Goal: Task Accomplishment & Management: Use online tool/utility

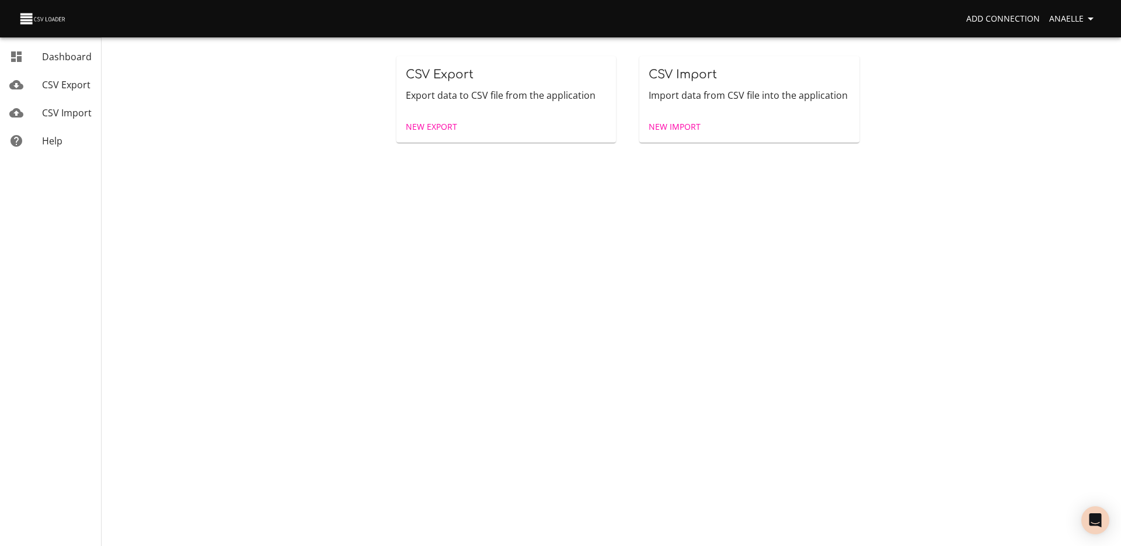
click at [439, 128] on span "New Export" at bounding box center [431, 127] width 51 height 15
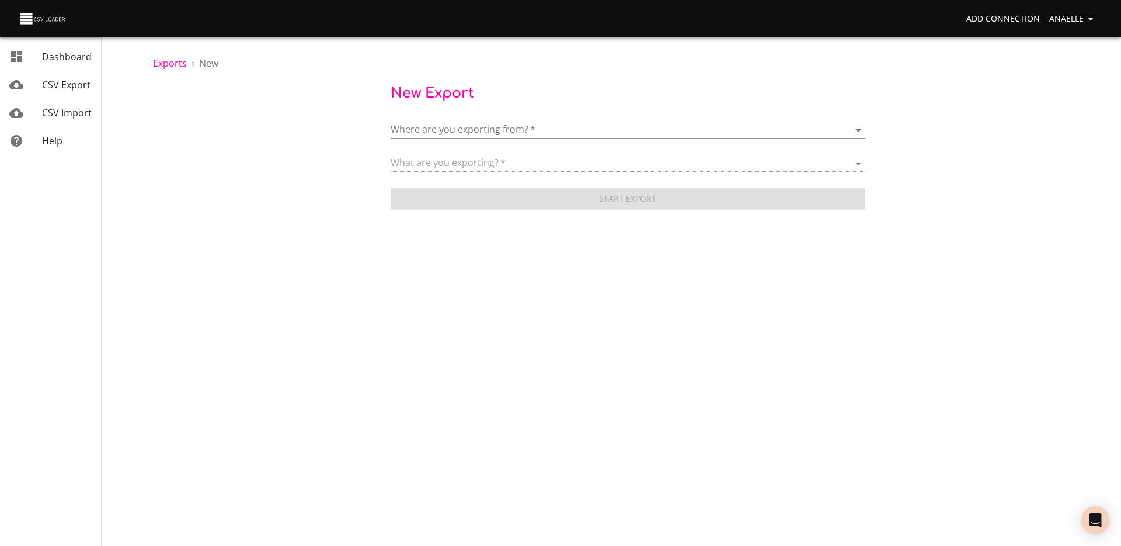
click at [463, 123] on body "Add Connection Anaelle Dashboard CSV Export CSV Import Help Exports › New New E…" at bounding box center [560, 273] width 1121 height 546
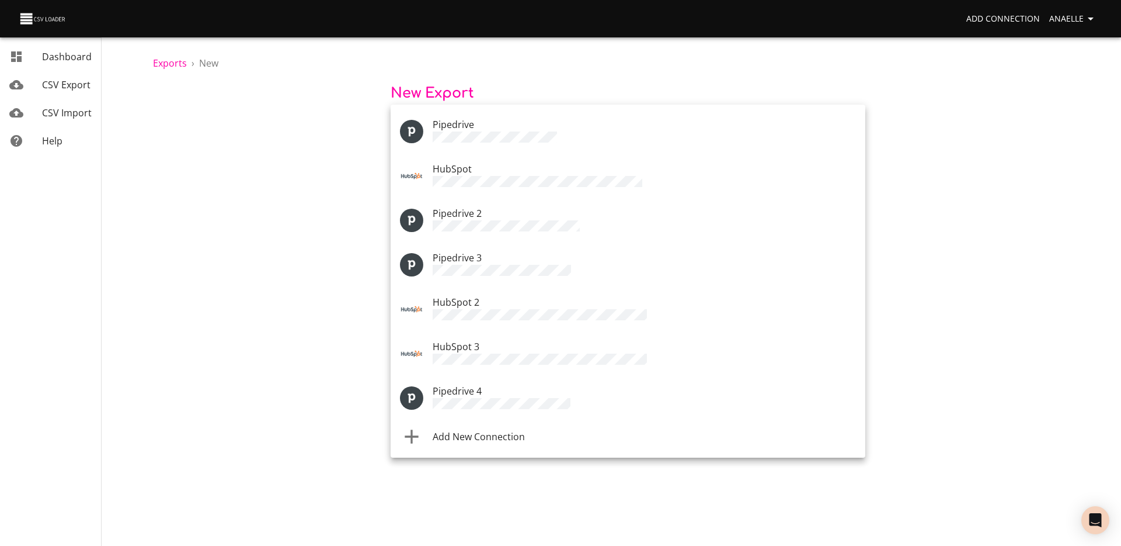
click at [502, 428] on li "Add New Connection" at bounding box center [628, 436] width 475 height 33
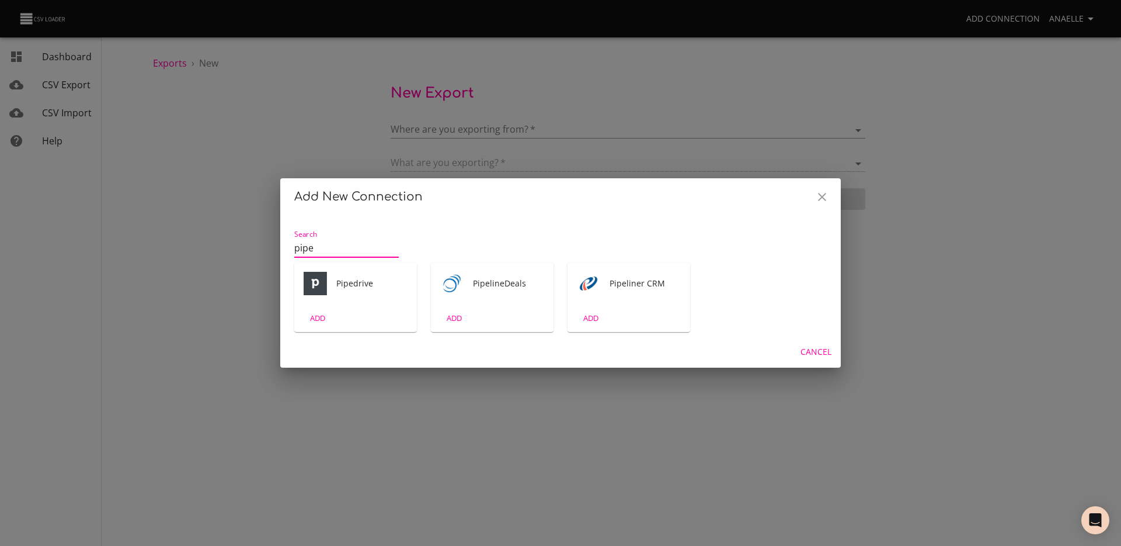
type input "pipe"
click at [341, 318] on div "ADD" at bounding box center [355, 317] width 123 height 27
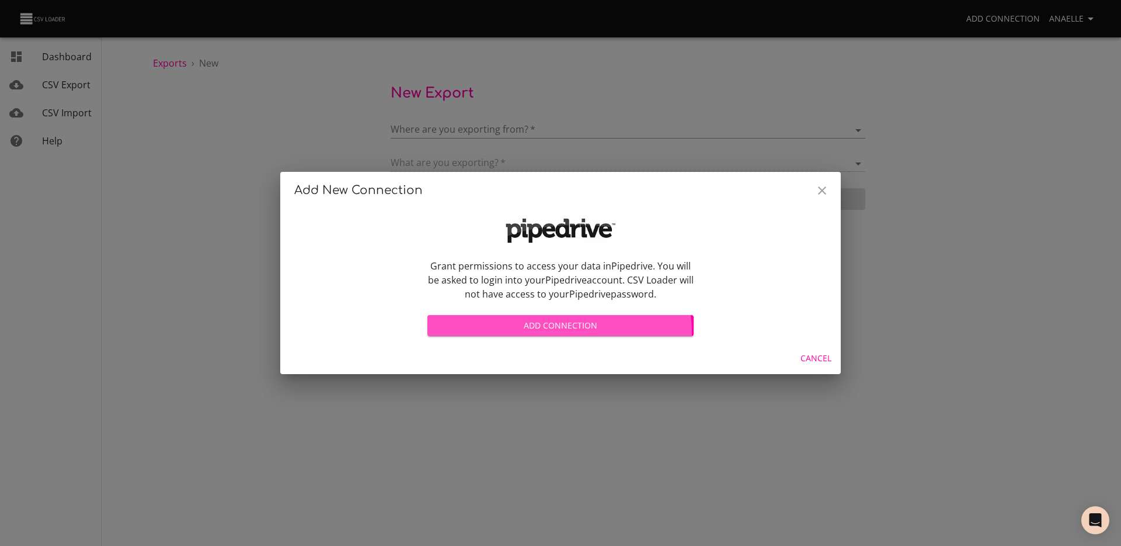
click at [557, 332] on span "Add Connection" at bounding box center [561, 325] width 248 height 15
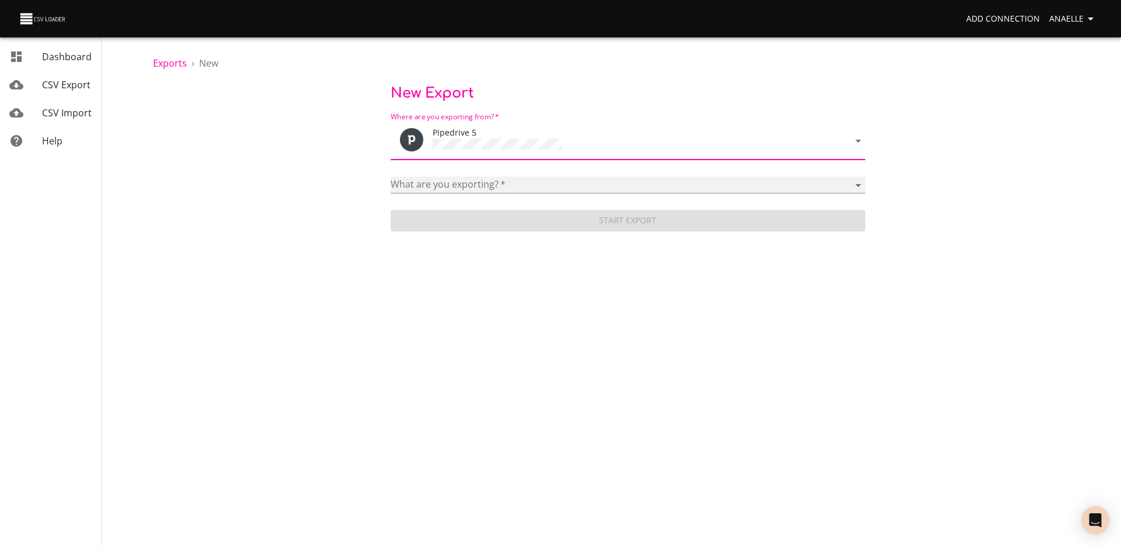
click at [477, 185] on select "Activities Activity Types Deal Products Deals Email Threads Emails Notes Organi…" at bounding box center [628, 184] width 475 height 17
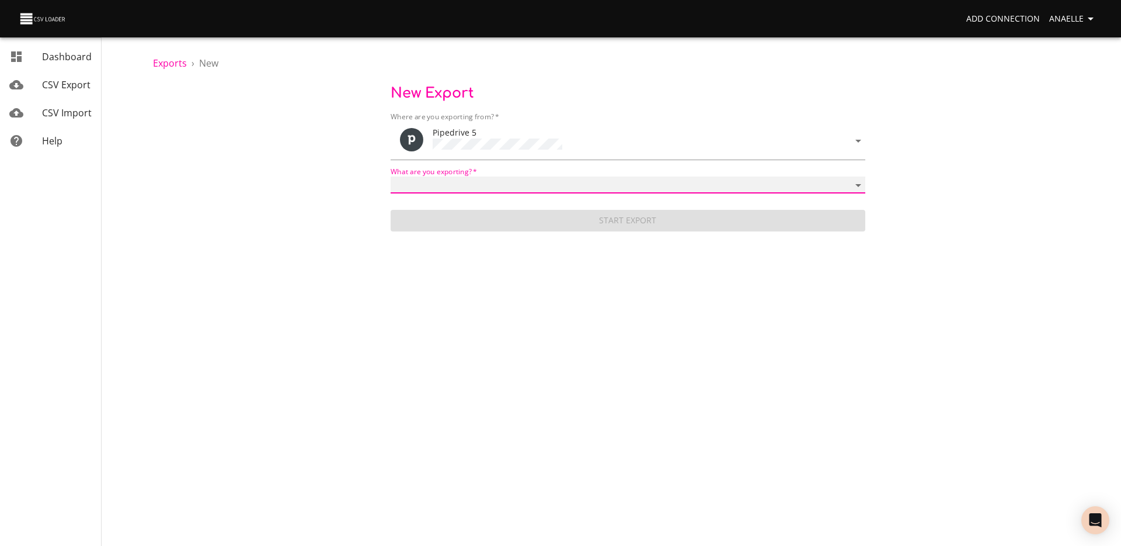
select select "mail_messages"
click at [391, 176] on select "Activities Activity Types Deal Products Deals Email Threads Emails Notes Organi…" at bounding box center [628, 184] width 475 height 17
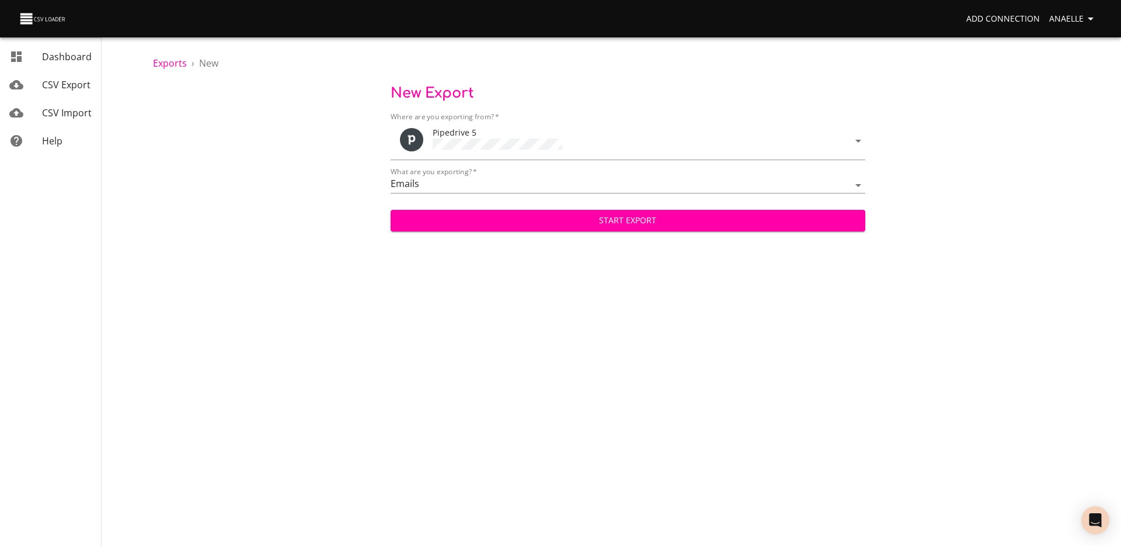
click at [538, 202] on div "Start Export" at bounding box center [628, 215] width 475 height 31
click at [522, 217] on span "Start Export" at bounding box center [628, 220] width 456 height 15
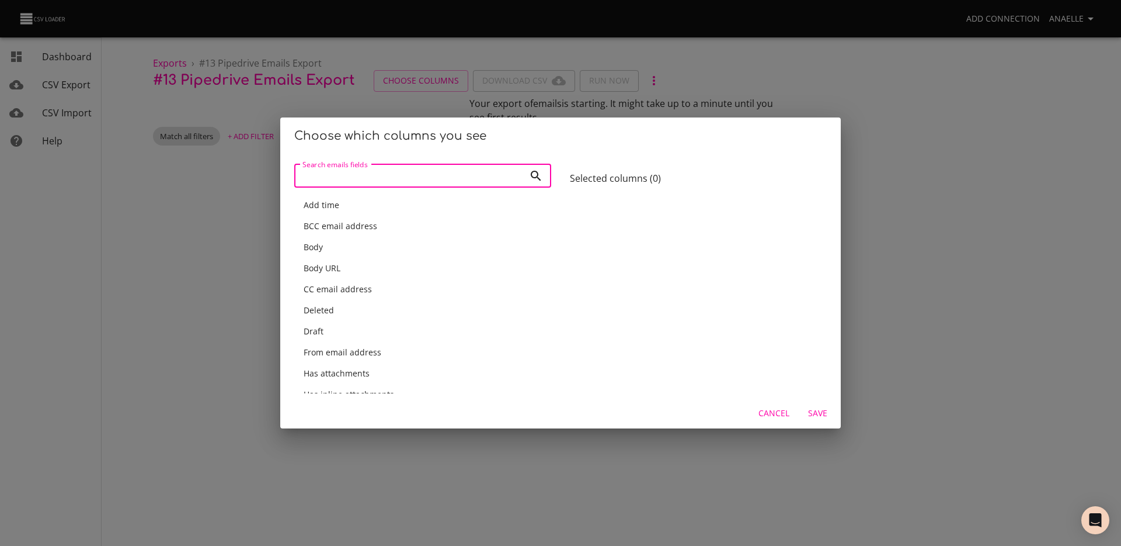
type input "d"
click at [356, 205] on div "Subject" at bounding box center [423, 205] width 238 height 12
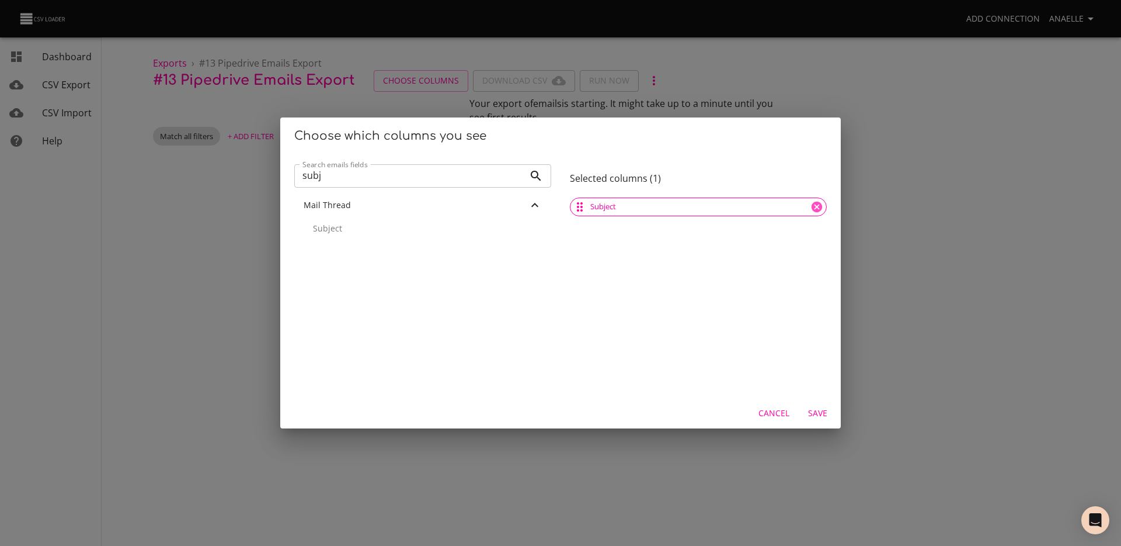
click at [353, 169] on input "subj" at bounding box center [409, 175] width 230 height 23
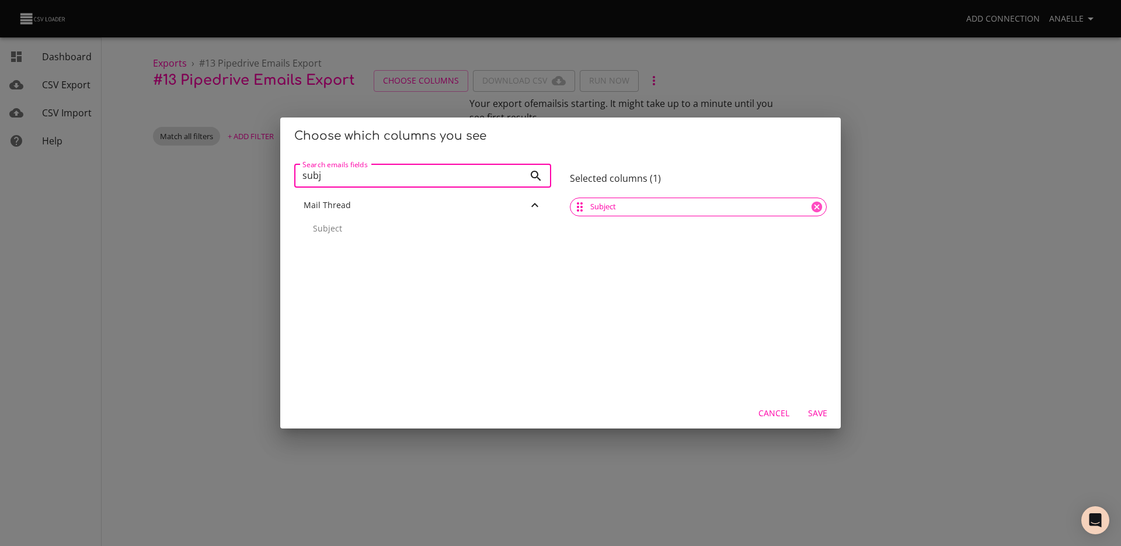
click at [353, 169] on input "subj" at bounding box center [409, 175] width 230 height 23
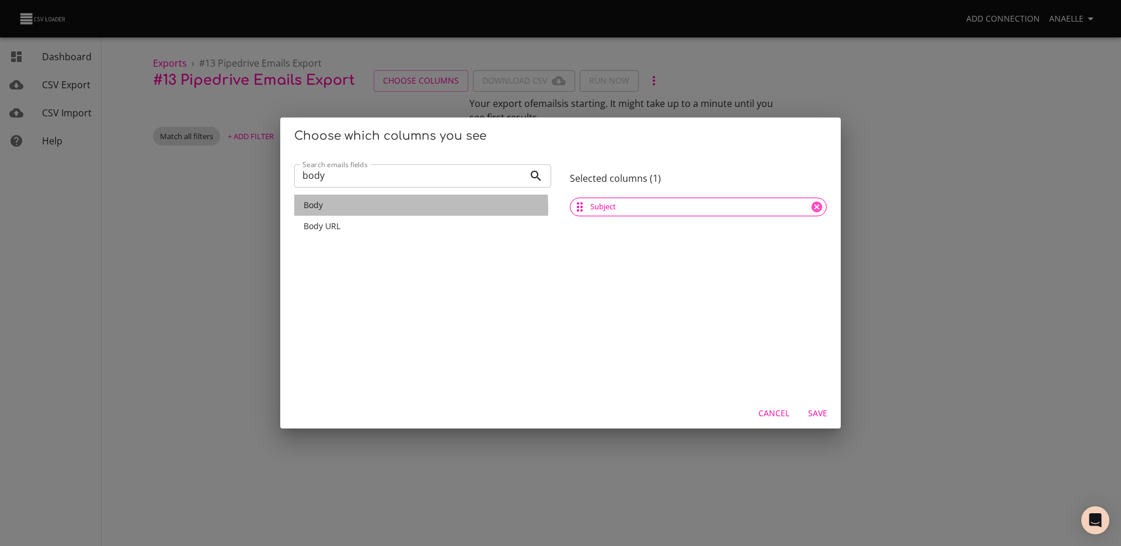
click at [355, 208] on div "Body" at bounding box center [423, 205] width 238 height 12
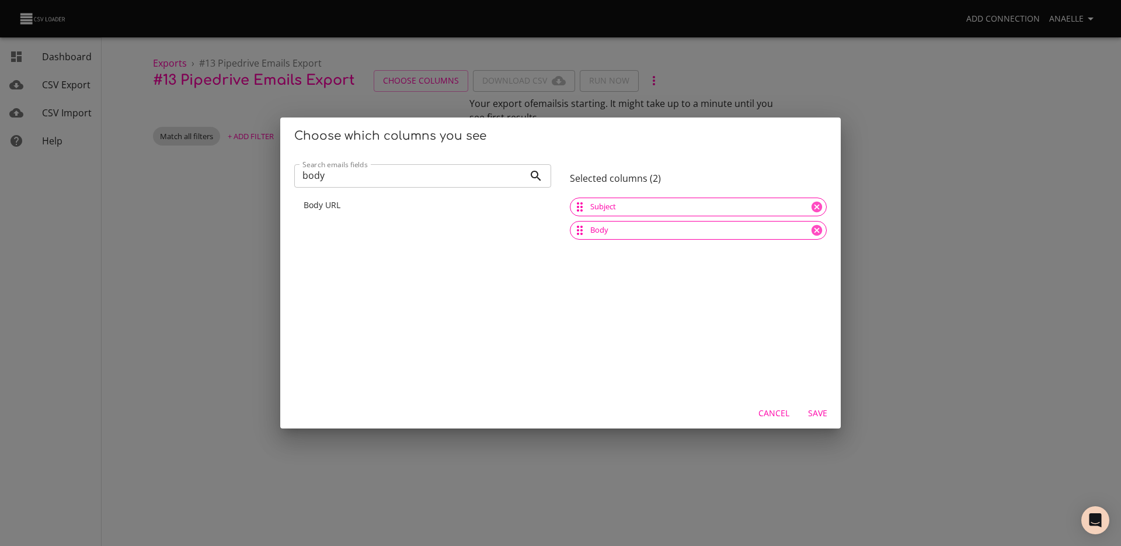
click at [348, 185] on input "body" at bounding box center [409, 175] width 230 height 23
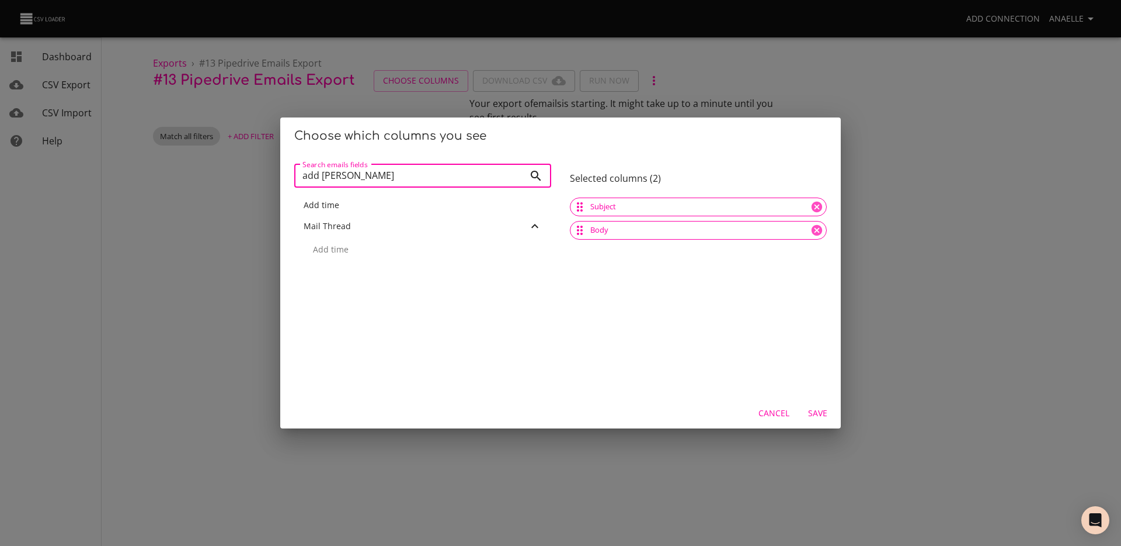
click at [348, 199] on div "Add time" at bounding box center [423, 205] width 238 height 12
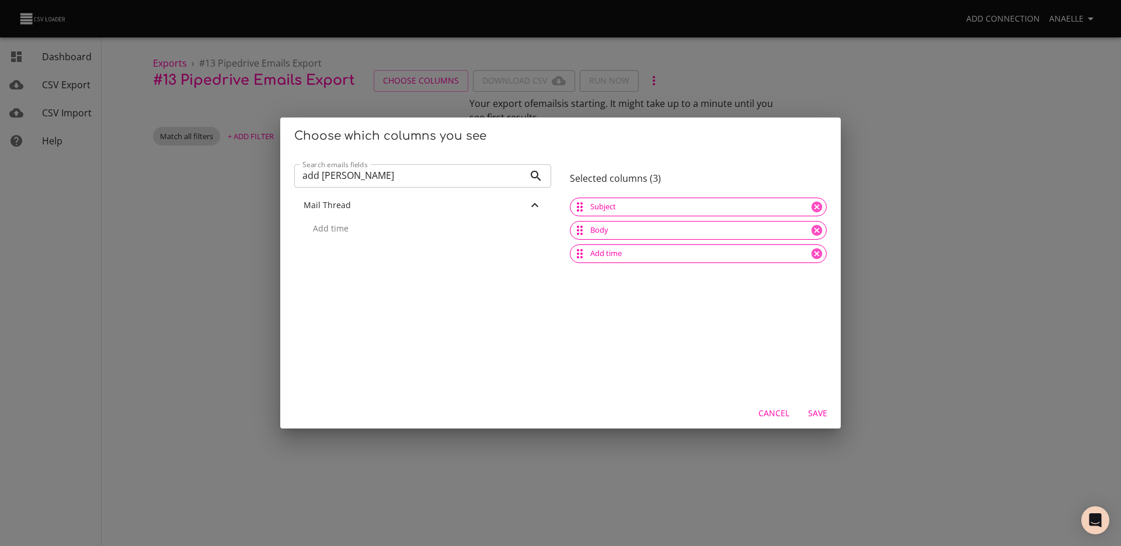
click at [358, 172] on input "add tim" at bounding box center [409, 175] width 230 height 23
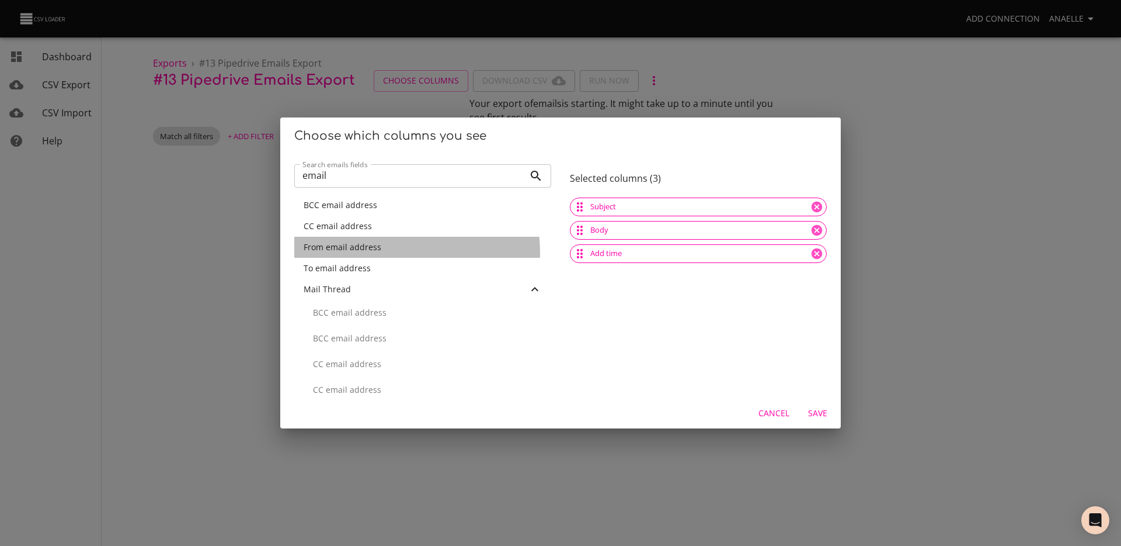
click at [379, 253] on div "From email address" at bounding box center [422, 247] width 257 height 21
click at [376, 246] on div "To email address" at bounding box center [423, 247] width 238 height 12
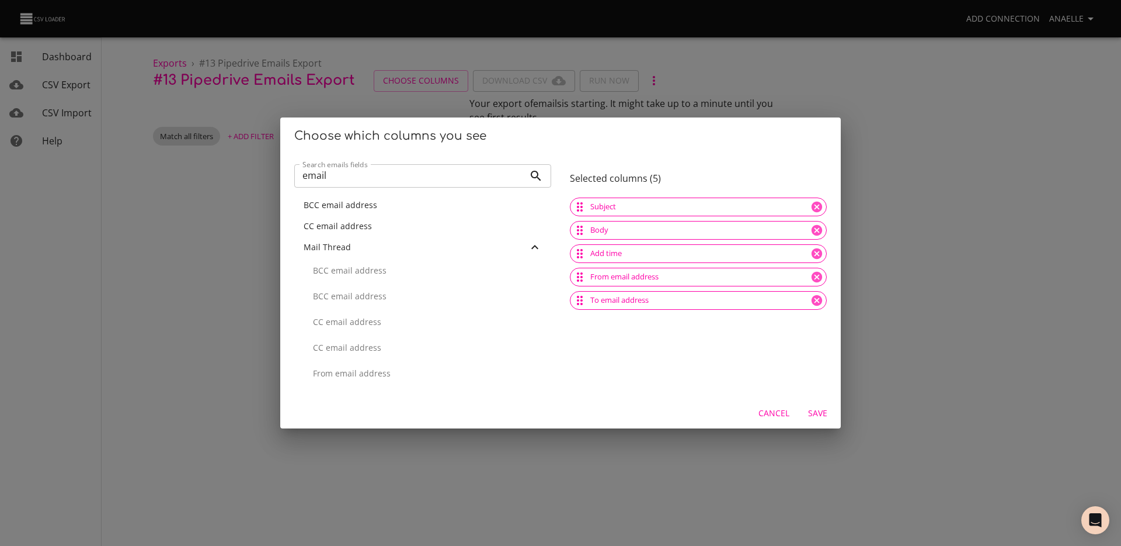
click at [376, 223] on div "CC email address" at bounding box center [423, 226] width 238 height 12
click at [376, 182] on input "email" at bounding box center [409, 175] width 230 height 23
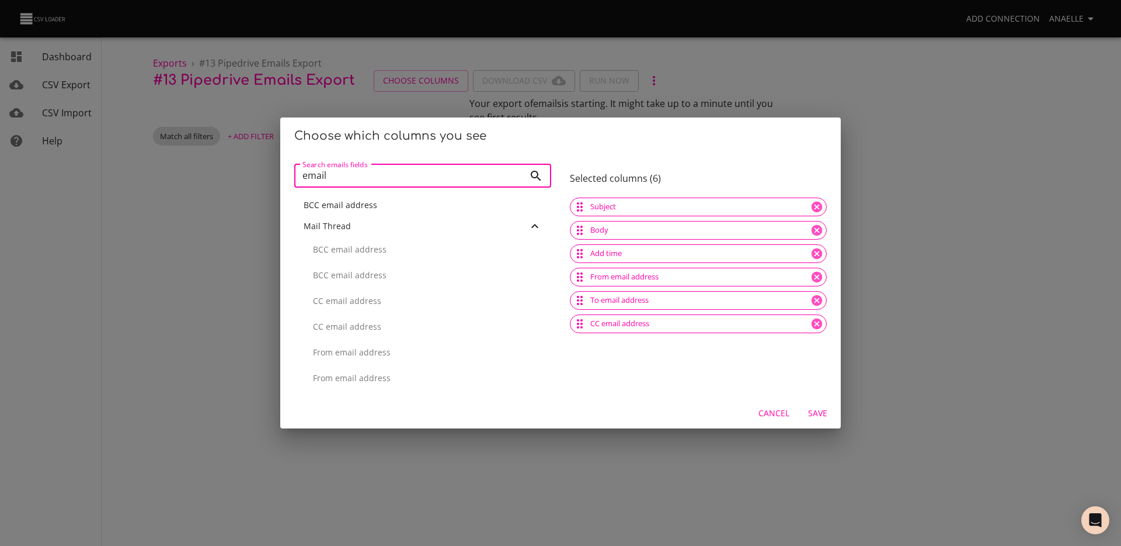
click at [376, 182] on input "email" at bounding box center [409, 175] width 230 height 23
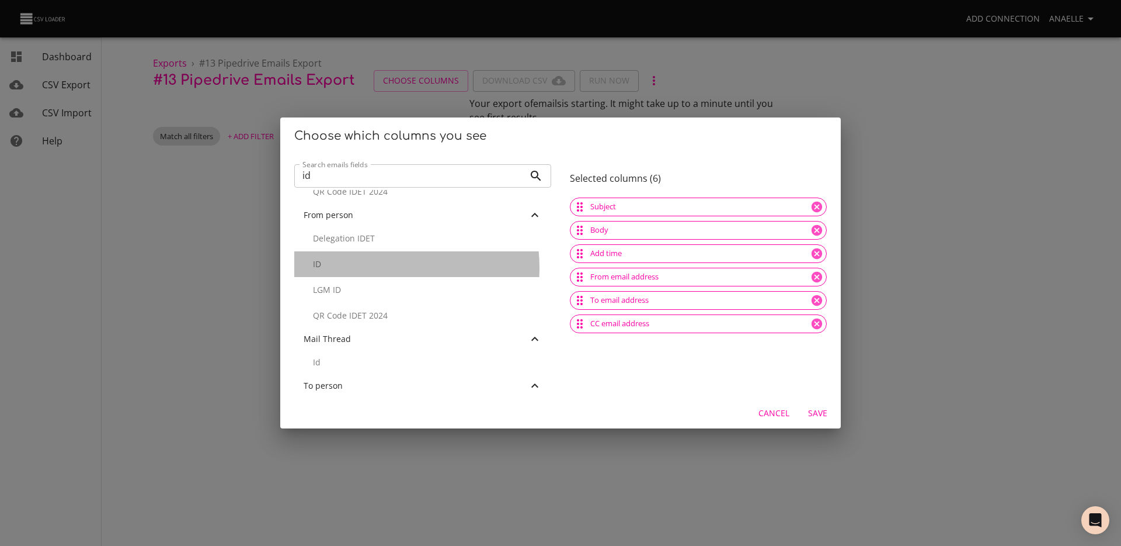
click at [364, 268] on p "ID" at bounding box center [427, 264] width 229 height 12
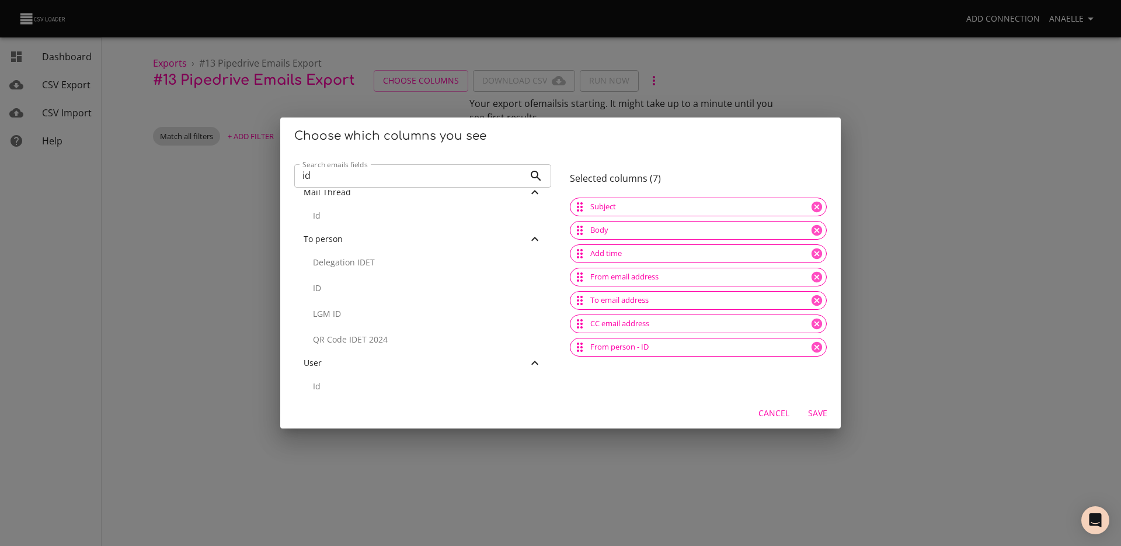
click at [361, 284] on p "ID" at bounding box center [427, 288] width 229 height 12
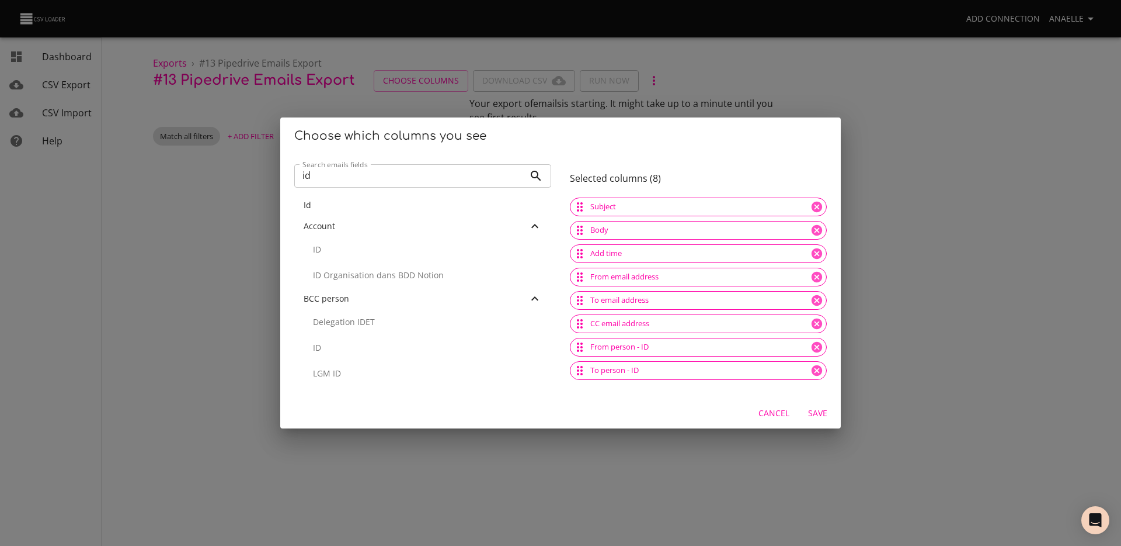
click at [341, 183] on input "id" at bounding box center [409, 175] width 230 height 23
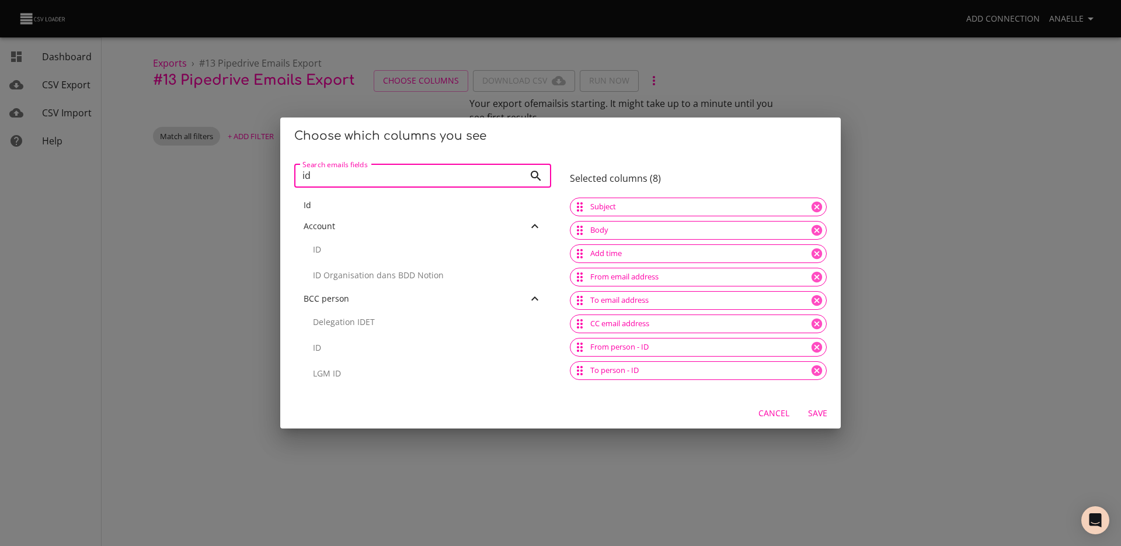
click at [341, 183] on input "id" at bounding box center [409, 175] width 230 height 23
type input "deal"
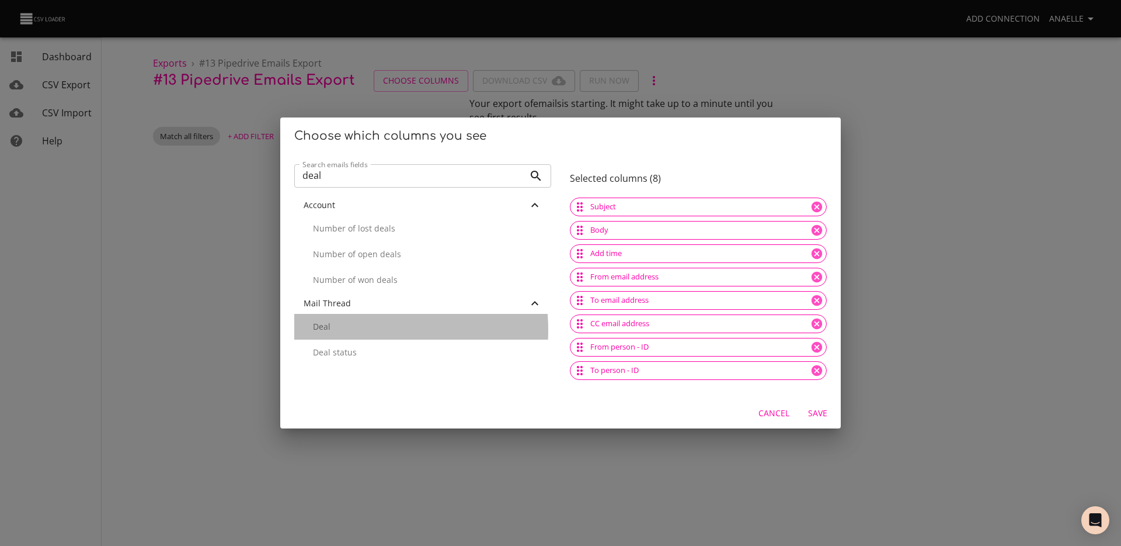
click at [334, 330] on p "Deal" at bounding box center [427, 327] width 229 height 12
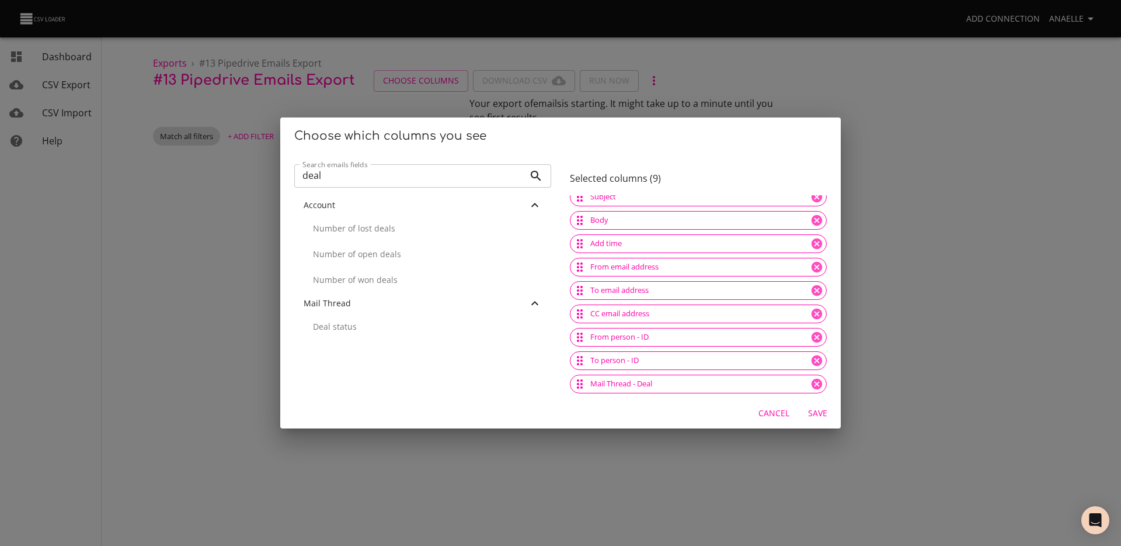
scroll to position [11, 0]
click at [822, 408] on span "Save" at bounding box center [818, 413] width 28 height 15
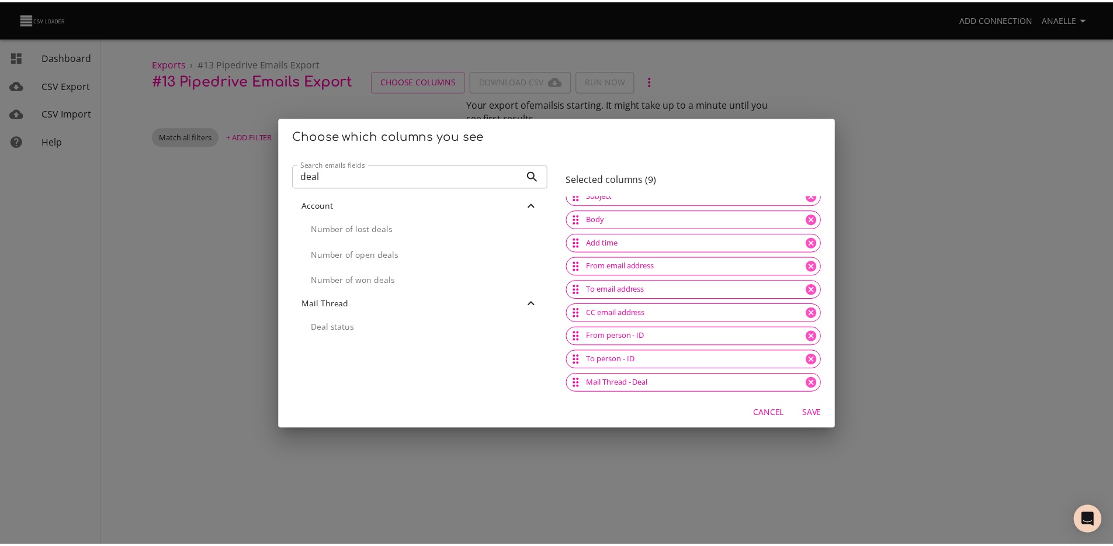
scroll to position [0, 0]
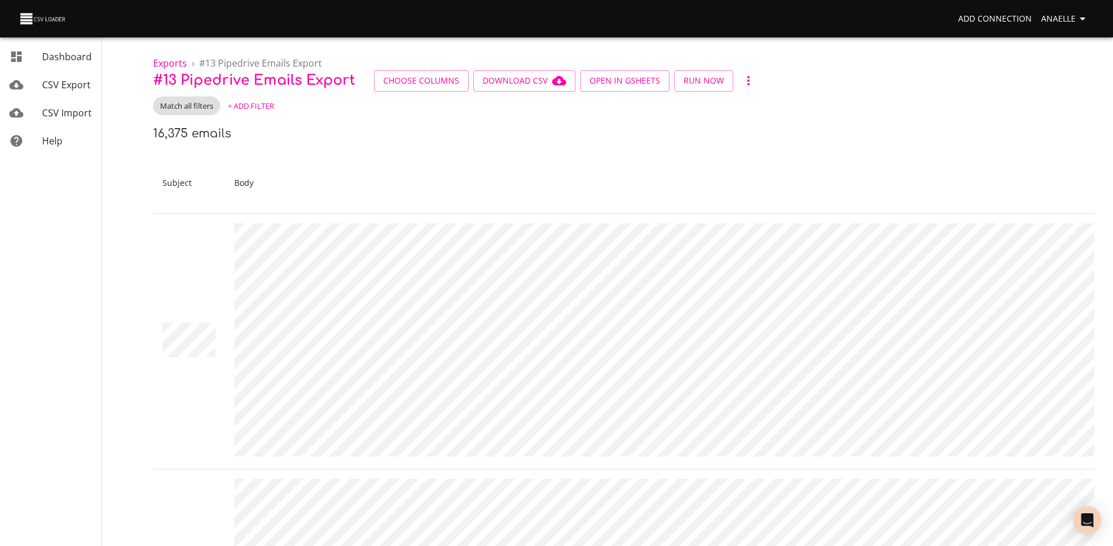
click at [245, 102] on span "+ Add Filter" at bounding box center [251, 105] width 46 height 13
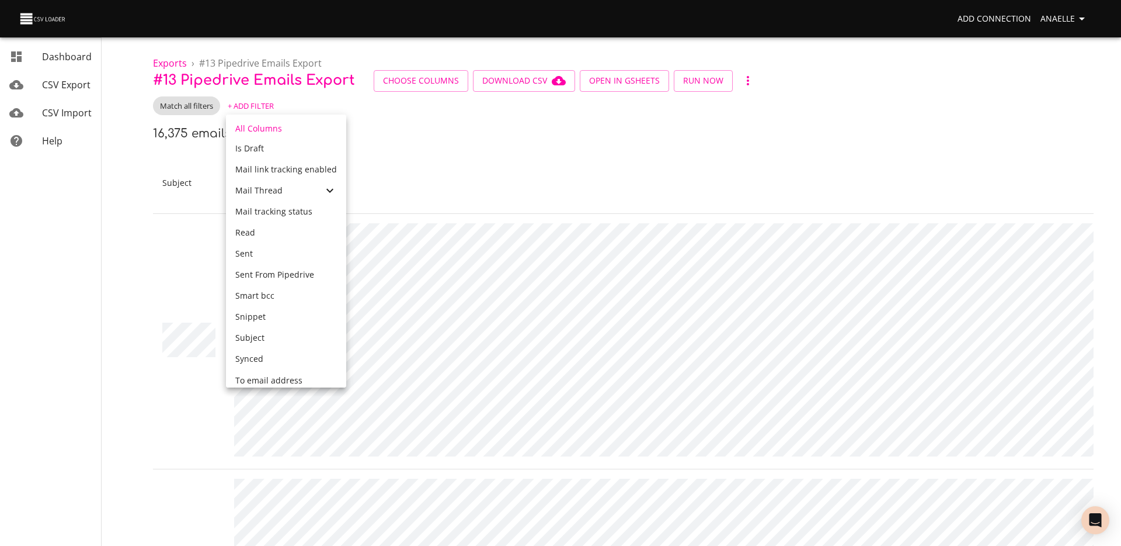
scroll to position [473, 0]
click at [279, 196] on span "Mail Thread" at bounding box center [258, 196] width 47 height 11
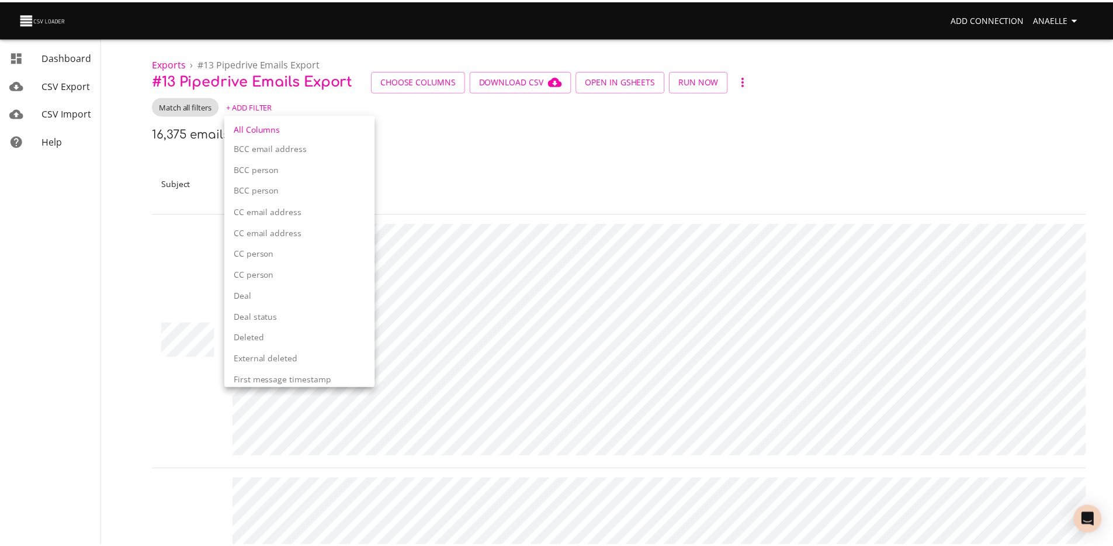
scroll to position [647, 0]
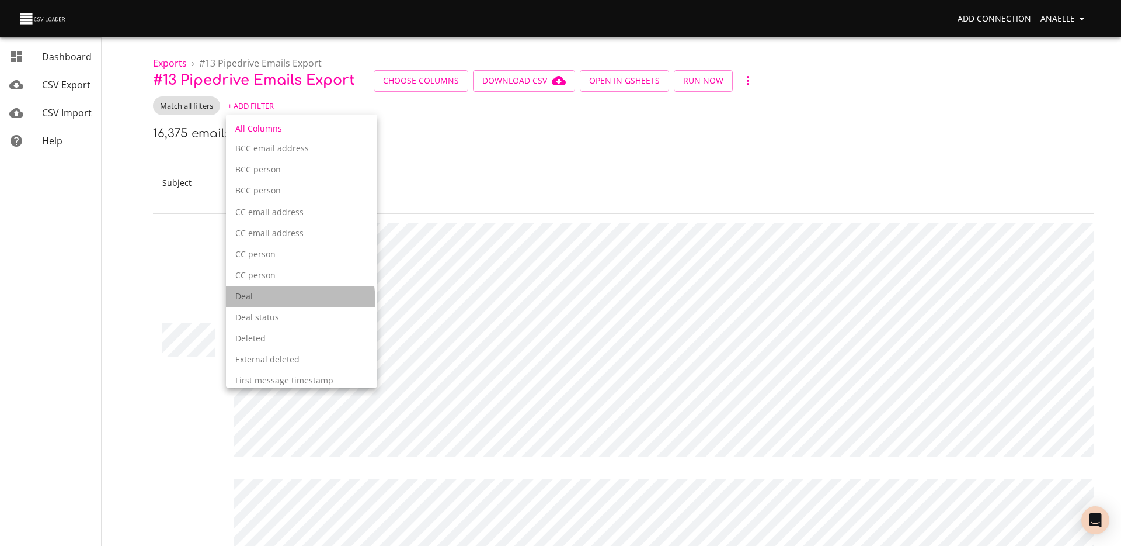
click at [265, 303] on div "Deal" at bounding box center [301, 296] width 151 height 21
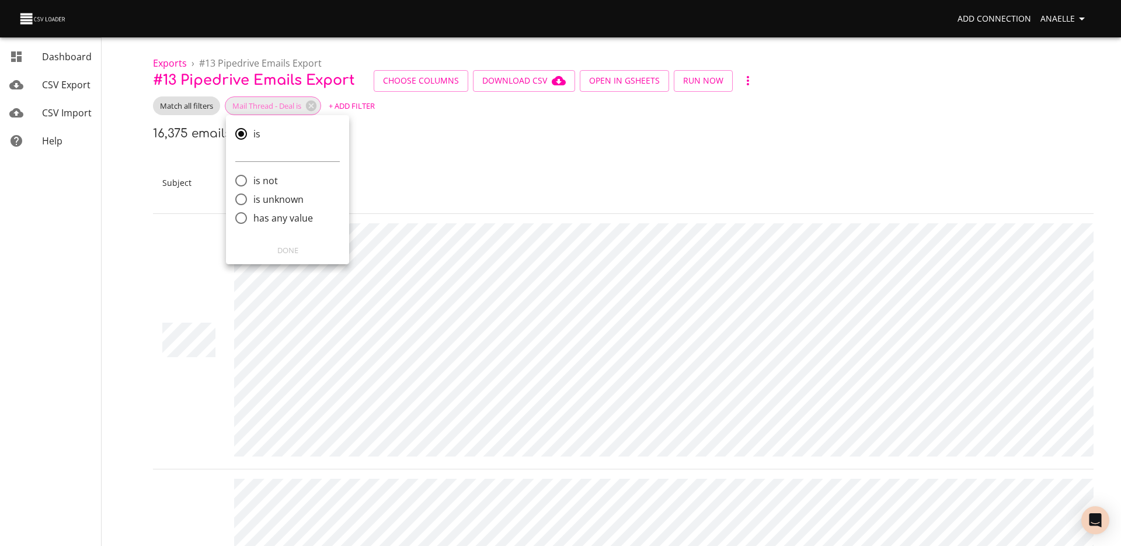
click at [274, 218] on span "has any value" at bounding box center [283, 218] width 60 height 14
click at [253, 218] on input "has any value" at bounding box center [241, 218] width 25 height 25
radio input "true"
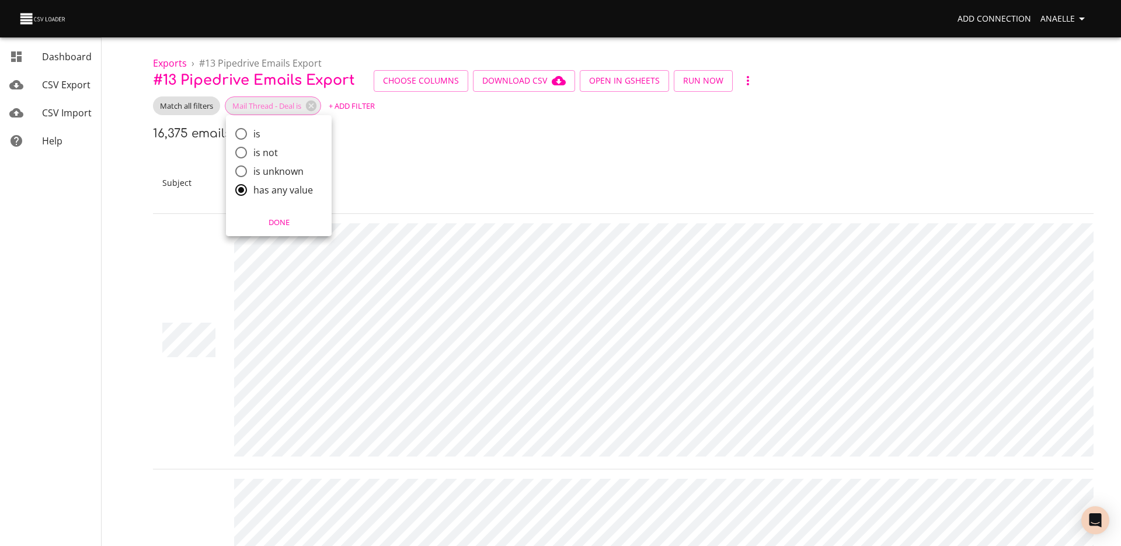
click at [291, 216] on span "Done" at bounding box center [279, 222] width 91 height 13
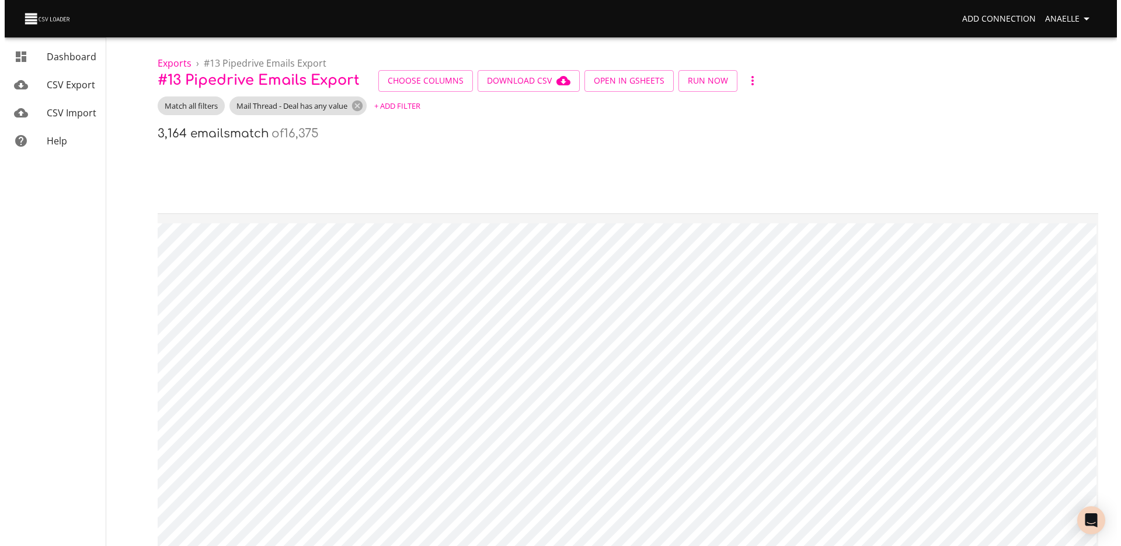
scroll to position [0, 0]
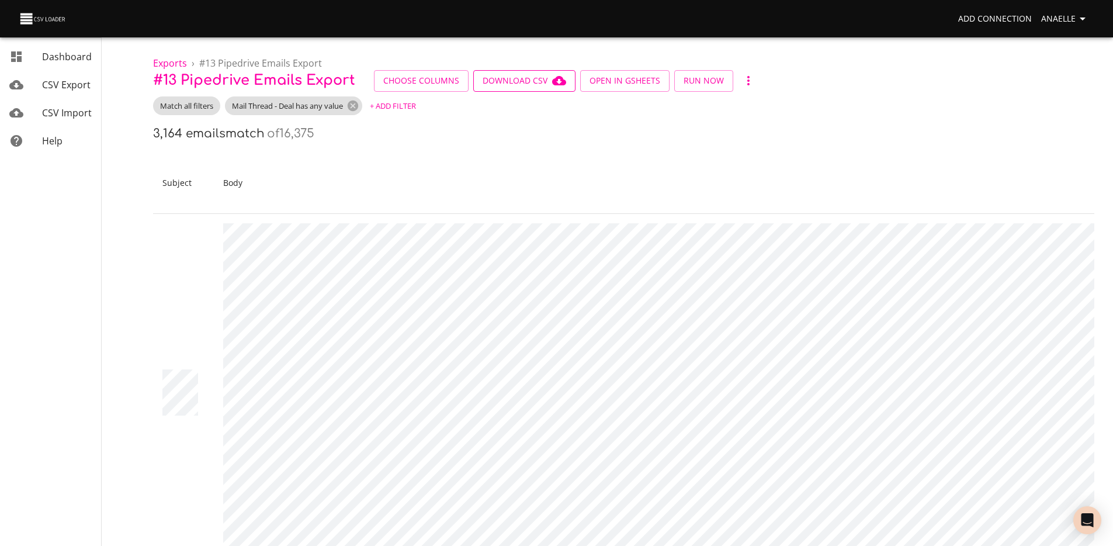
click at [541, 82] on span "Download CSV" at bounding box center [524, 81] width 84 height 15
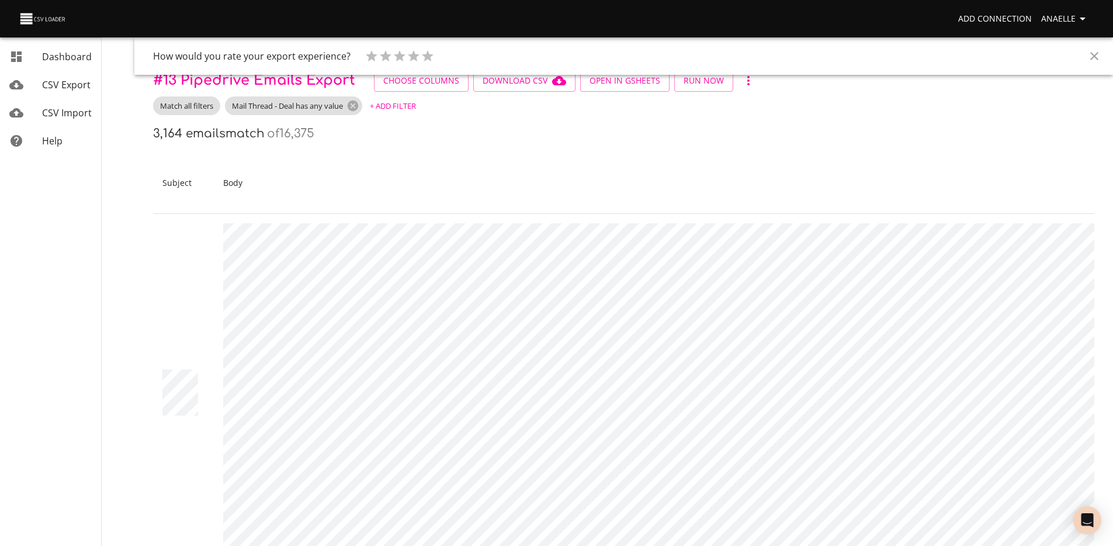
click at [528, 162] on th "Body" at bounding box center [768, 182] width 1108 height 61
click at [1084, 48] on button "Close" at bounding box center [1094, 56] width 28 height 28
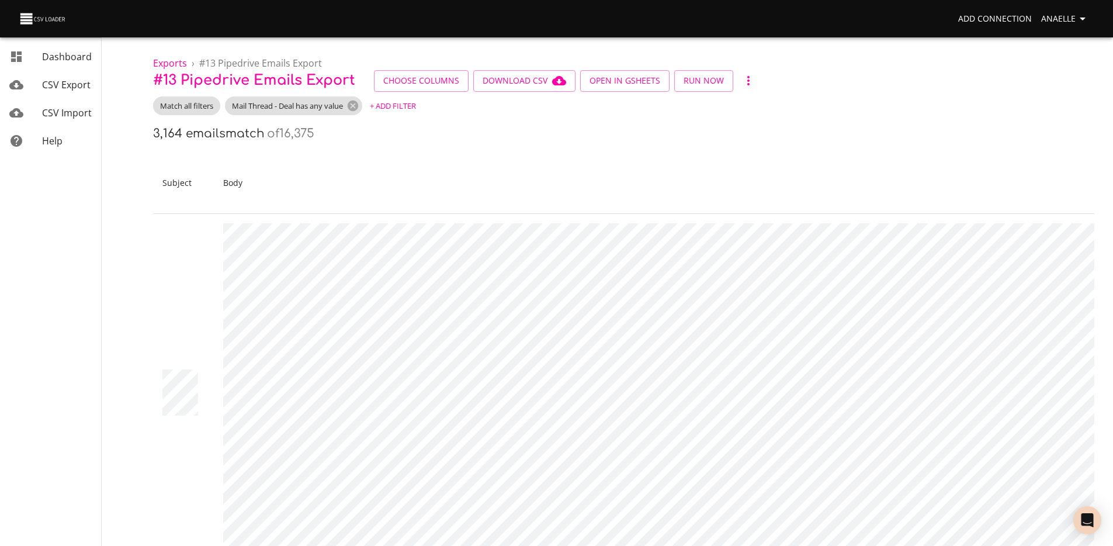
click at [68, 117] on span "CSV Import" at bounding box center [67, 112] width 50 height 13
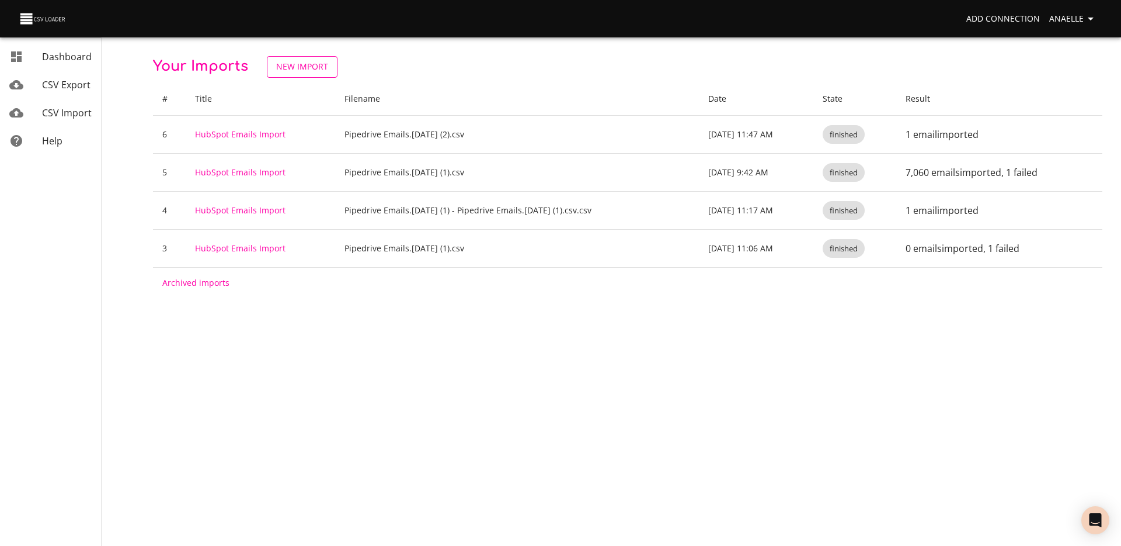
click at [309, 65] on span "New Import" at bounding box center [302, 67] width 52 height 15
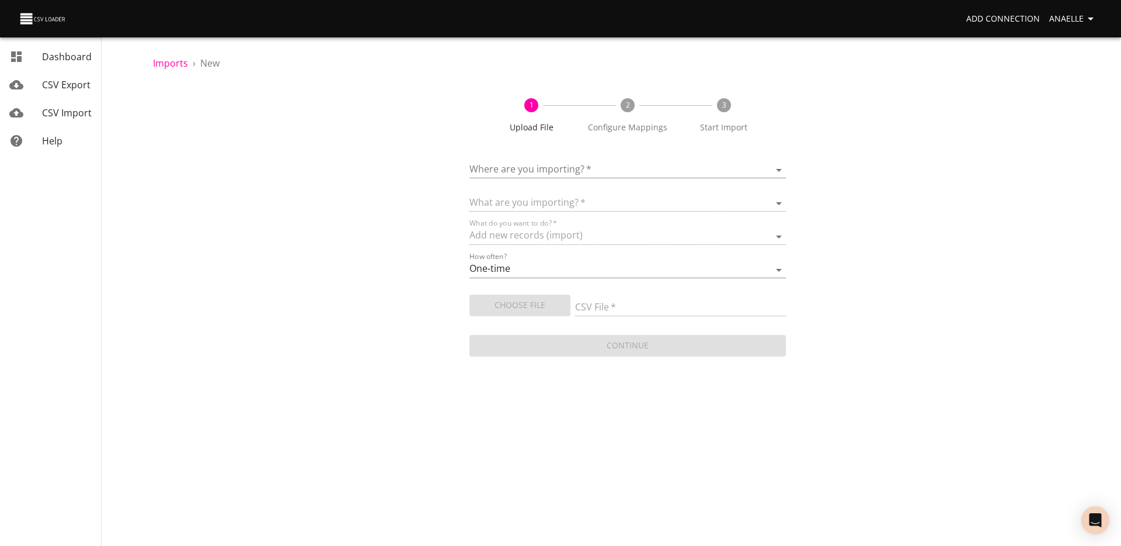
click at [562, 171] on body "Add Connection Anaelle Dashboard CSV Export CSV Import Help Imports › New 1 Upl…" at bounding box center [560, 273] width 1121 height 546
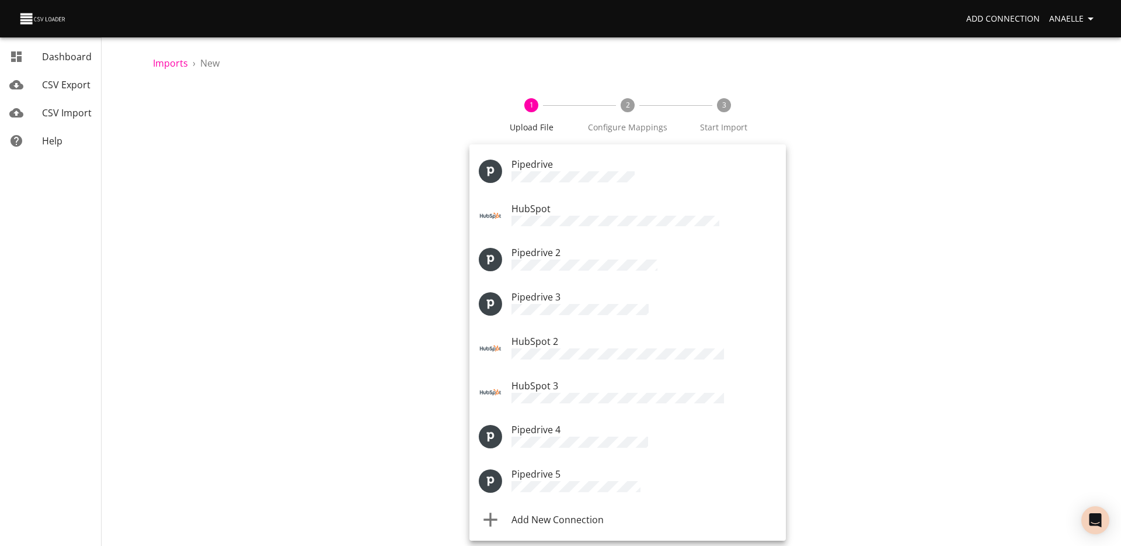
click at [429, 238] on div at bounding box center [560, 273] width 1121 height 546
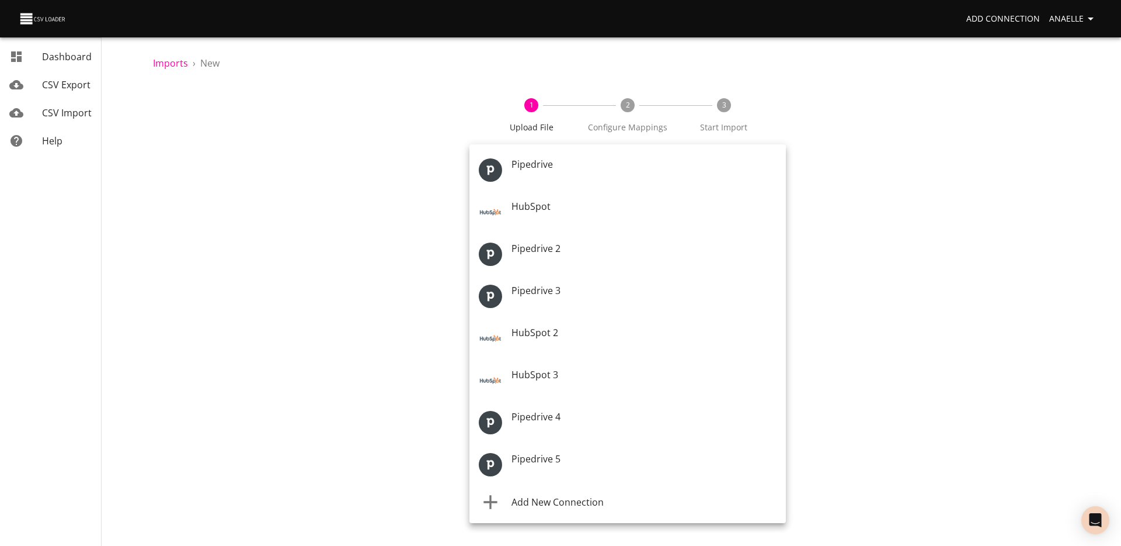
click at [539, 169] on body "Add Connection Anaelle Dashboard CSV Export CSV Import Help Imports › New 1 Upl…" at bounding box center [560, 273] width 1121 height 546
click at [581, 508] on div "Add New Connection" at bounding box center [644, 502] width 265 height 14
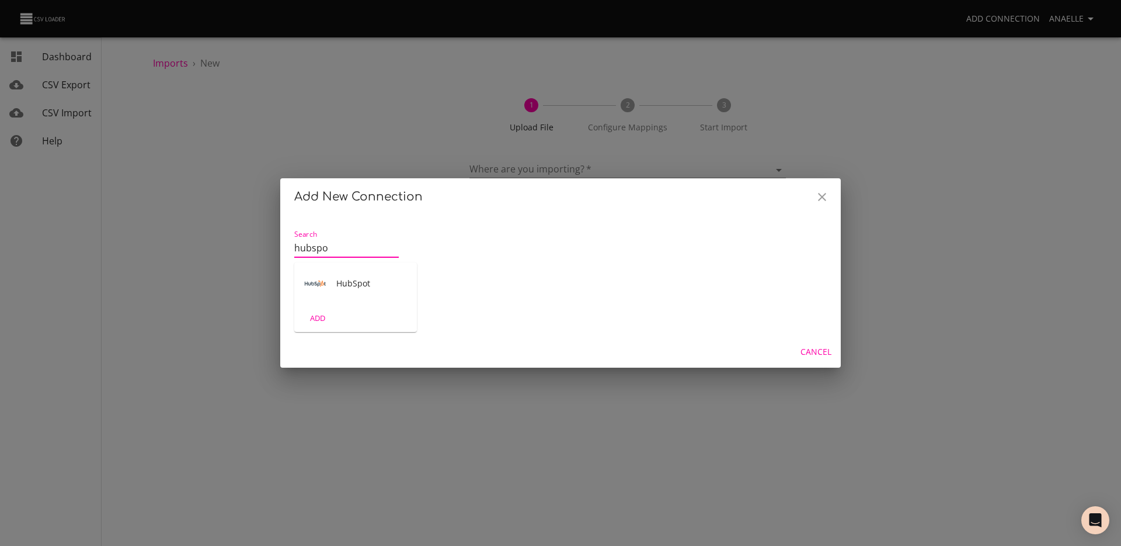
type input "hubspo"
click at [370, 295] on div "HubSpot" at bounding box center [355, 283] width 123 height 42
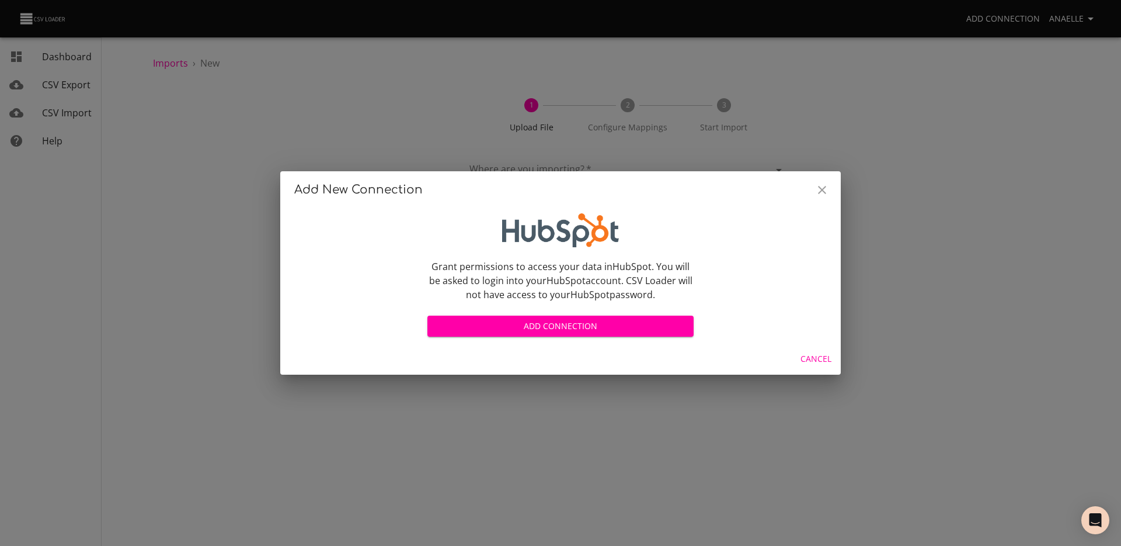
click at [526, 343] on div "Grant permissions to access your data in HubSpot . You will be asked to login i…" at bounding box center [561, 276] width 280 height 140
click at [533, 335] on button "Add Connection" at bounding box center [561, 326] width 266 height 22
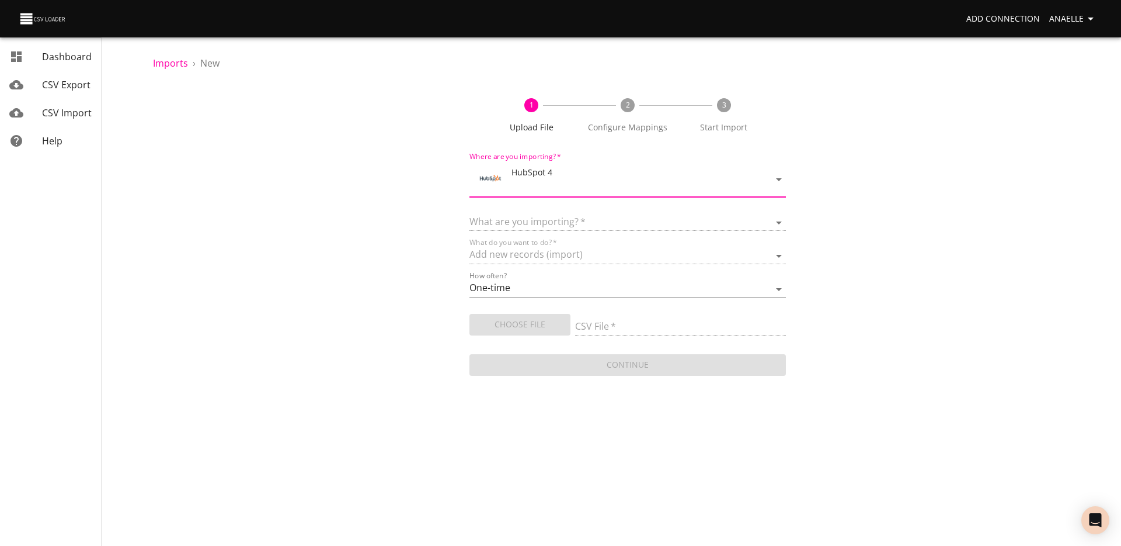
click at [410, 293] on div "Grant permissions to access your data in HubSpot . You will be asked to login i…" at bounding box center [560, 276] width 533 height 142
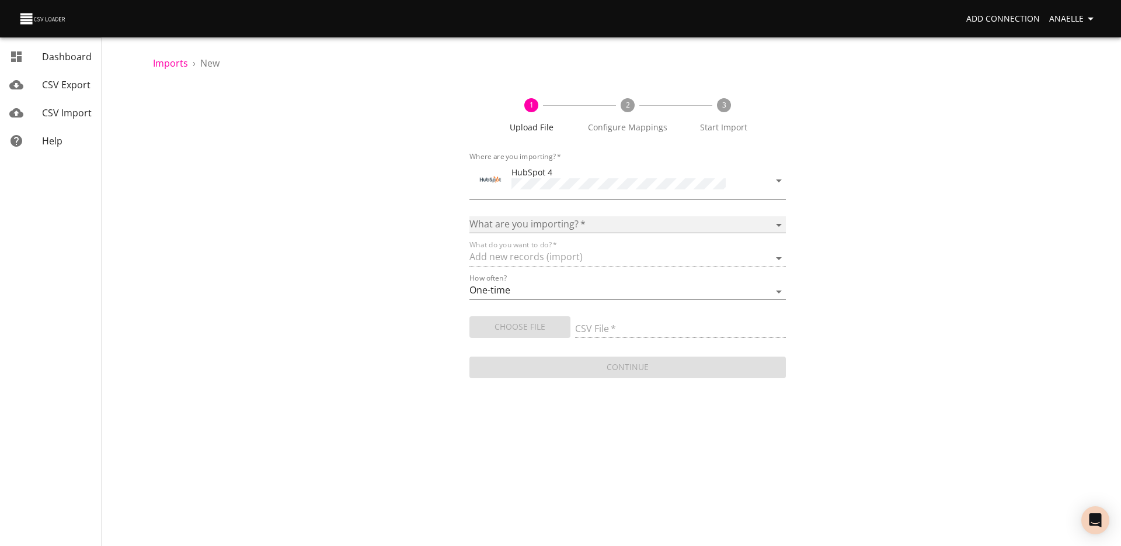
click at [554, 216] on select "Calls Companies Contacts Deals Emails Line items Meetings Notes Products Tasks …" at bounding box center [628, 224] width 317 height 17
select select "emails"
click at [470, 216] on select "Calls Companies Contacts Deals Emails Line items Meetings Notes Products Tasks …" at bounding box center [628, 224] width 317 height 17
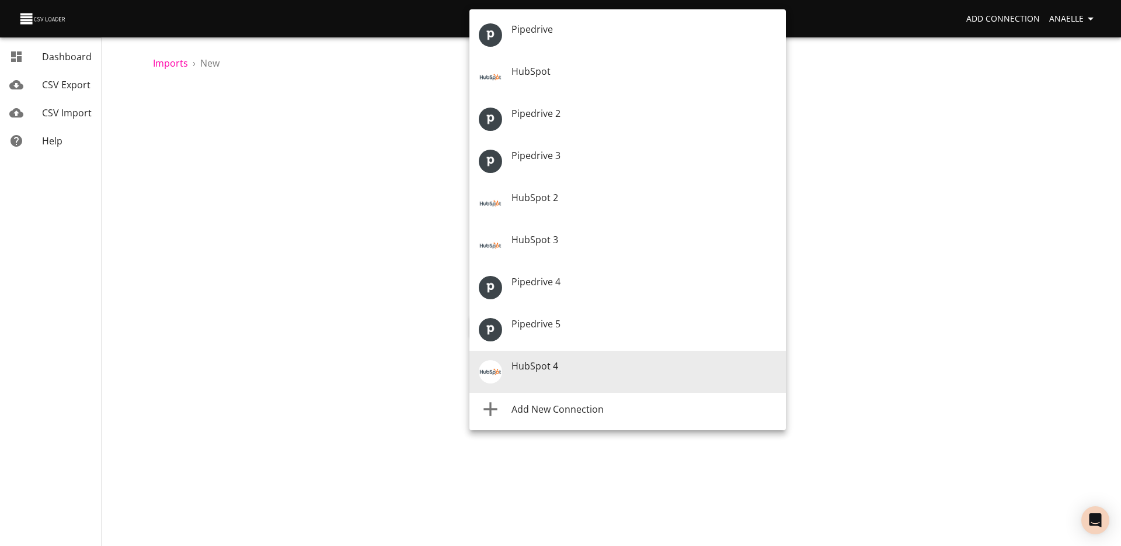
click at [576, 182] on body "Add Connection Anaelle Dashboard CSV Export CSV Import Help Imports › New 1 Upl…" at bounding box center [560, 273] width 1121 height 546
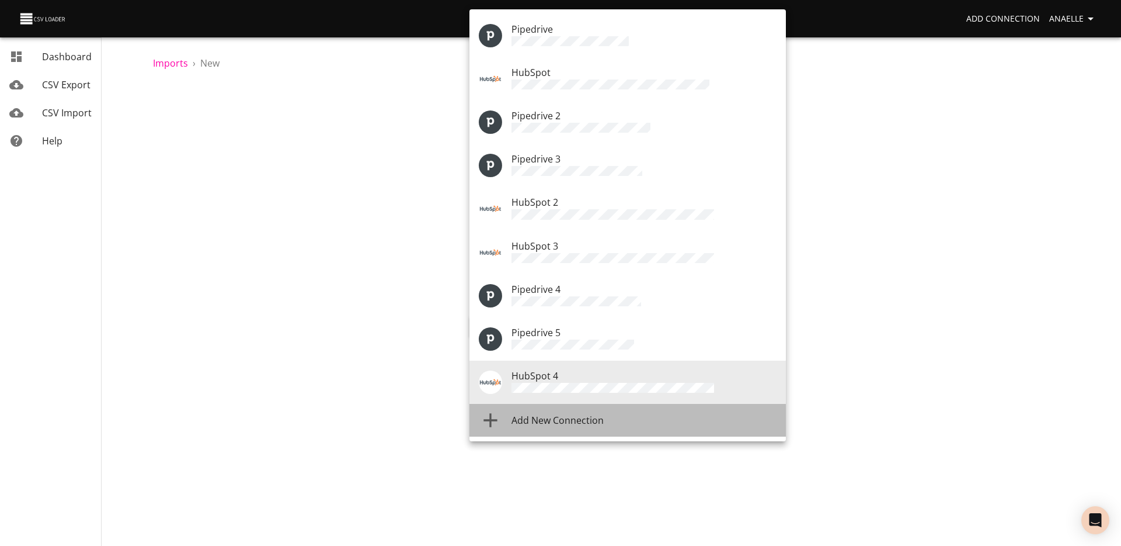
click at [587, 414] on span "Add New Connection" at bounding box center [558, 420] width 92 height 13
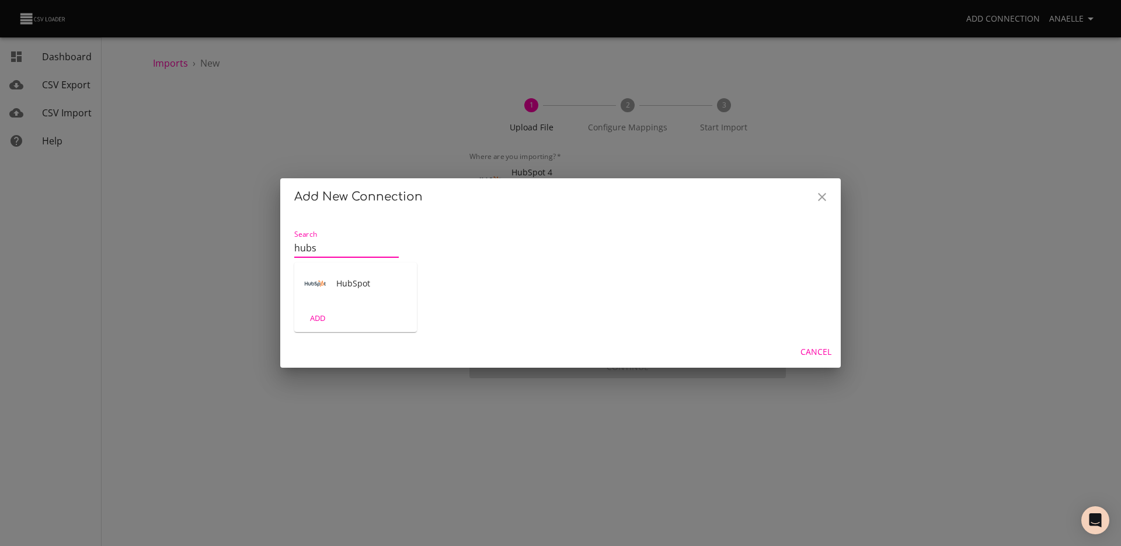
type input "hubs"
click at [364, 291] on div "HubSpot" at bounding box center [355, 283] width 123 height 42
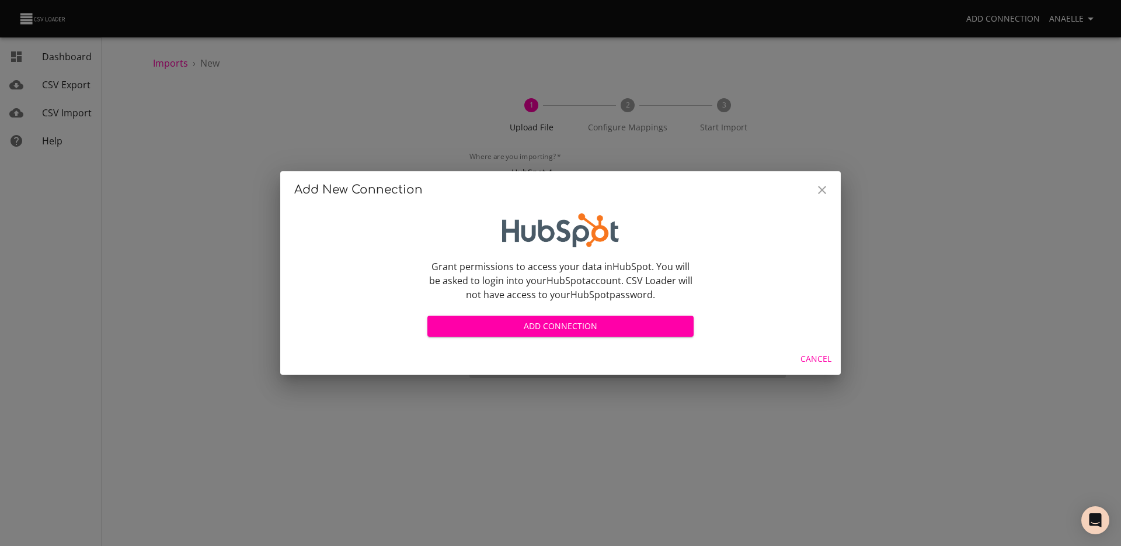
click at [600, 324] on span "Add Connection" at bounding box center [561, 326] width 248 height 15
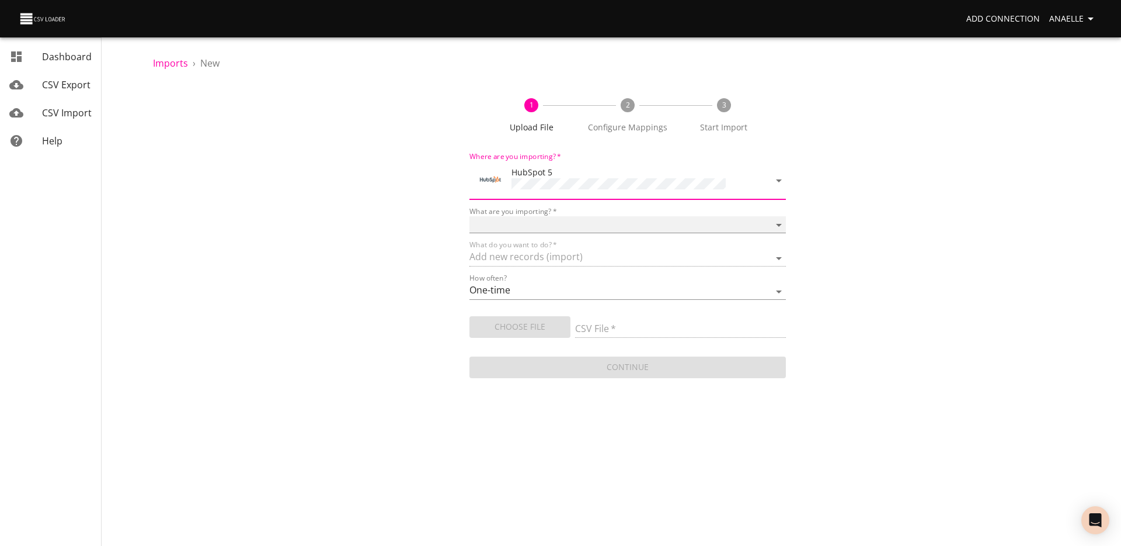
click at [565, 224] on select "Calls Companies Contacts Deals Emails Line items Meetings Notes Products Tasks …" at bounding box center [628, 224] width 317 height 17
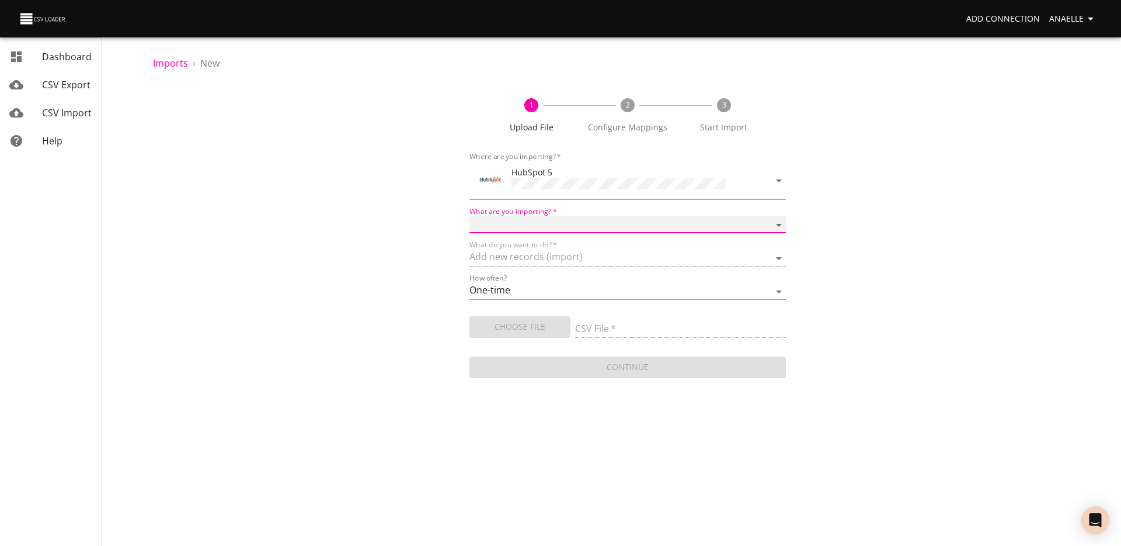
select select "emails"
click at [470, 216] on select "Calls Companies Contacts Deals Emails Line items Meetings Notes Products Tasks …" at bounding box center [628, 224] width 317 height 17
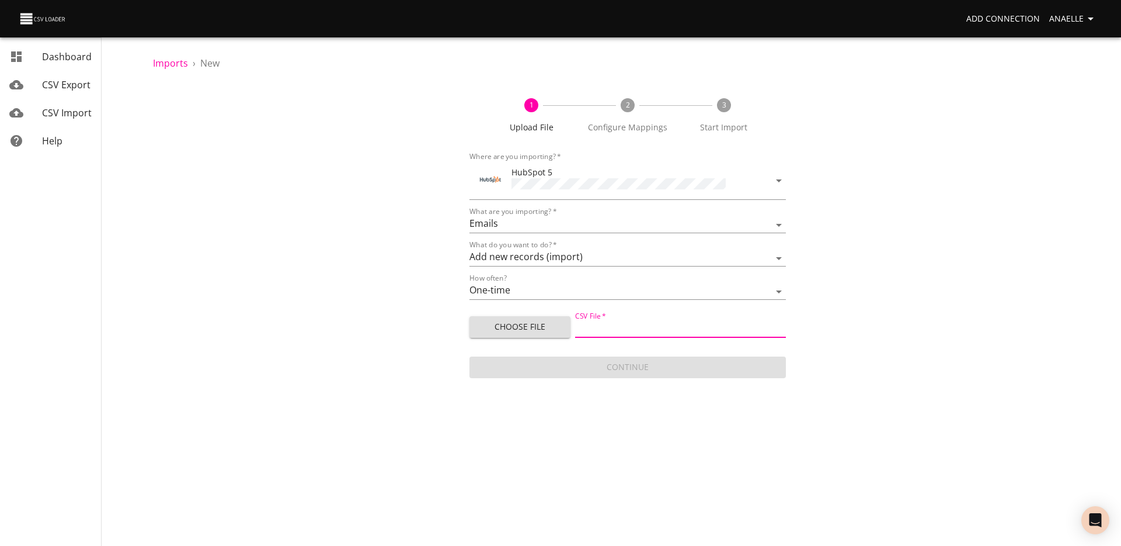
click at [618, 327] on input "CSV File   *" at bounding box center [680, 329] width 211 height 17
type input "Pipedrive Emails.2025-10-06.csv"
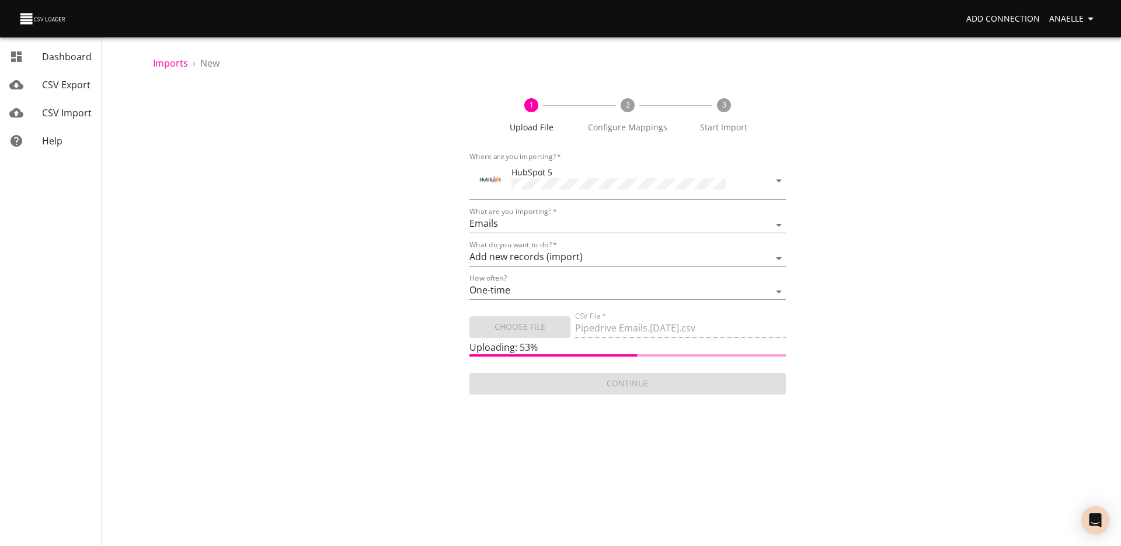
click at [66, 82] on span "CSV Export" at bounding box center [66, 84] width 48 height 13
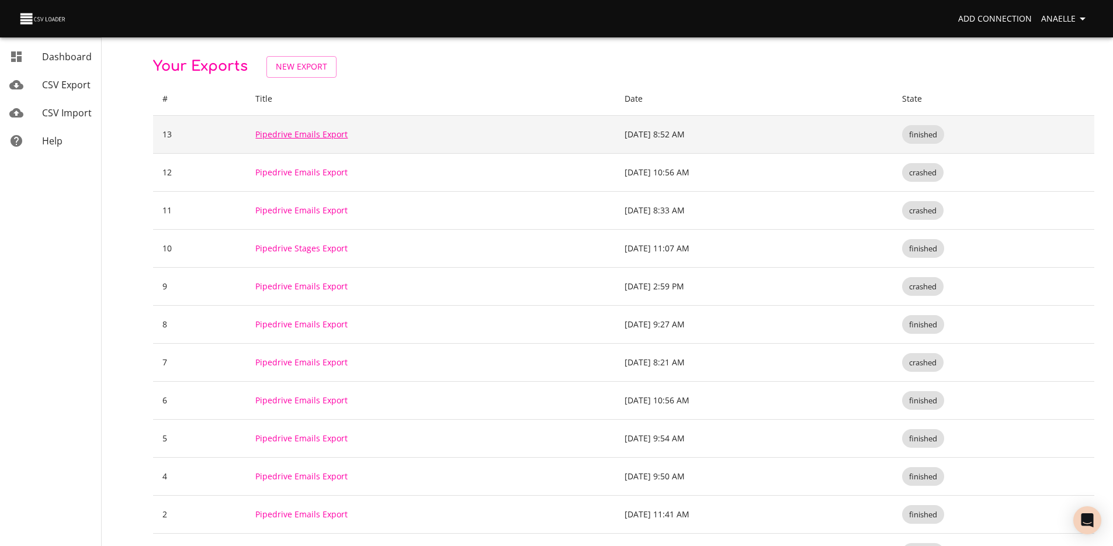
click at [313, 136] on link "Pipedrive Emails Export" at bounding box center [301, 133] width 92 height 11
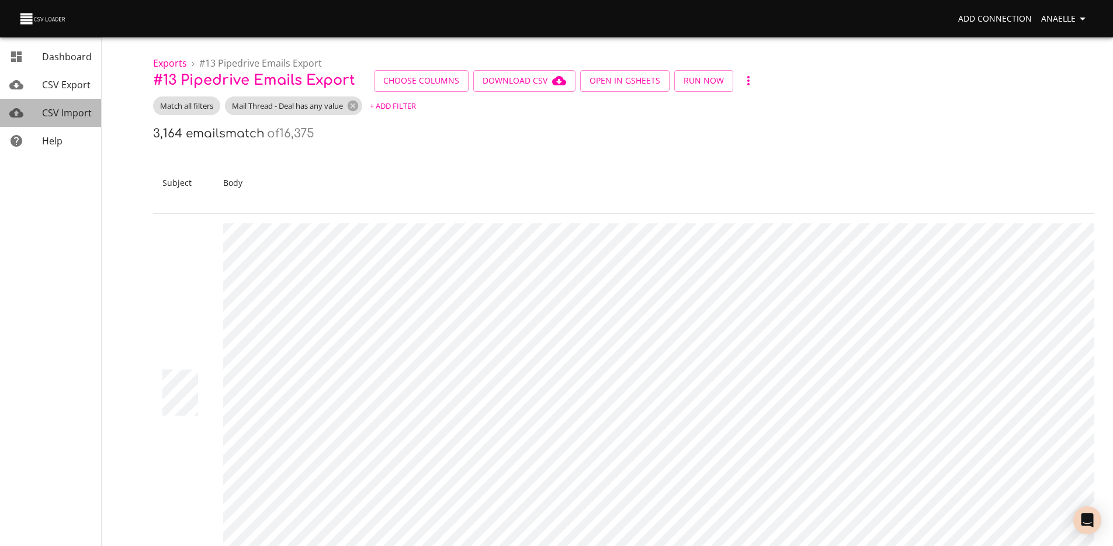
click at [68, 111] on span "CSV Import" at bounding box center [67, 112] width 50 height 13
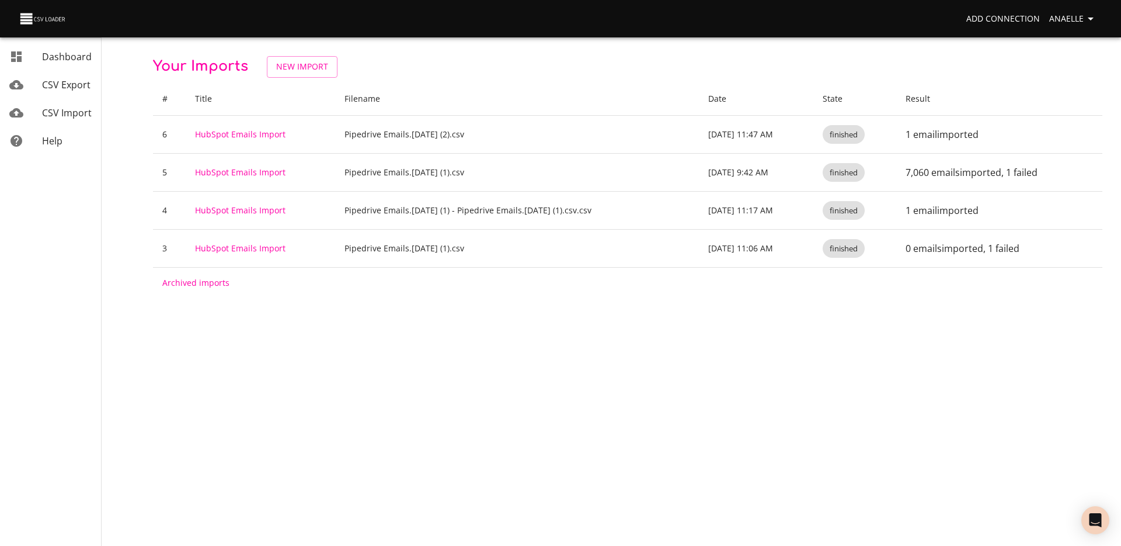
click at [73, 116] on span "CSV Import" at bounding box center [67, 112] width 50 height 13
click at [314, 67] on span "New Import" at bounding box center [302, 67] width 52 height 15
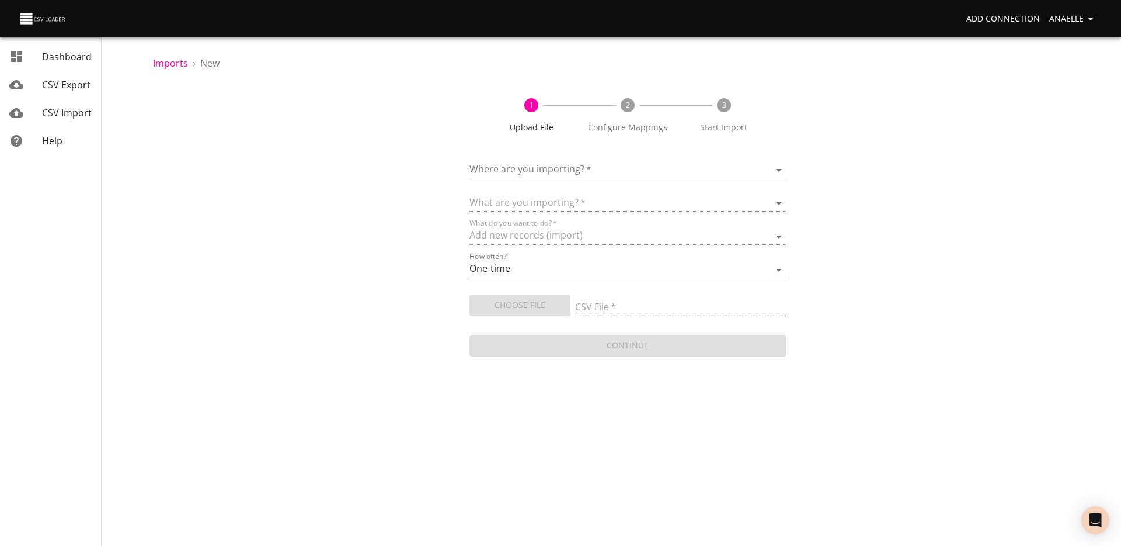
click at [515, 161] on body "Add Connection Anaelle Dashboard CSV Export CSV Import Help Imports › New 1 Upl…" at bounding box center [560, 273] width 1121 height 546
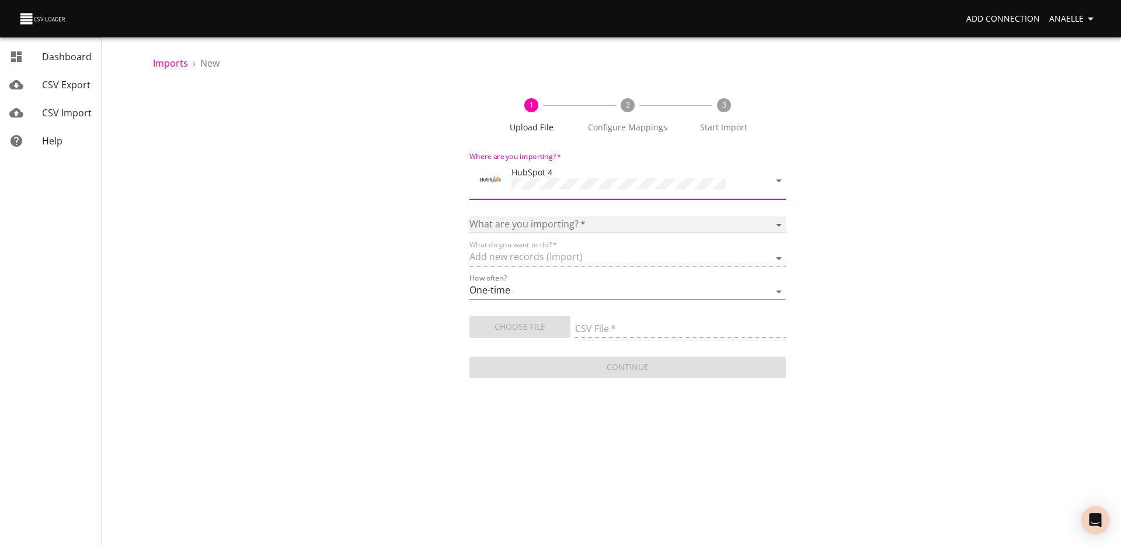
click at [561, 227] on select "Calls Companies Contacts Deals Emails Line items Meetings Notes Products Tasks …" at bounding box center [628, 224] width 317 height 17
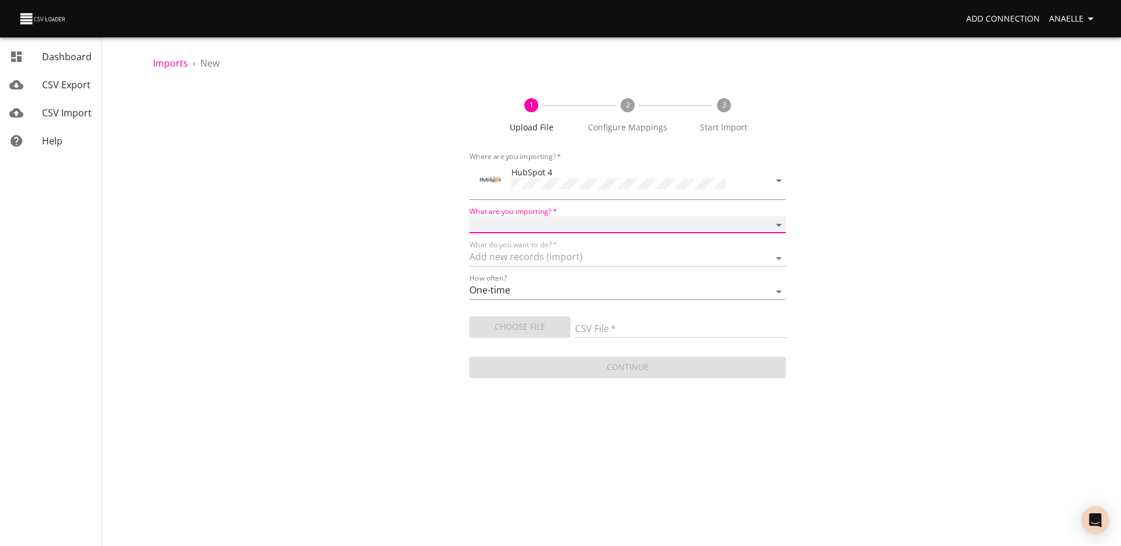
select select "emails"
click at [470, 216] on select "Calls Companies Contacts Deals Emails Line items Meetings Notes Products Tasks …" at bounding box center [628, 224] width 317 height 17
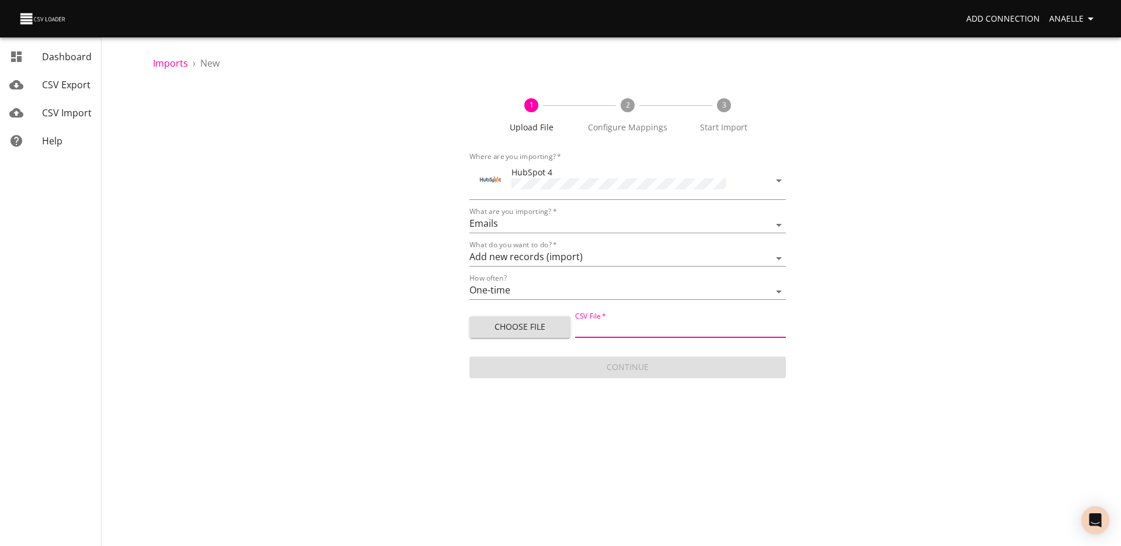
click at [587, 322] on input "CSV File   *" at bounding box center [680, 329] width 211 height 17
type input "Pipedrive Emails.2025-10-06.csv"
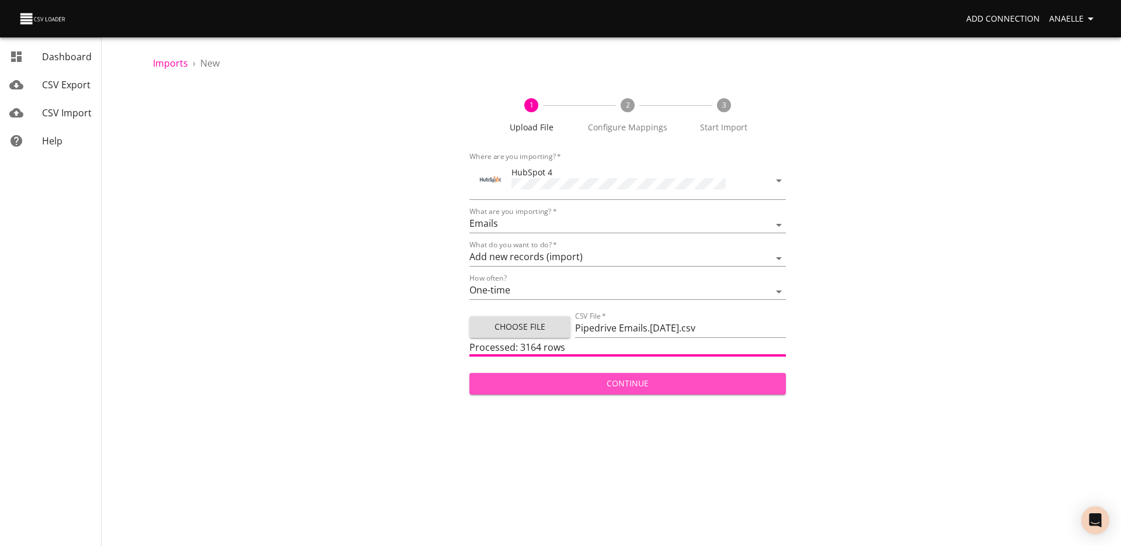
click at [562, 384] on span "Continue" at bounding box center [628, 383] width 298 height 15
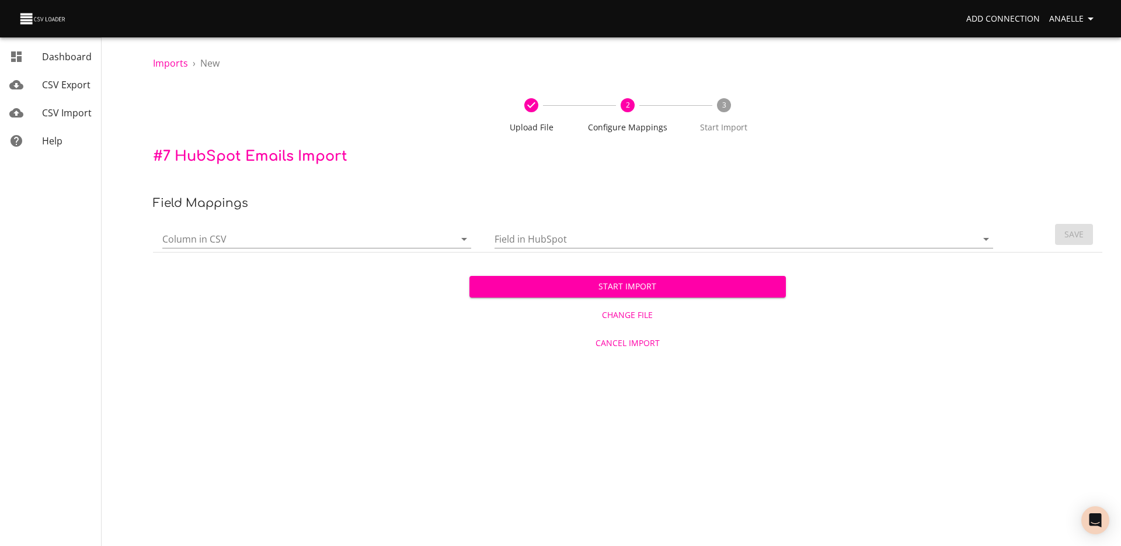
click at [317, 248] on td "Column in CSV" at bounding box center [319, 235] width 332 height 36
click at [302, 236] on input "Column in CSV" at bounding box center [298, 239] width 273 height 18
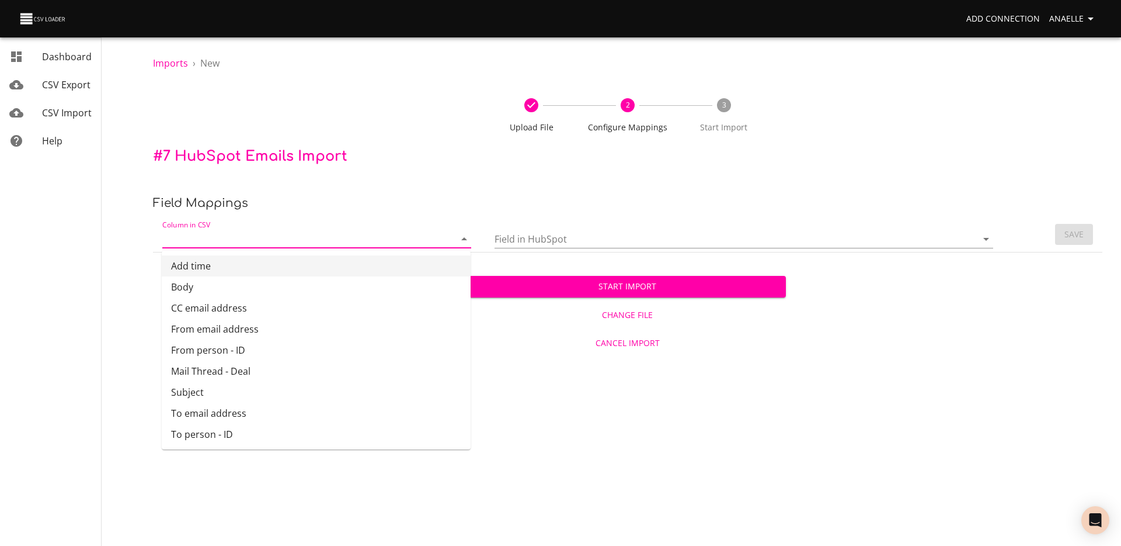
click at [250, 269] on li "Add time" at bounding box center [316, 265] width 309 height 21
type input "Add time"
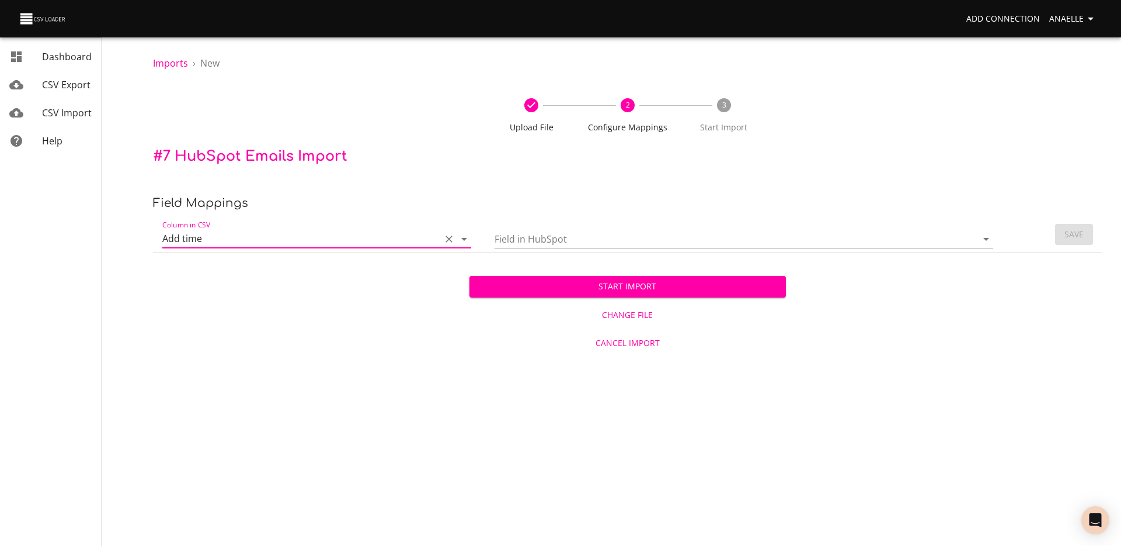
click at [561, 230] on input "Field in HubSpot" at bounding box center [726, 239] width 463 height 18
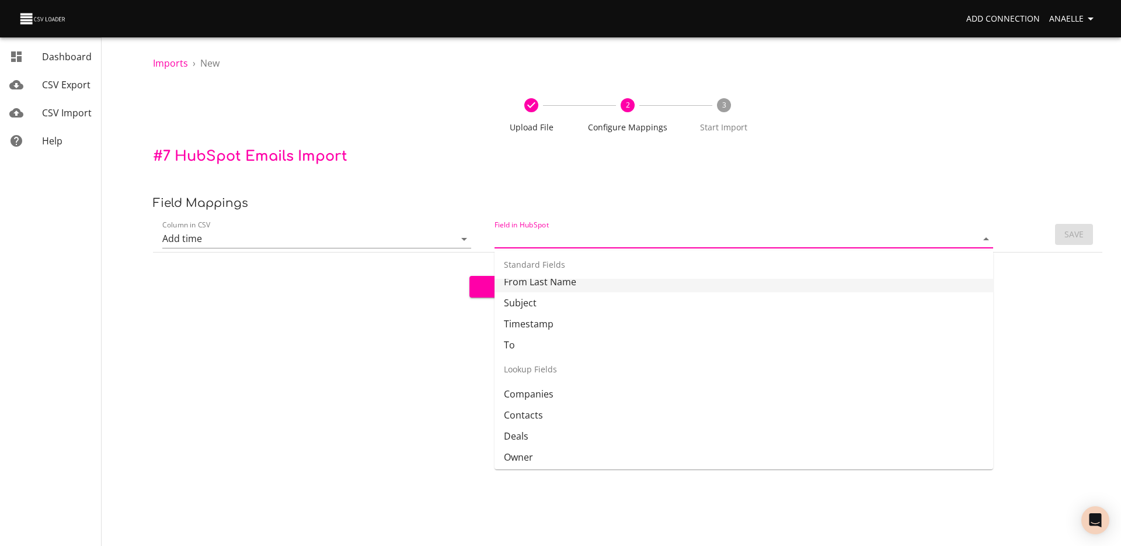
scroll to position [162, 0]
click at [558, 327] on li "Timestamp" at bounding box center [744, 320] width 499 height 21
type input "Timestamp"
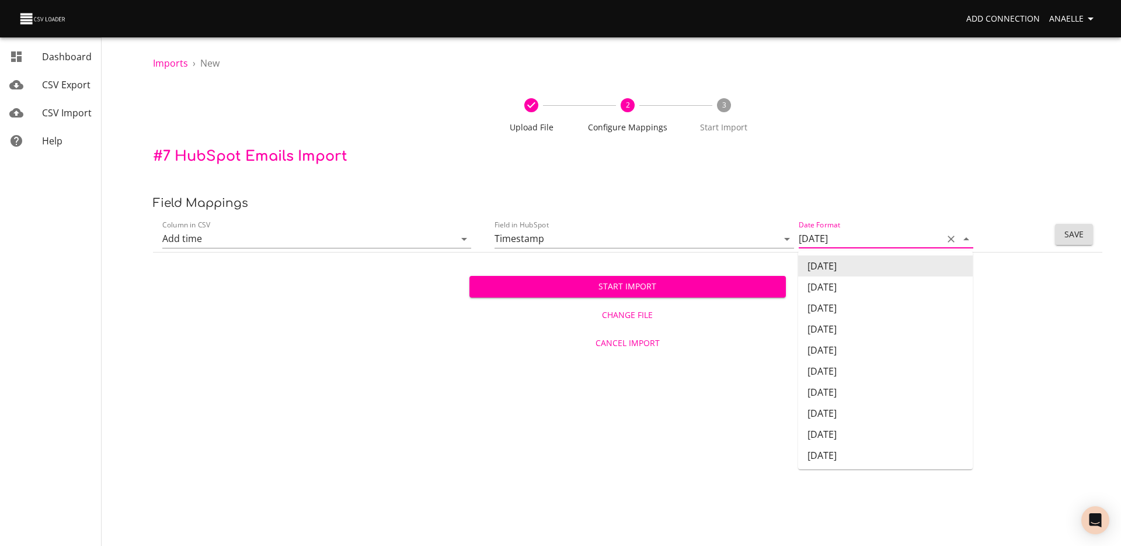
click at [878, 239] on input "12/31/2017" at bounding box center [868, 239] width 138 height 18
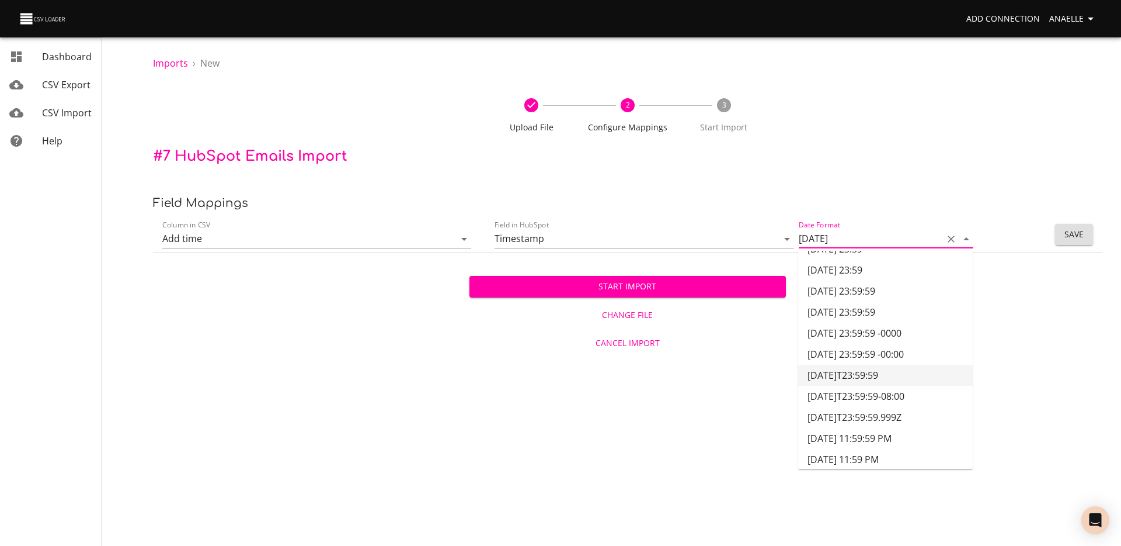
scroll to position [331, 0]
click at [855, 312] on li "2017-12-31 23:59:59" at bounding box center [885, 313] width 175 height 21
type input "2017-12-31 23:59:59"
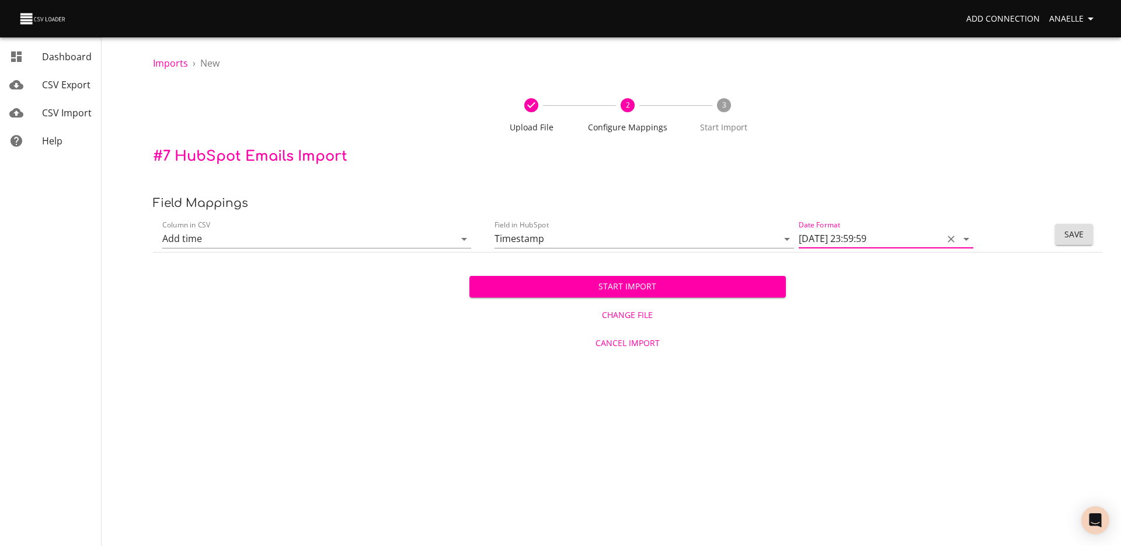
click at [1083, 245] on td "Save" at bounding box center [1055, 235] width 95 height 36
click at [1083, 234] on span "Save" at bounding box center [1074, 234] width 19 height 15
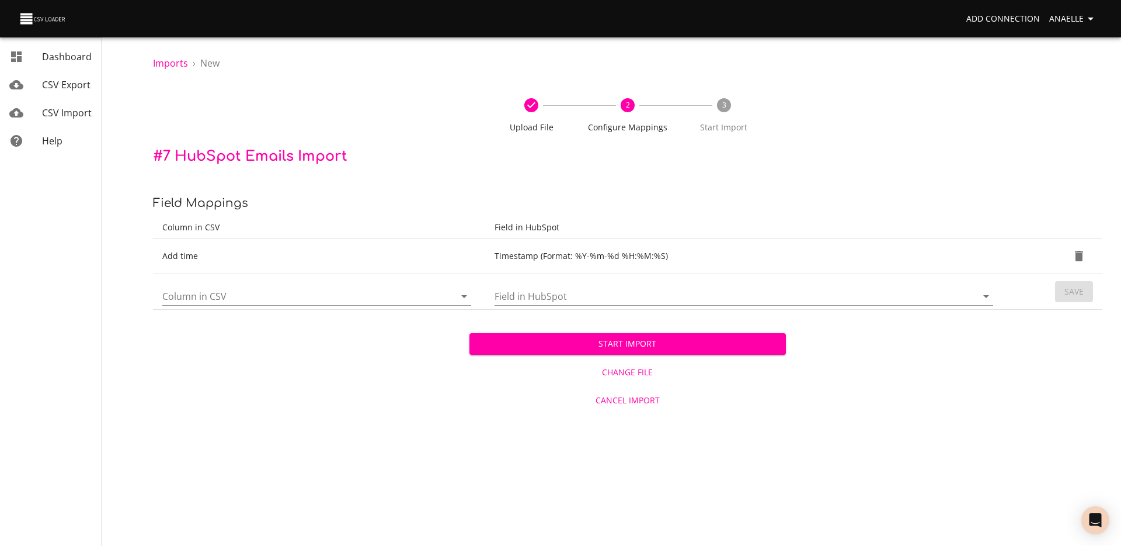
click at [349, 298] on input "Column in CSV" at bounding box center [298, 296] width 273 height 18
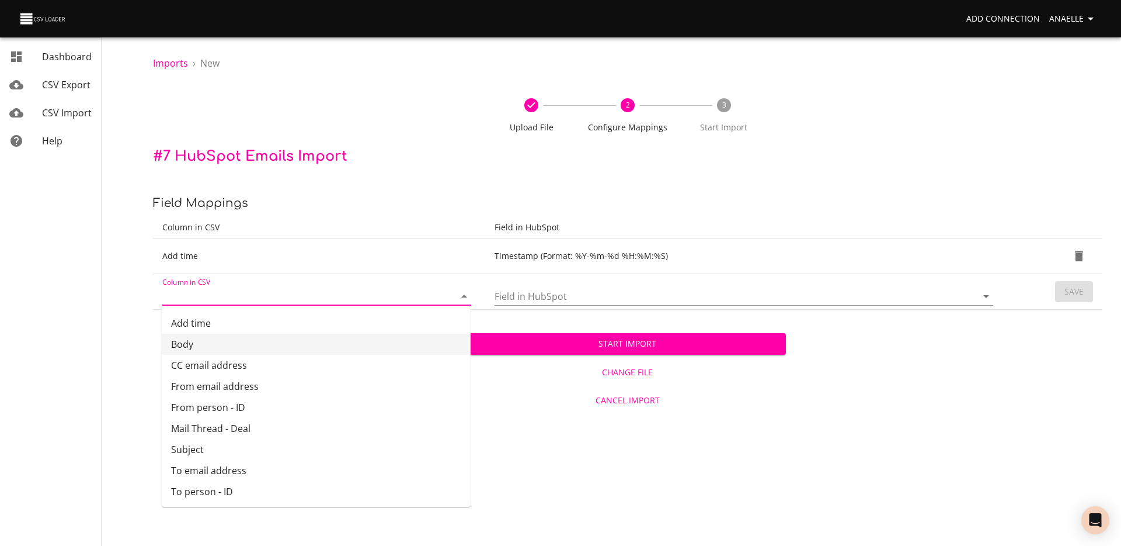
click at [277, 348] on li "Body" at bounding box center [316, 344] width 309 height 21
type input "Body"
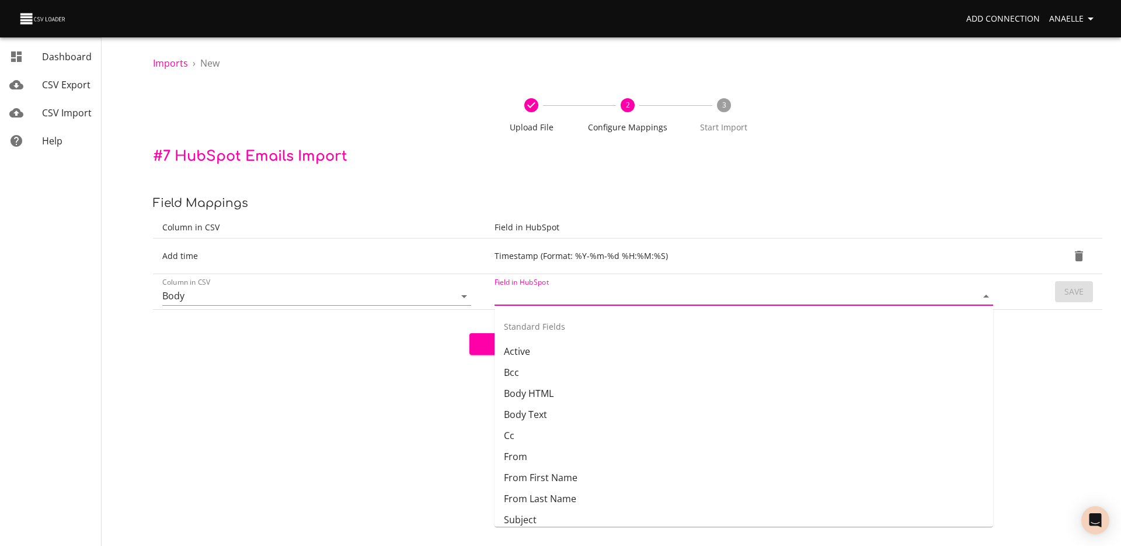
click at [600, 295] on input "Field in HubSpot" at bounding box center [726, 296] width 463 height 18
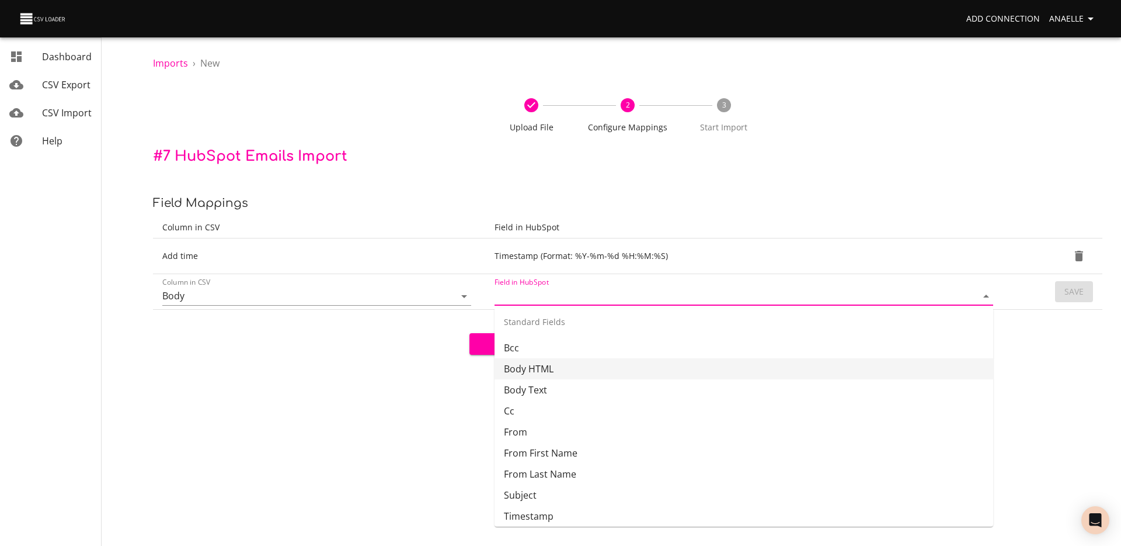
click at [574, 368] on li "Body HTML" at bounding box center [744, 368] width 499 height 21
type input "Body HTML"
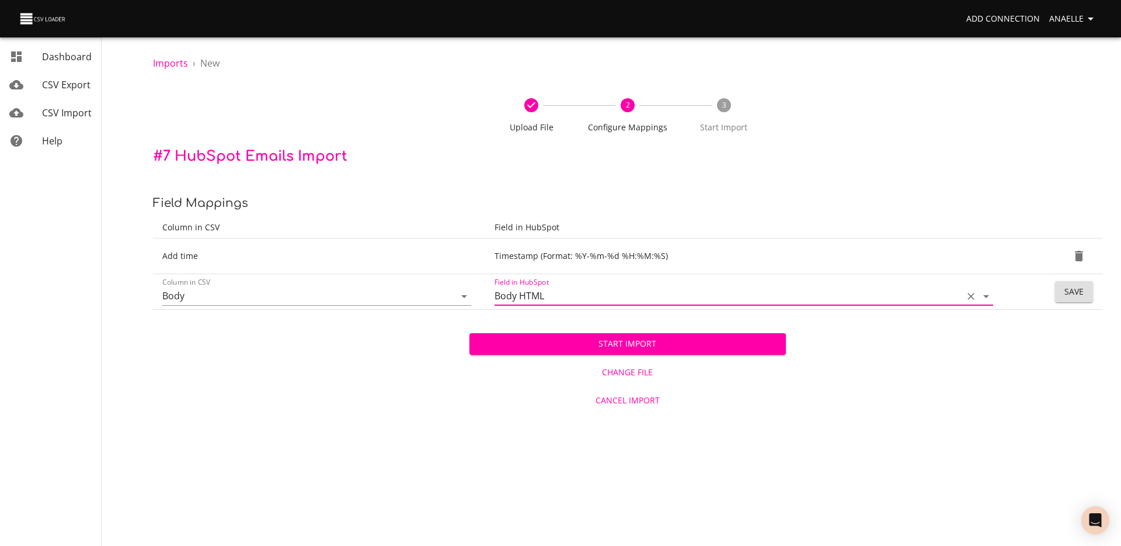
click at [1067, 290] on span "Save" at bounding box center [1074, 291] width 19 height 15
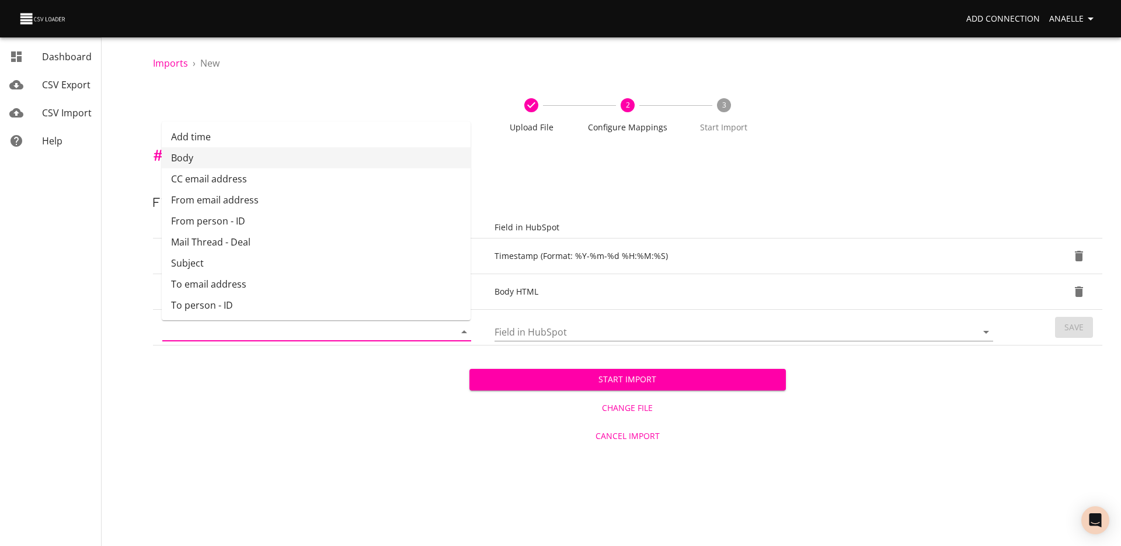
click at [377, 335] on input "Column in CSV" at bounding box center [298, 331] width 273 height 18
click at [254, 178] on li "CC email address" at bounding box center [316, 178] width 309 height 21
type input "CC email address"
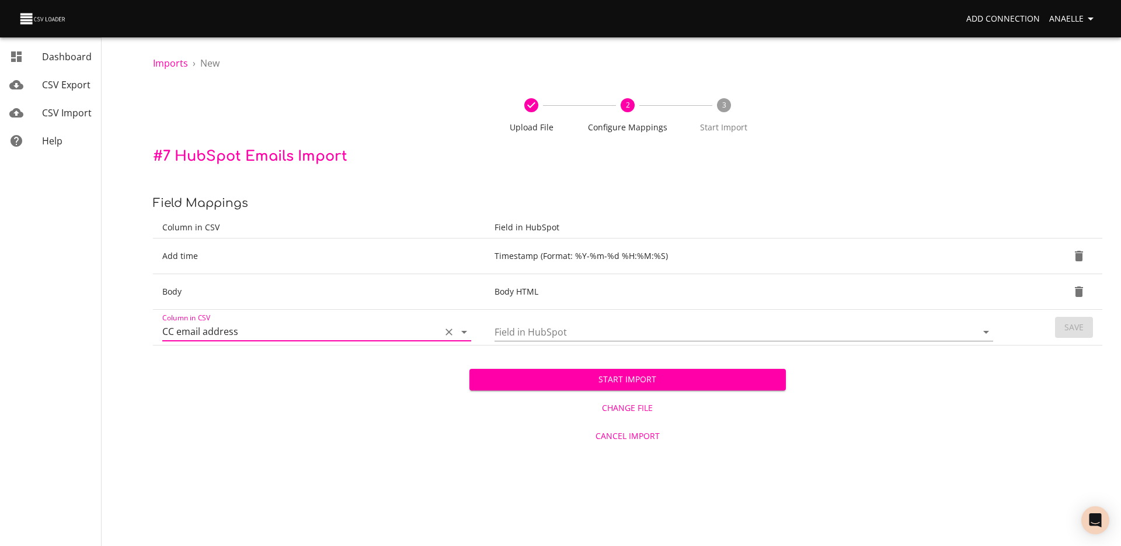
click at [587, 334] on input "Field in HubSpot" at bounding box center [726, 331] width 463 height 18
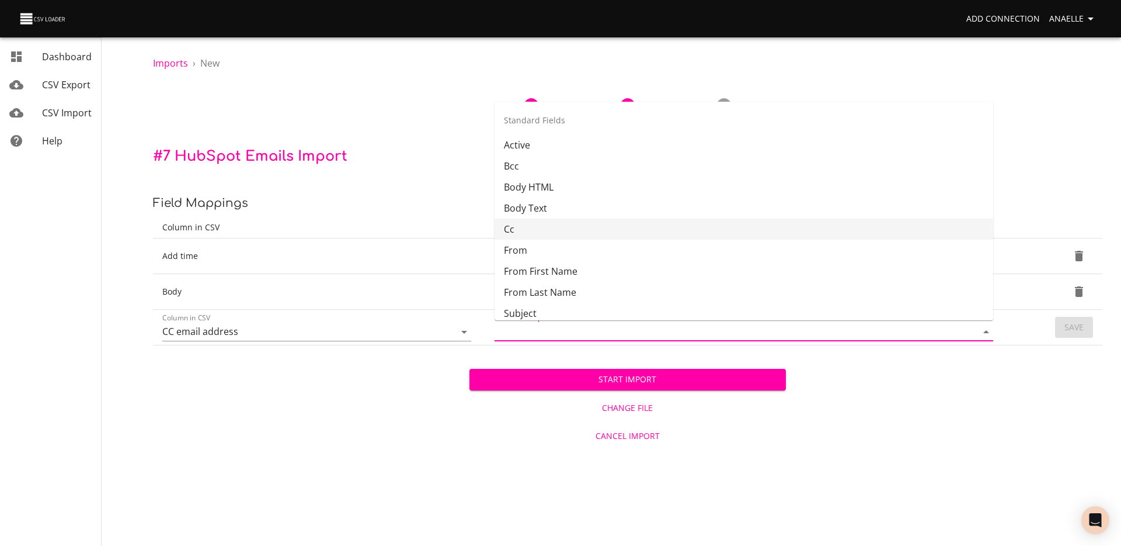
click at [558, 228] on li "Cc" at bounding box center [744, 228] width 499 height 21
type input "Cc"
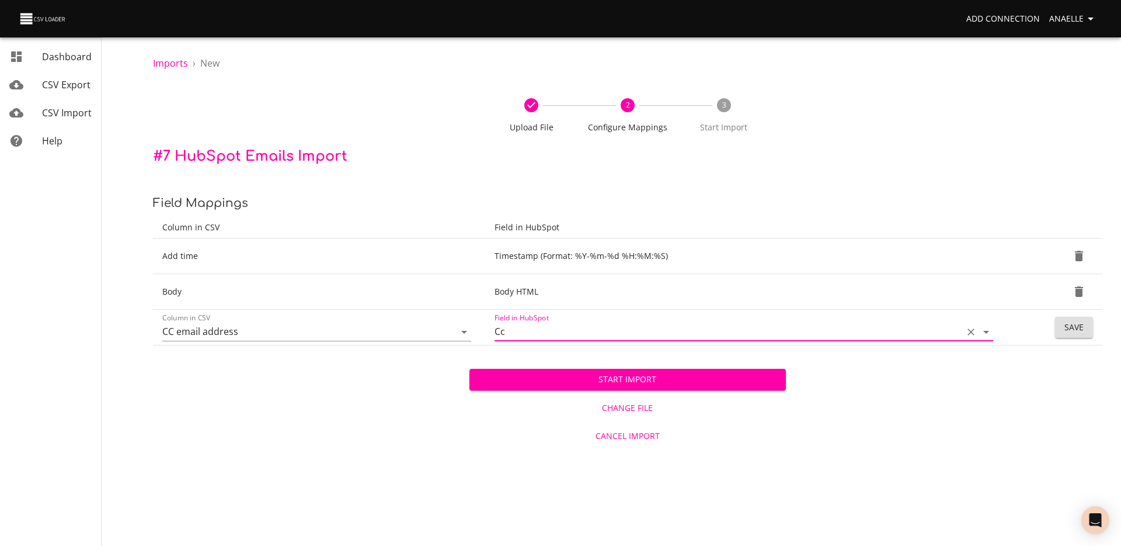
click at [1082, 321] on span "Save" at bounding box center [1074, 327] width 19 height 15
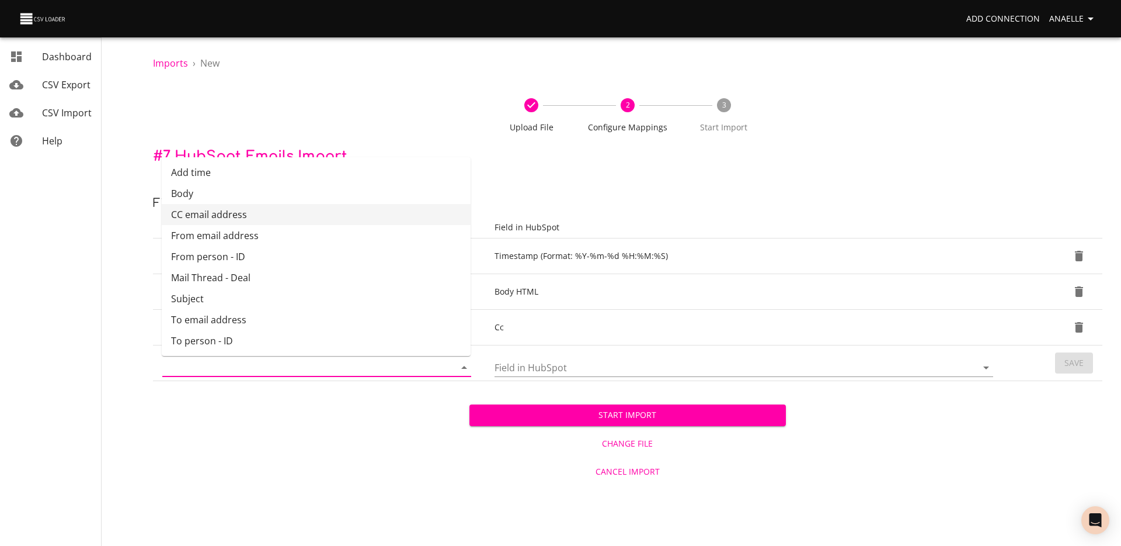
click at [261, 371] on input "Column in CSV" at bounding box center [298, 367] width 273 height 18
click at [236, 236] on li "From email address" at bounding box center [316, 235] width 309 height 21
type input "From email address"
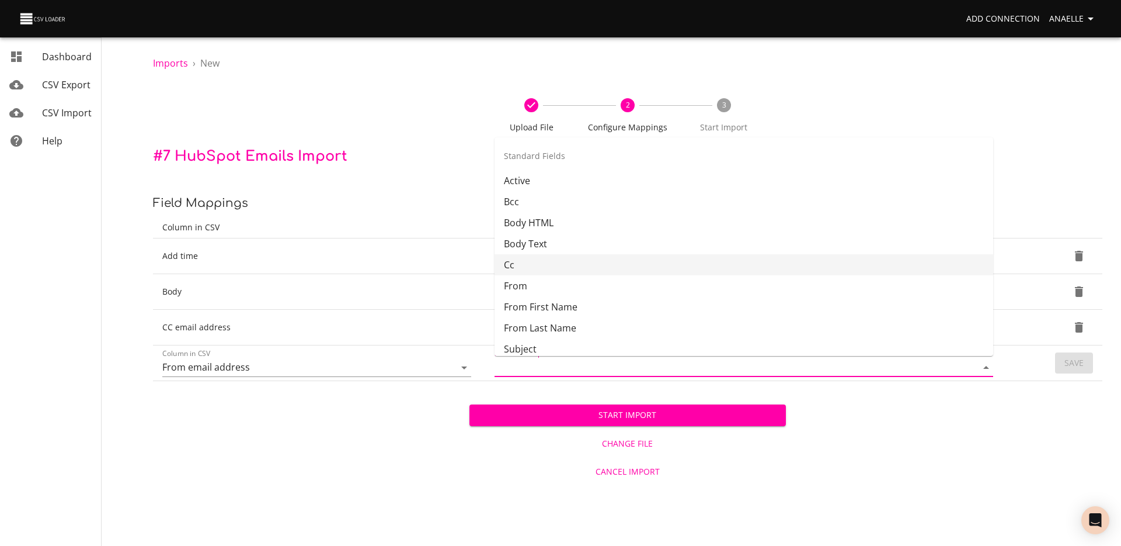
click at [512, 365] on input "Field in HubSpot" at bounding box center [726, 367] width 463 height 18
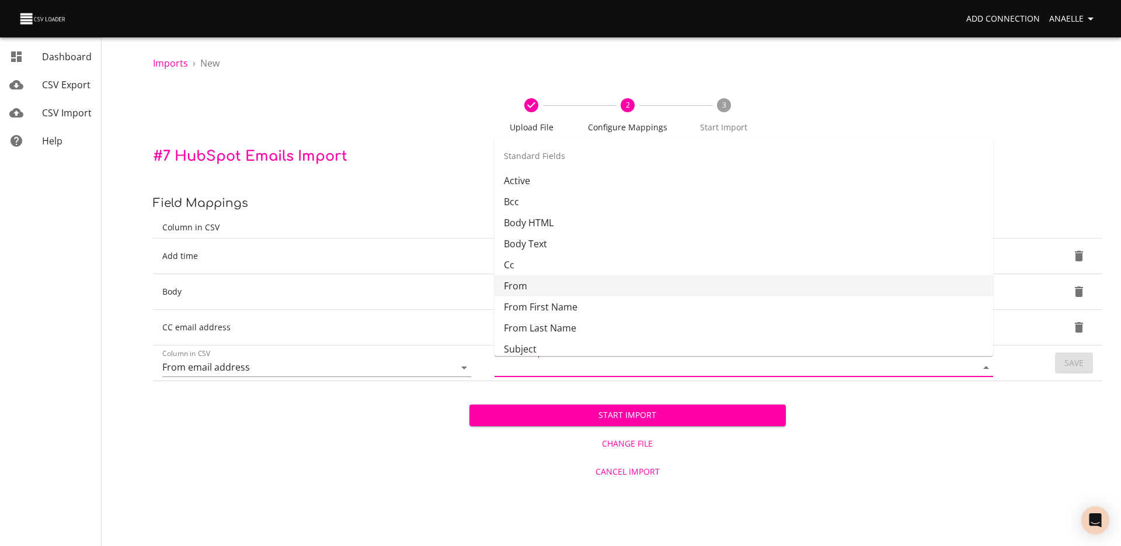
click at [547, 284] on li "From" at bounding box center [744, 285] width 499 height 21
type input "From"
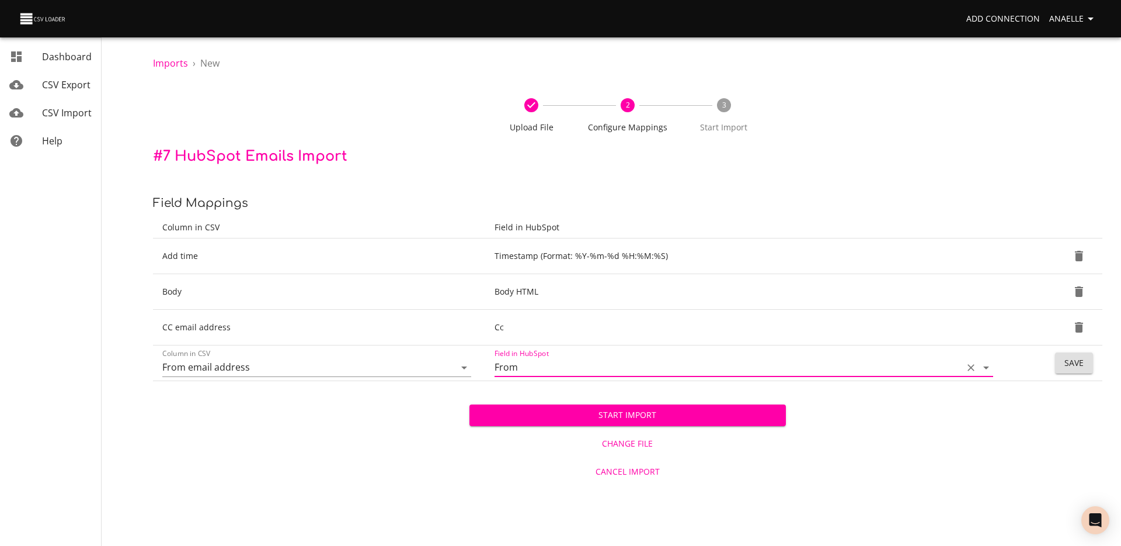
click at [1056, 362] on button "Save" at bounding box center [1074, 363] width 38 height 22
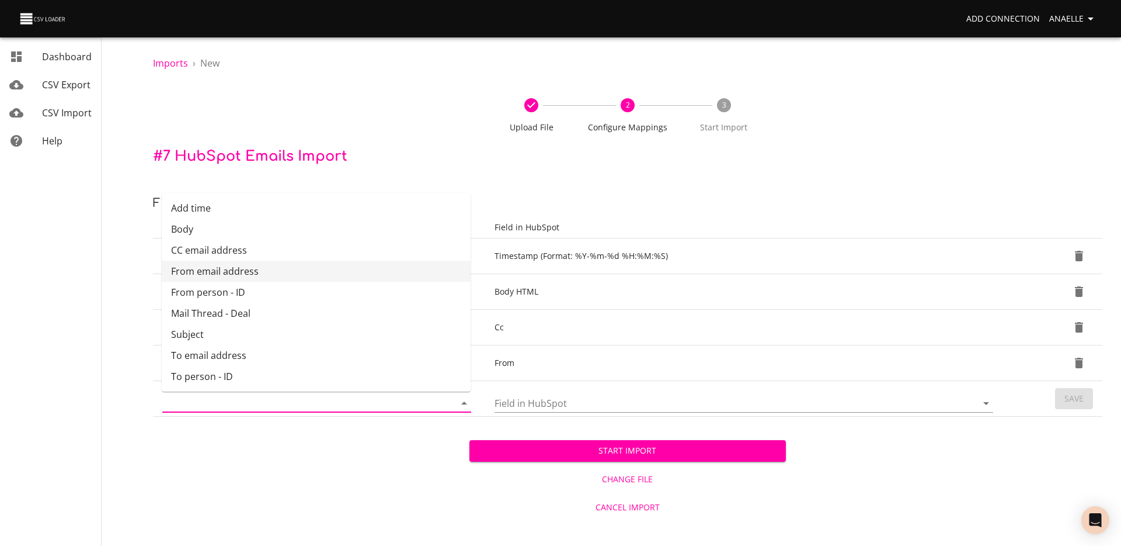
click at [242, 401] on input "Column in CSV" at bounding box center [298, 403] width 273 height 18
click at [234, 296] on li "From person - ID" at bounding box center [316, 292] width 309 height 21
type input "From person - ID"
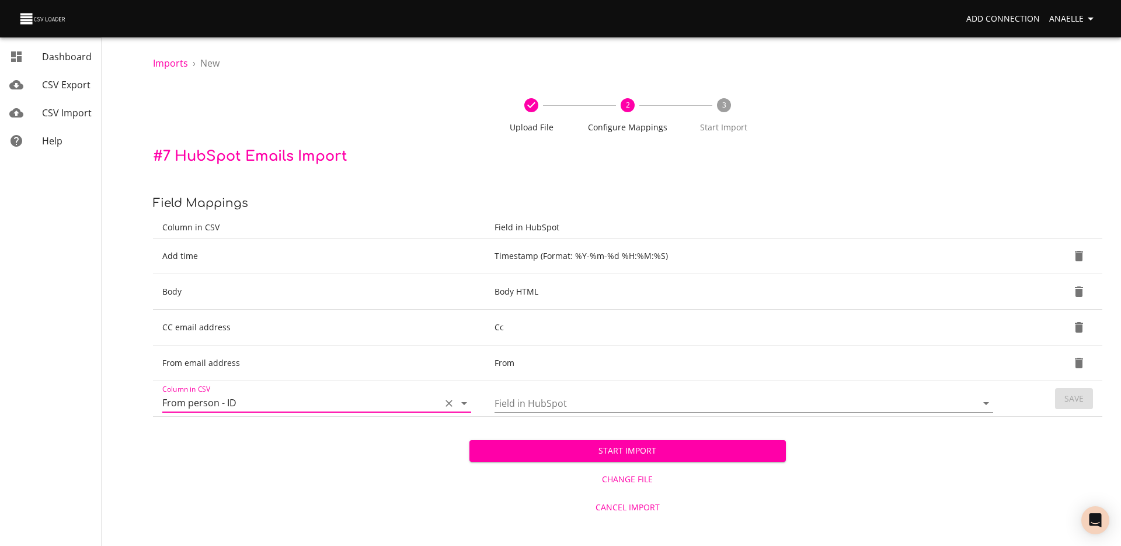
click at [658, 396] on input "Field in HubSpot" at bounding box center [726, 403] width 463 height 18
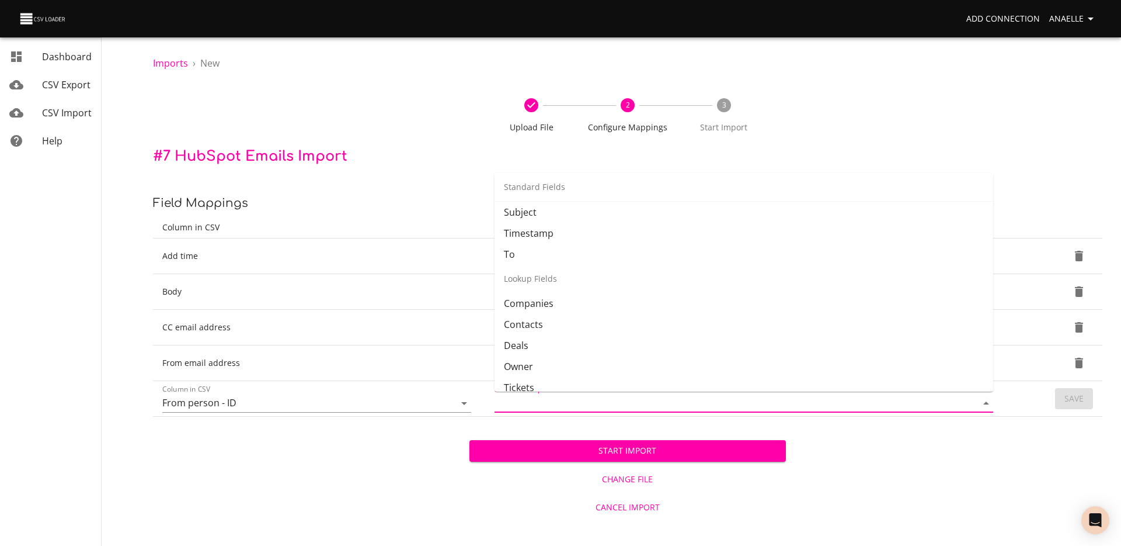
scroll to position [183, 0]
click at [580, 308] on li "Contacts" at bounding box center [744, 313] width 499 height 21
type input "Contacts"
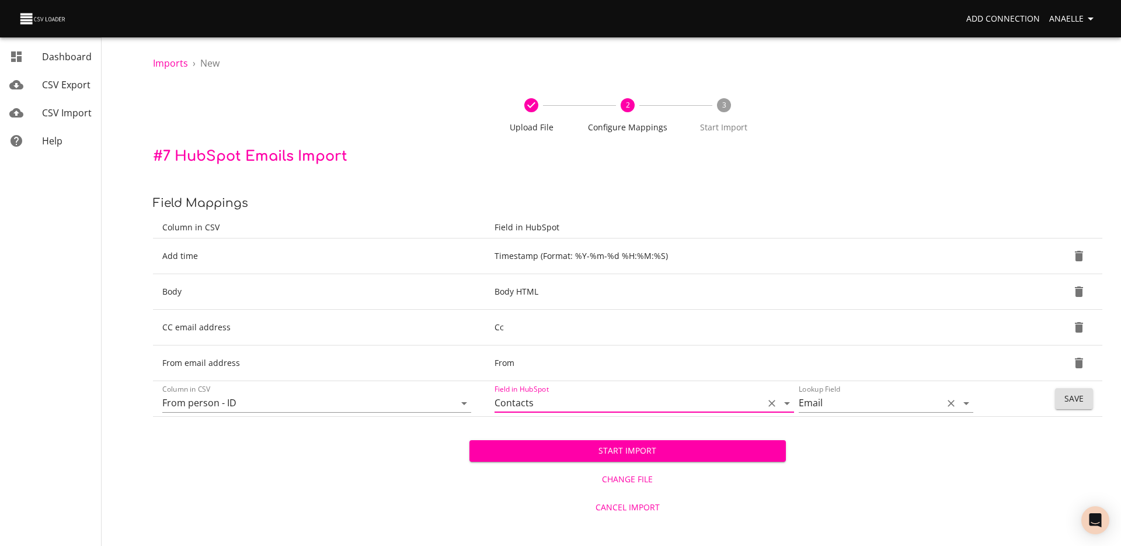
click at [911, 408] on input "Email" at bounding box center [868, 403] width 138 height 18
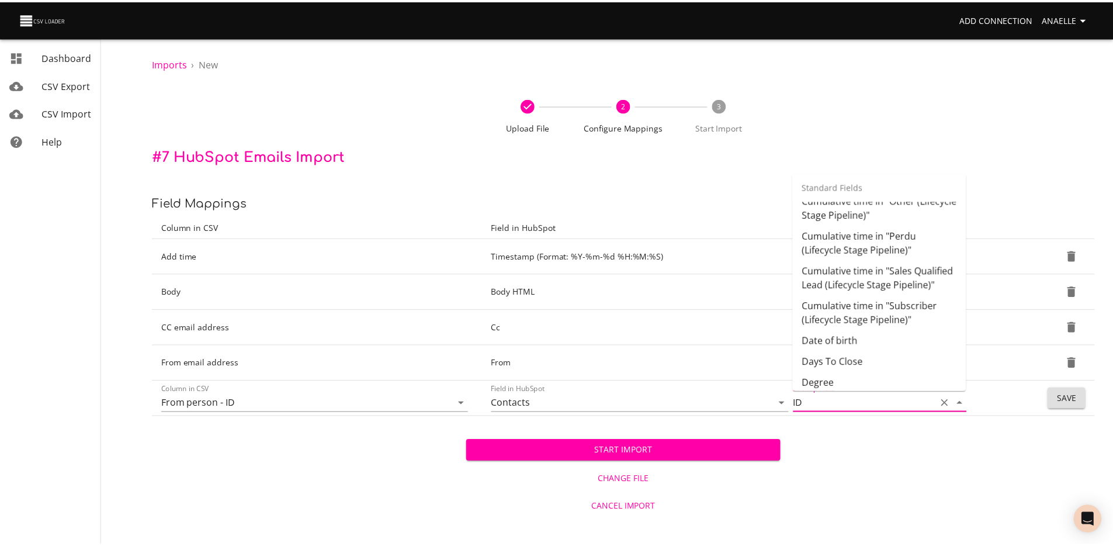
scroll to position [0, 0]
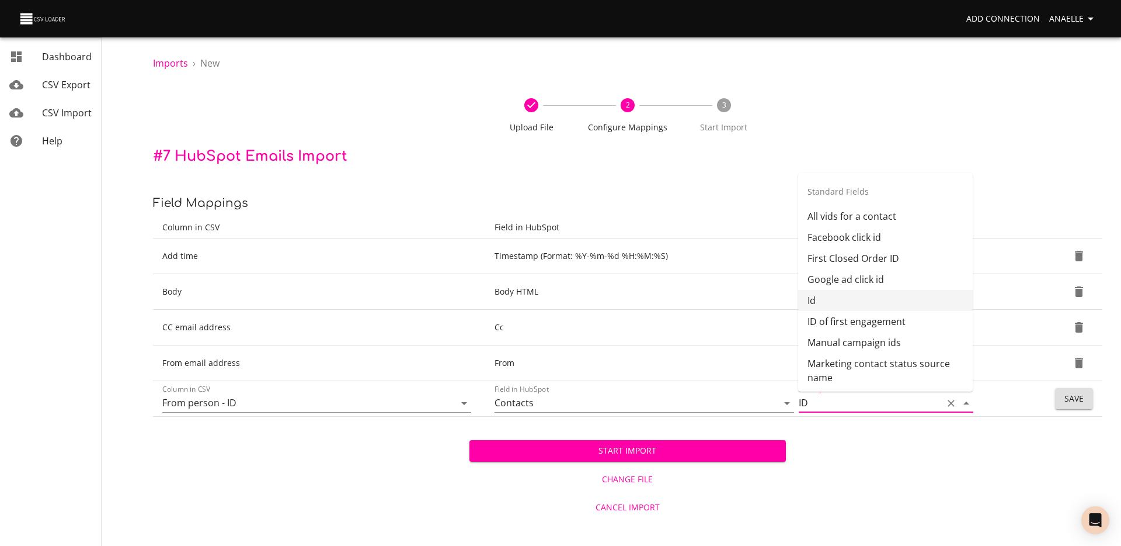
click at [842, 300] on li "Id" at bounding box center [885, 300] width 175 height 21
type input "Id"
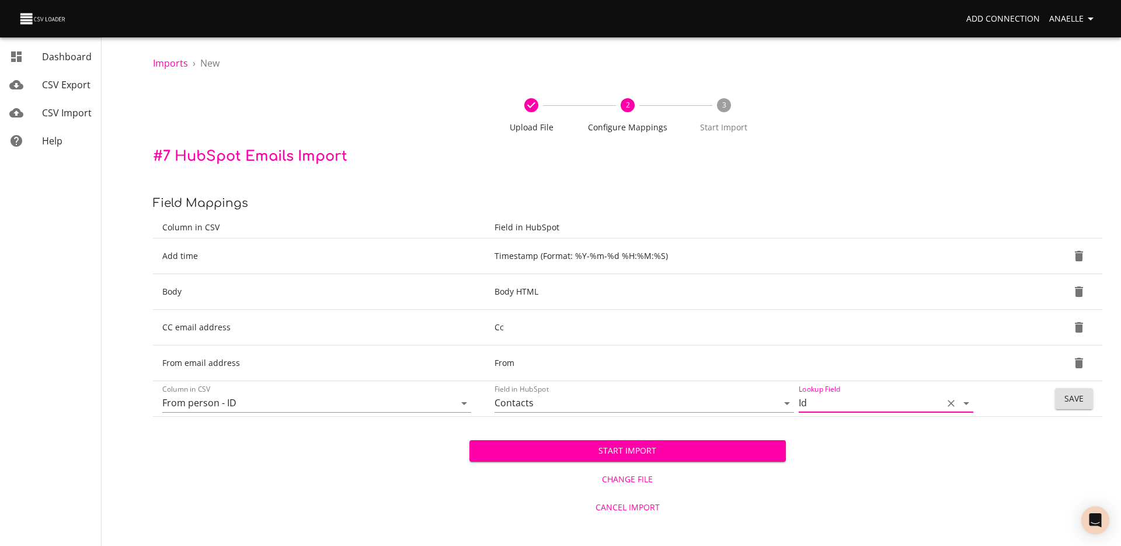
click at [898, 406] on input "Id" at bounding box center [868, 403] width 138 height 18
click at [951, 399] on icon "Clear" at bounding box center [952, 403] width 12 height 12
click at [892, 398] on input "Lookup Field" at bounding box center [868, 403] width 138 height 18
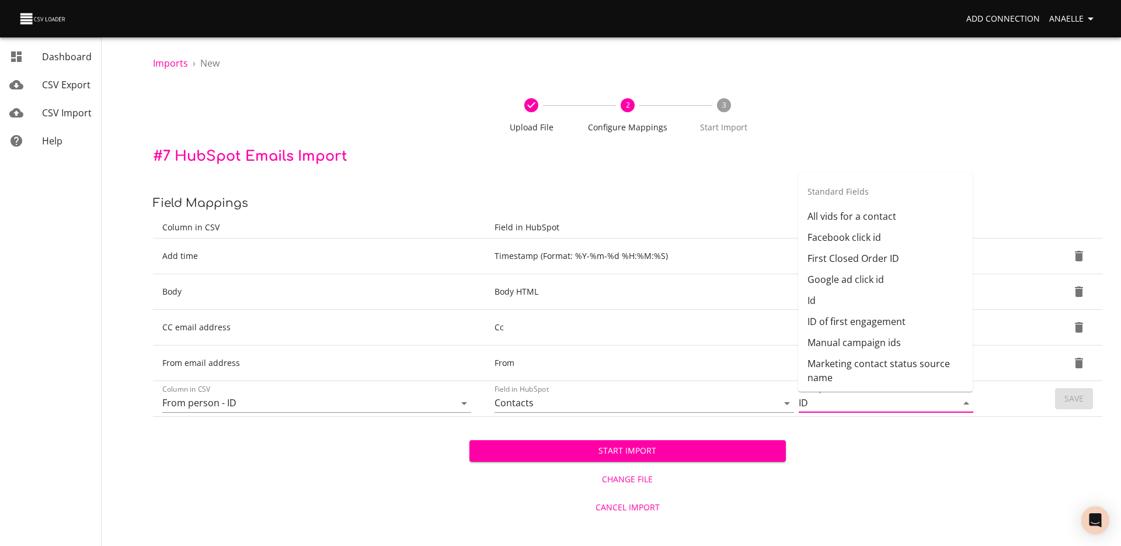
type input "I"
click at [857, 266] on li "ID Contact Pipedrive" at bounding box center [885, 263] width 175 height 21
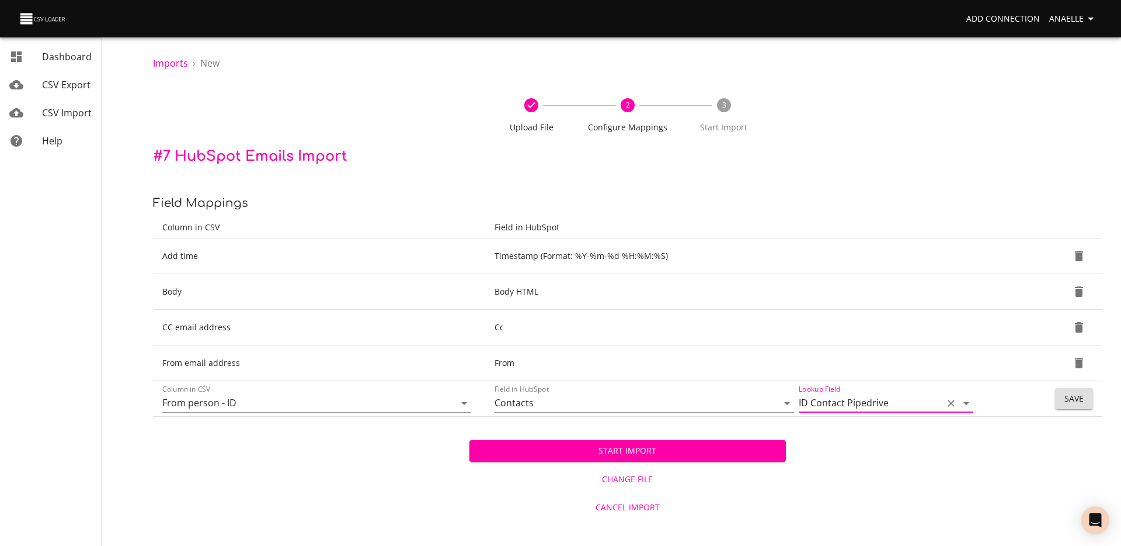
type input "ID Contact Pipedrive"
click at [1075, 401] on span "Save" at bounding box center [1074, 398] width 19 height 15
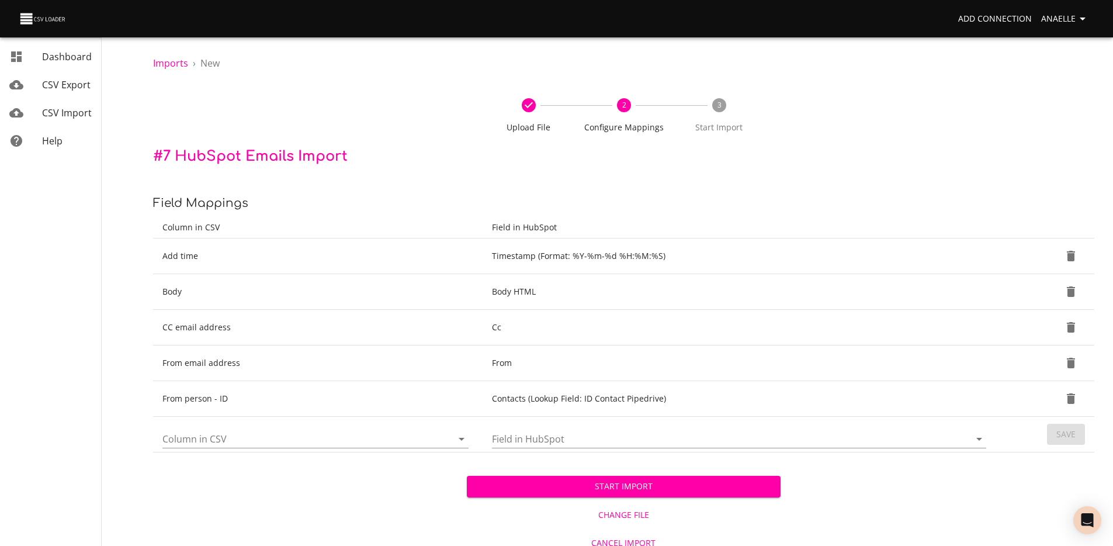
click at [367, 437] on input "Column in CSV" at bounding box center [297, 438] width 270 height 18
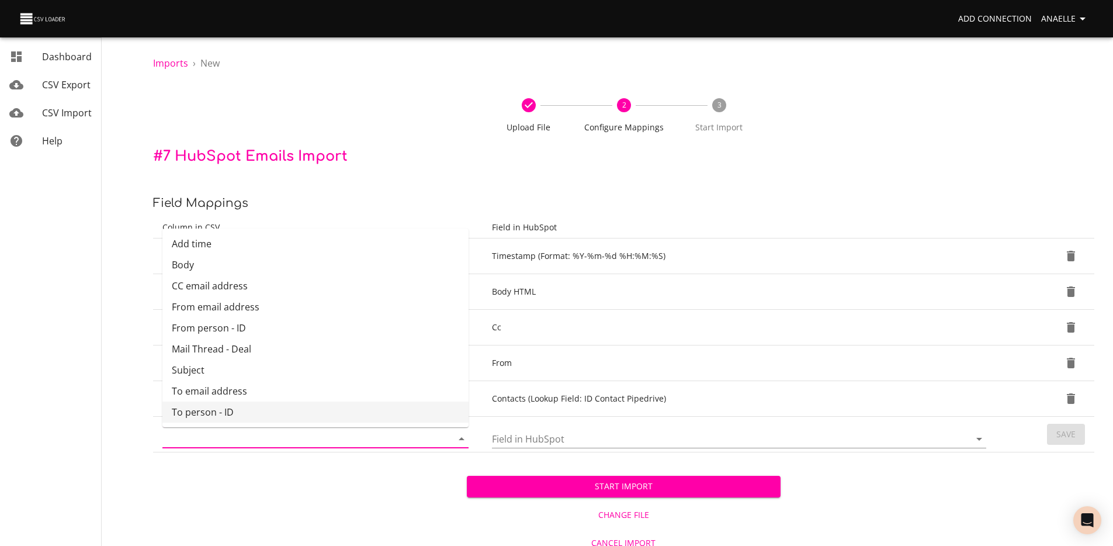
click at [255, 414] on li "To person - ID" at bounding box center [315, 411] width 306 height 21
type input "To person - ID"
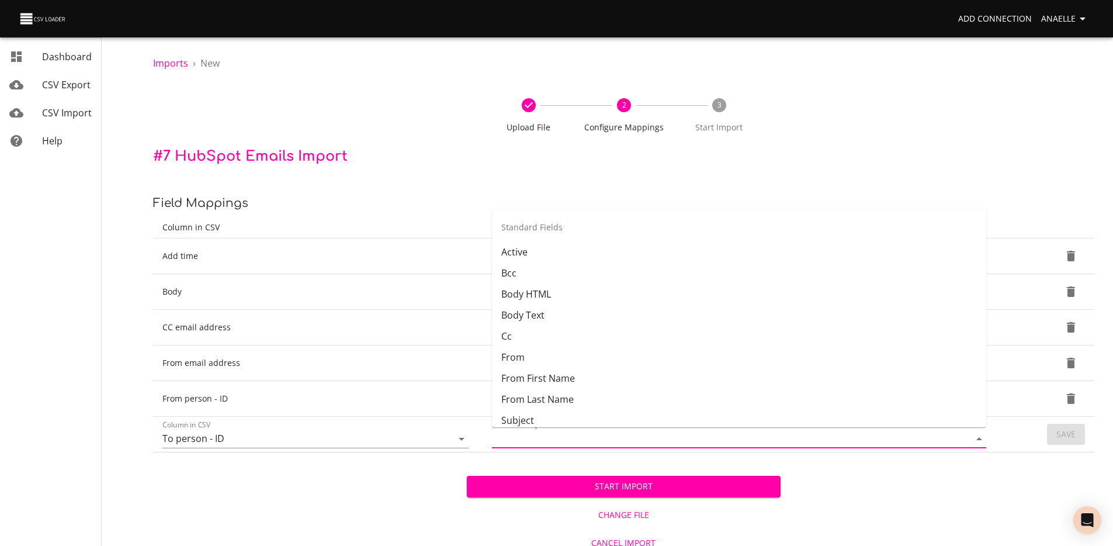
click at [536, 438] on input "Field in HubSpot" at bounding box center [721, 438] width 458 height 18
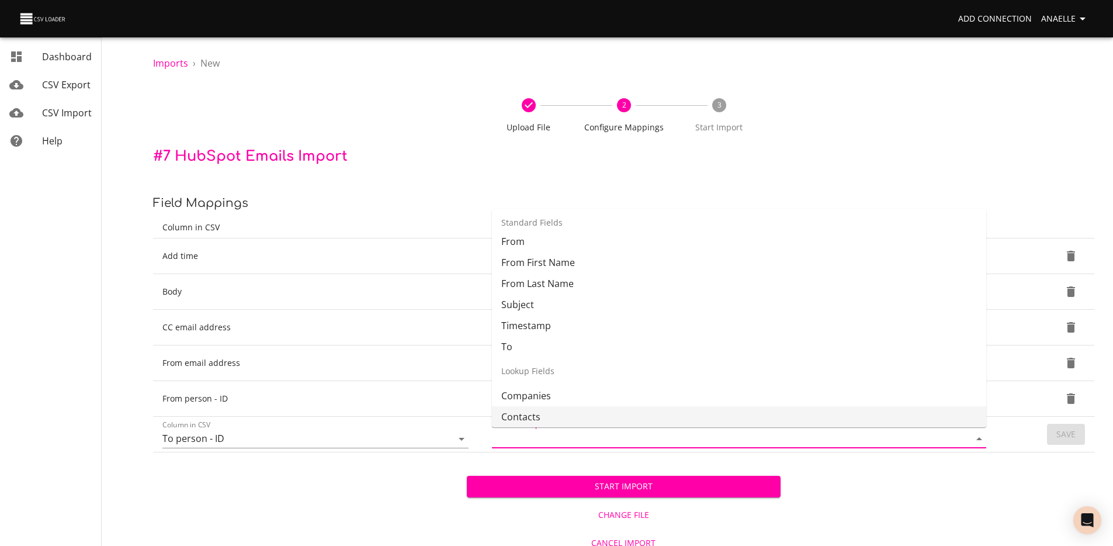
click at [607, 415] on li "Contacts" at bounding box center [739, 416] width 494 height 21
type input "Contacts"
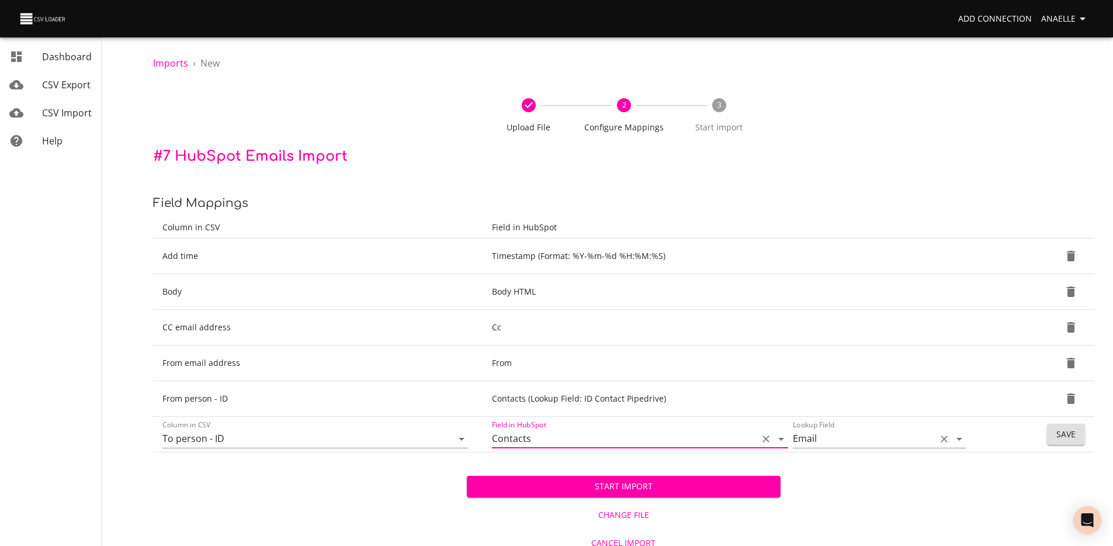
click at [885, 437] on input "Email" at bounding box center [861, 438] width 137 height 18
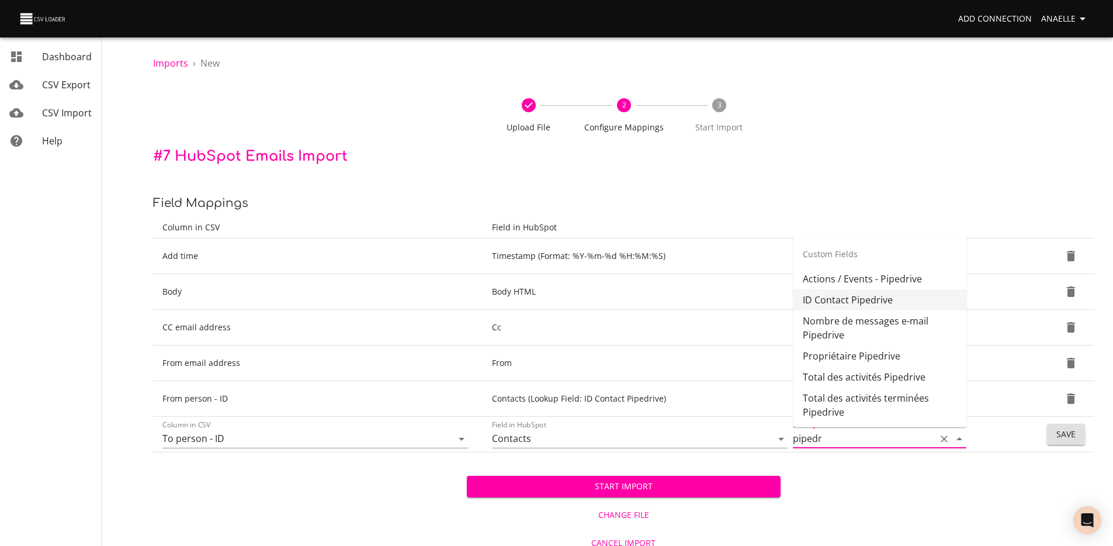
click at [842, 305] on li "ID Contact Pipedrive" at bounding box center [879, 299] width 173 height 21
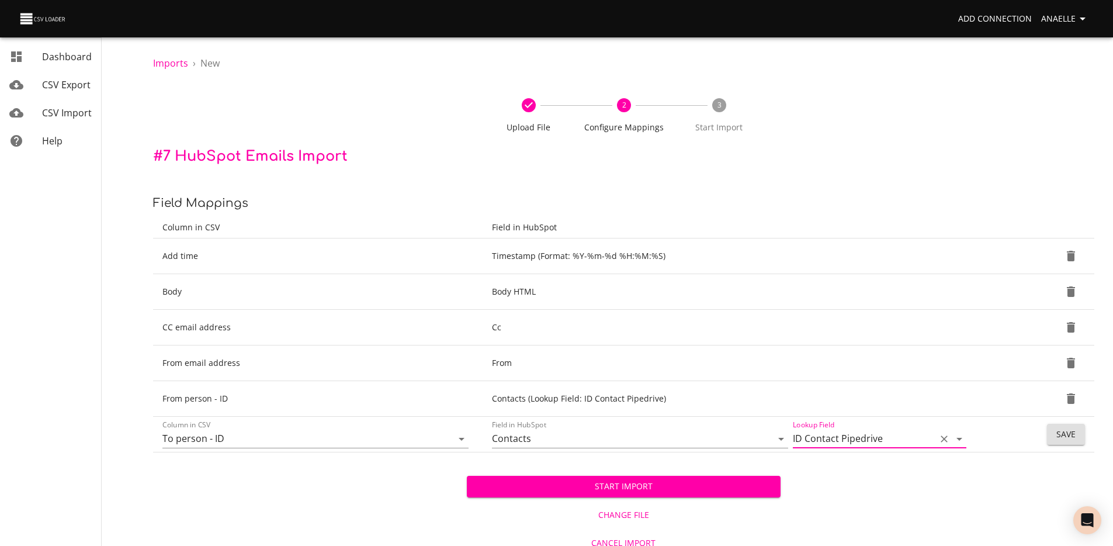
type input "ID Contact Pipedrive"
click at [1068, 438] on span "Save" at bounding box center [1065, 434] width 19 height 15
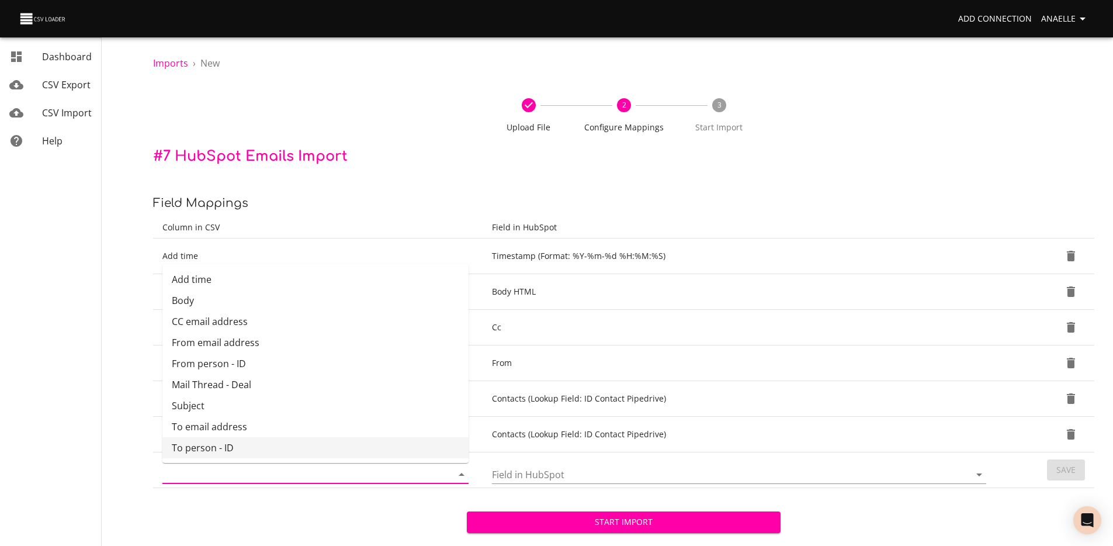
click at [285, 465] on input "Column in CSV" at bounding box center [297, 474] width 270 height 18
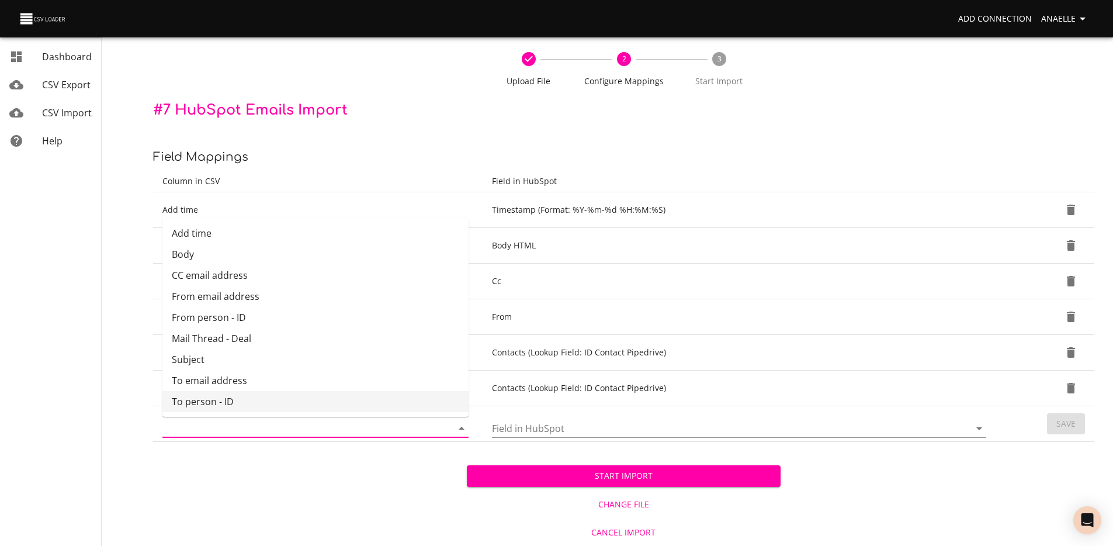
scroll to position [46, 0]
click at [245, 339] on li "Mail Thread - Deal" at bounding box center [315, 338] width 306 height 21
type input "Mail Thread - Deal"
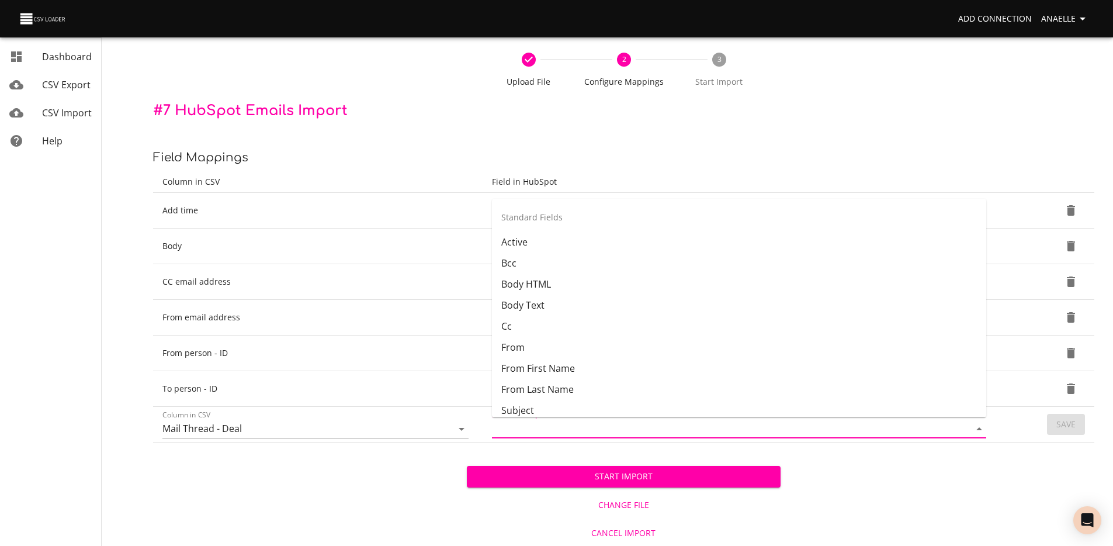
click at [554, 425] on input "Field in HubSpot" at bounding box center [721, 428] width 458 height 18
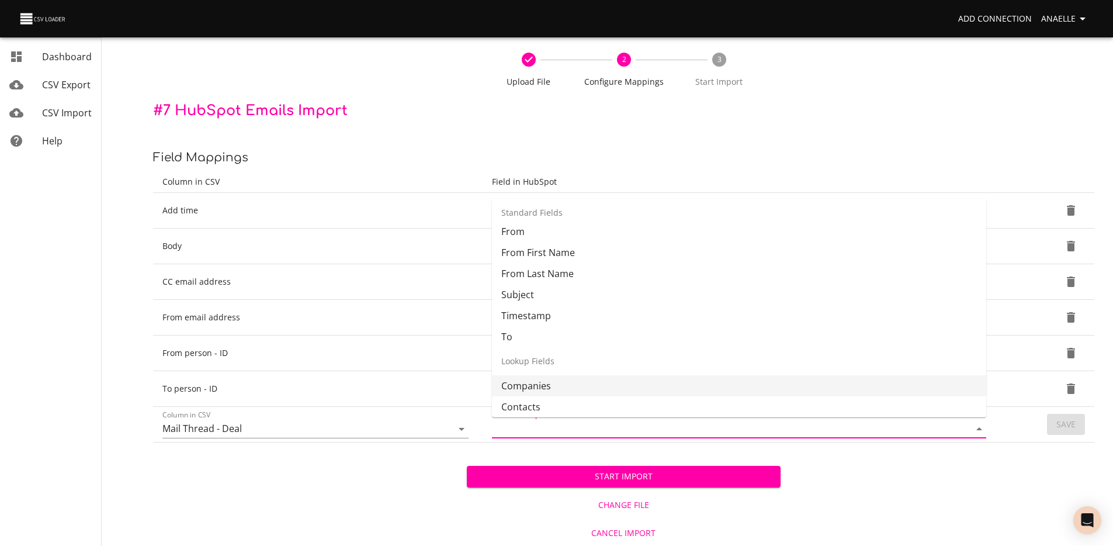
scroll to position [183, 0]
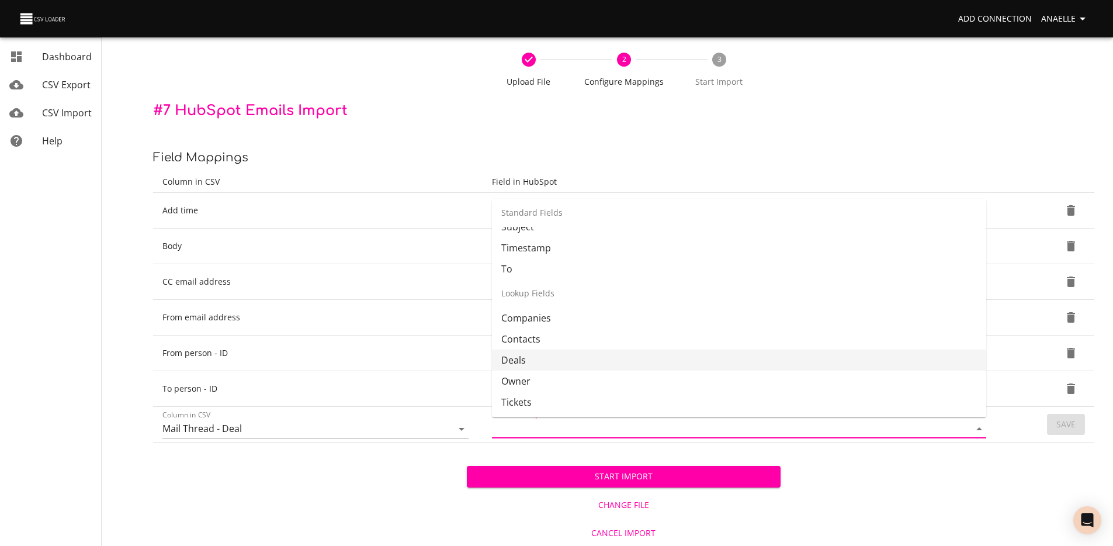
click at [556, 353] on li "Deals" at bounding box center [739, 359] width 494 height 21
type input "Deals"
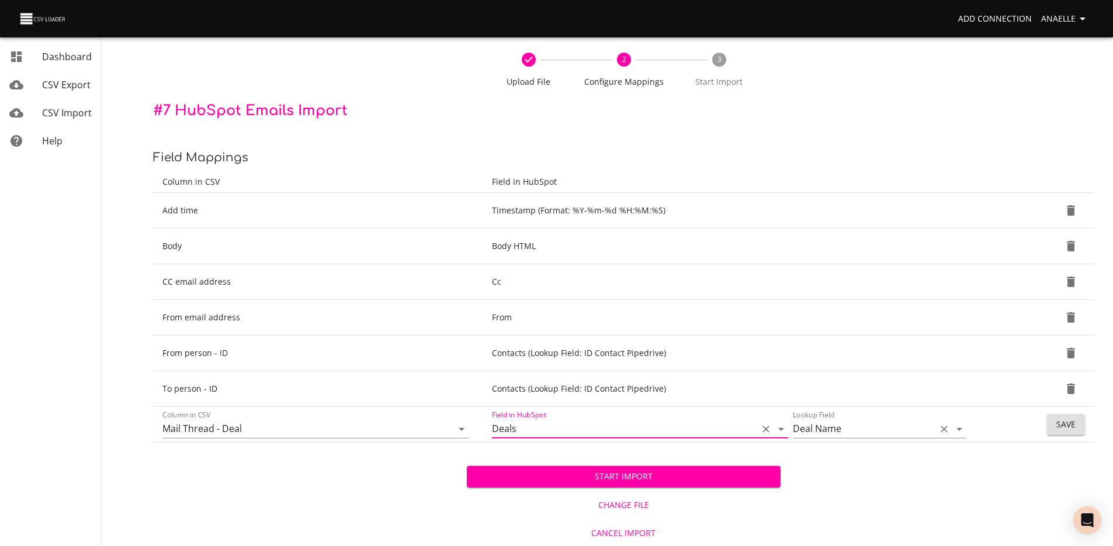
click at [885, 431] on input "Deal Name" at bounding box center [861, 428] width 137 height 18
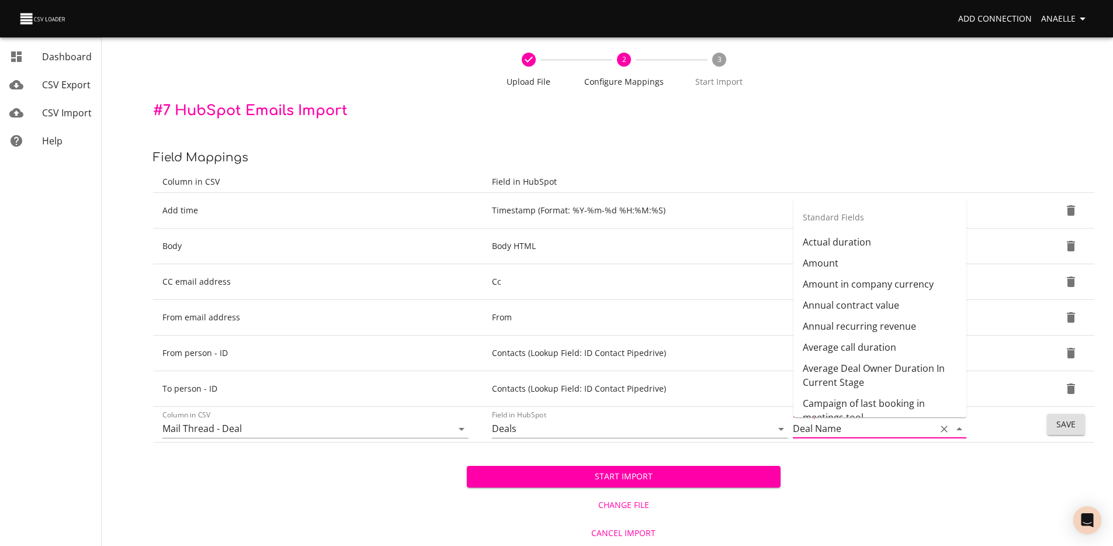
click at [885, 431] on input "Deal Name" at bounding box center [861, 428] width 137 height 18
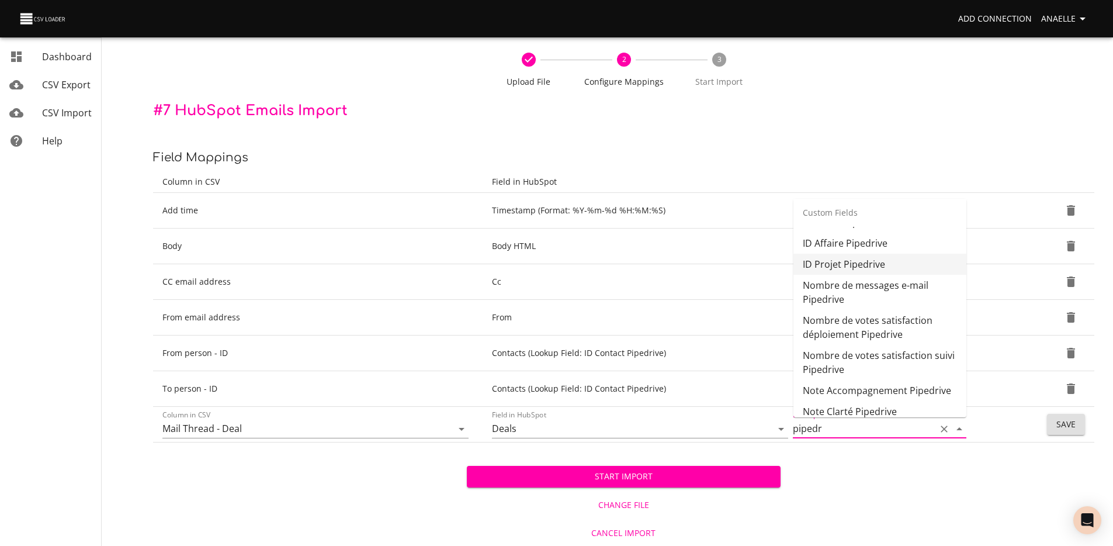
scroll to position [0, 0]
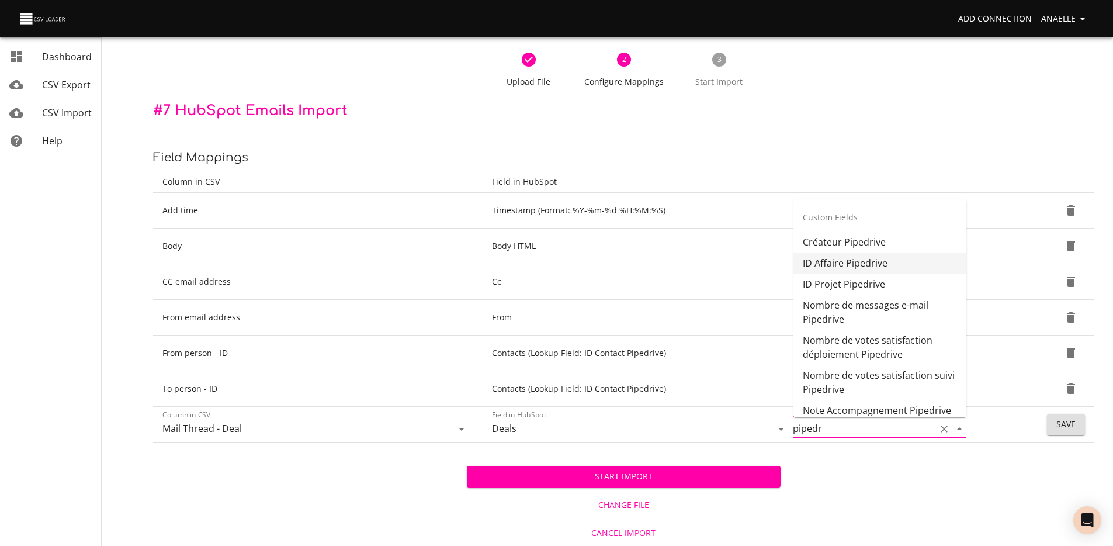
click at [843, 266] on li "ID Affaire Pipedrive" at bounding box center [879, 262] width 173 height 21
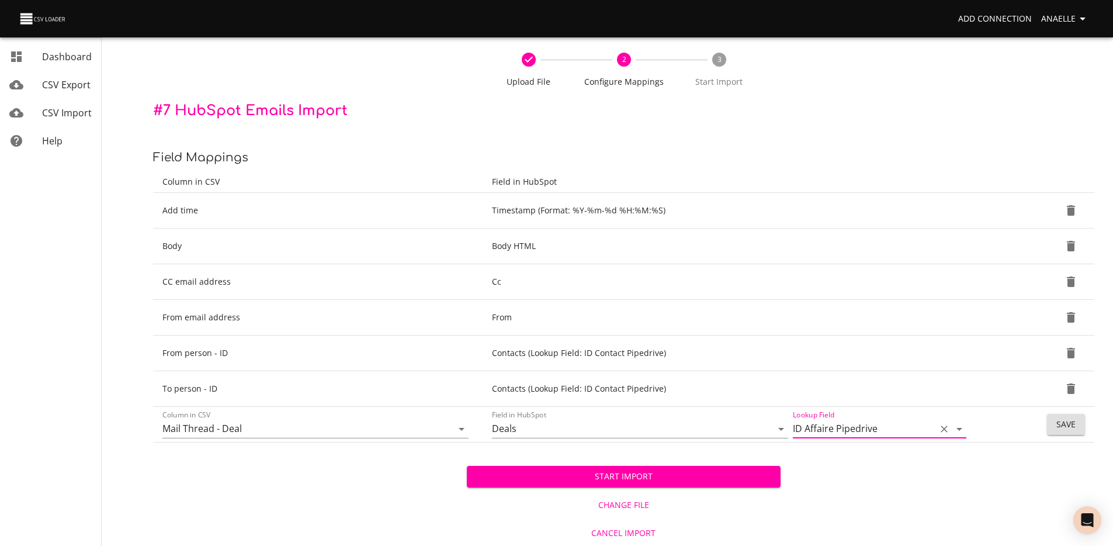
type input "ID Affaire Pipedrive"
click at [1073, 423] on span "Save" at bounding box center [1065, 424] width 19 height 15
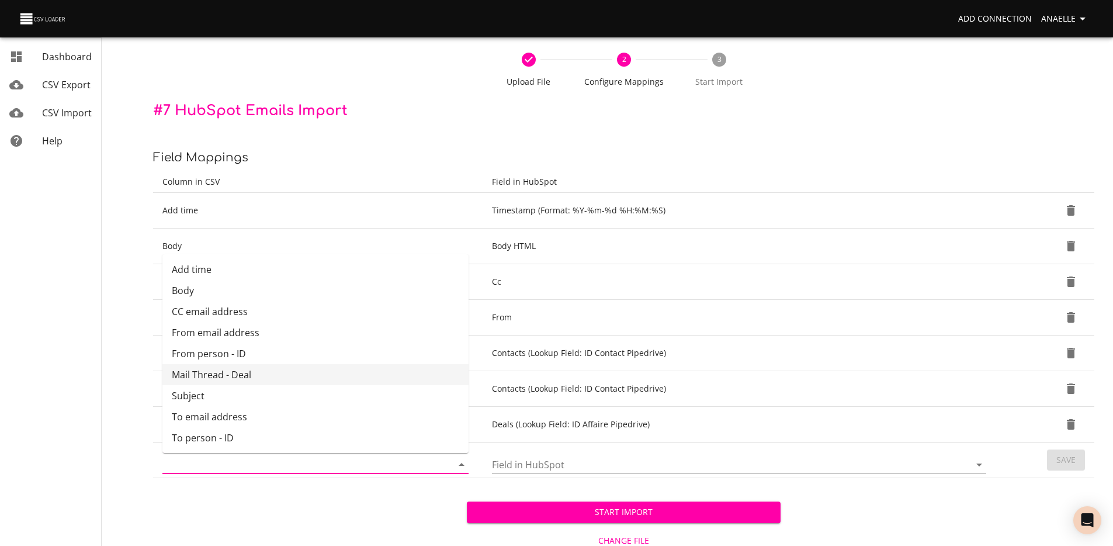
click at [327, 466] on input "Column in CSV" at bounding box center [297, 464] width 270 height 18
click at [241, 398] on li "Subject" at bounding box center [315, 395] width 306 height 21
type input "Subject"
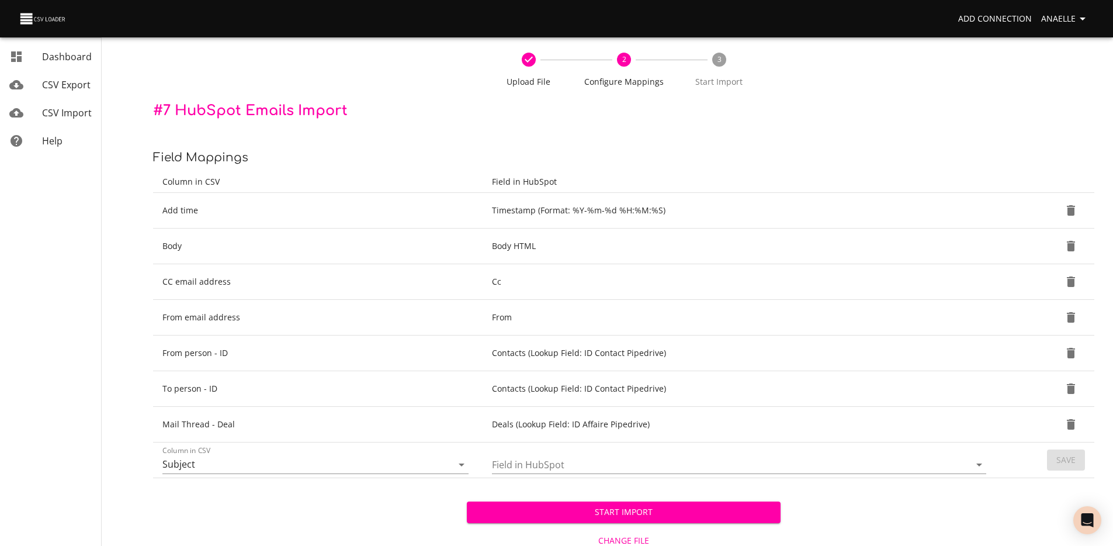
click at [614, 475] on td "Field in HubSpot" at bounding box center [740, 460] width 517 height 36
click at [608, 471] on input "Field in HubSpot" at bounding box center [721, 464] width 458 height 18
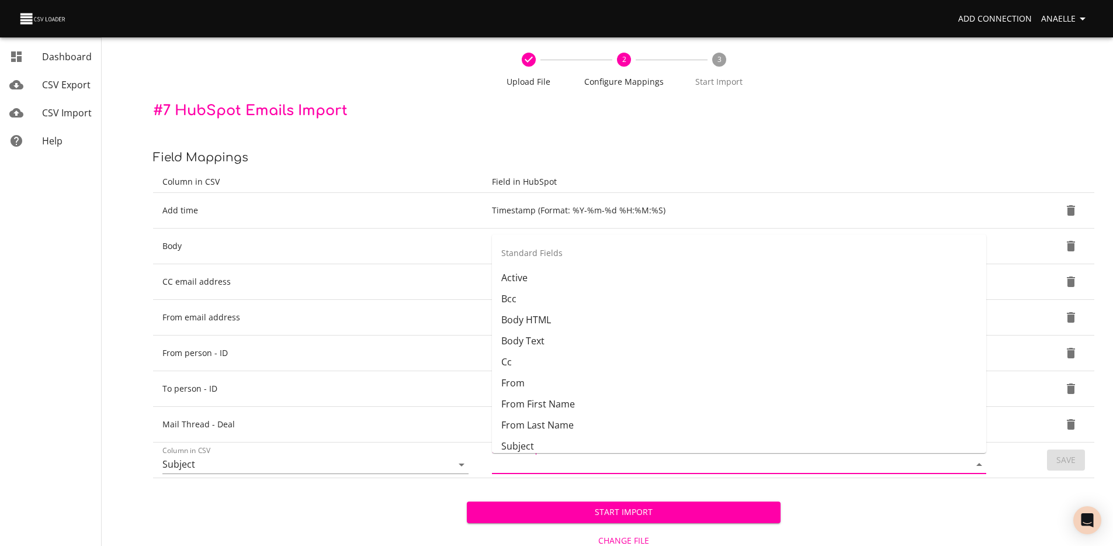
scroll to position [137, 0]
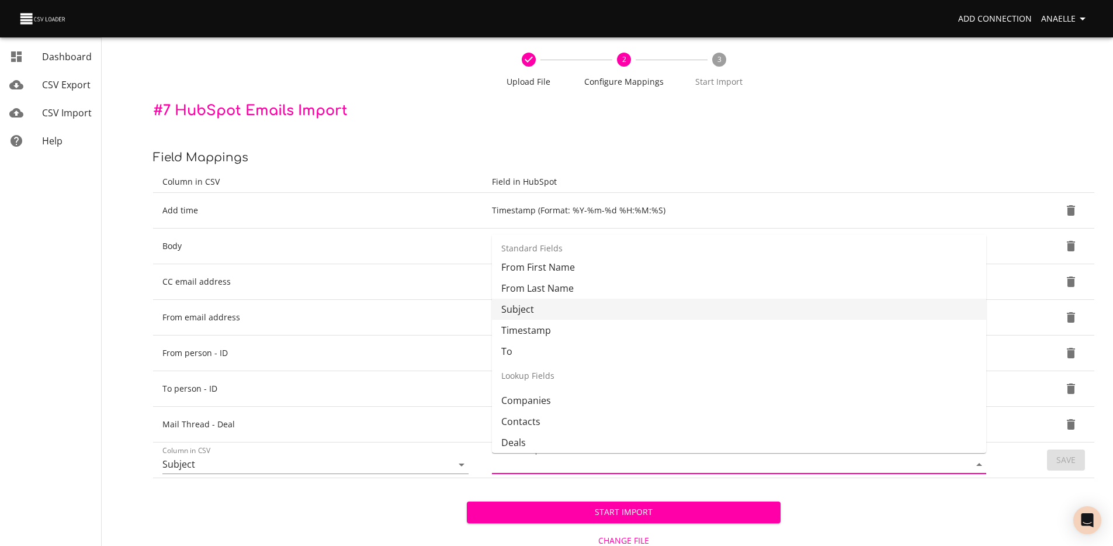
click at [538, 303] on li "Subject" at bounding box center [739, 308] width 494 height 21
type input "Subject"
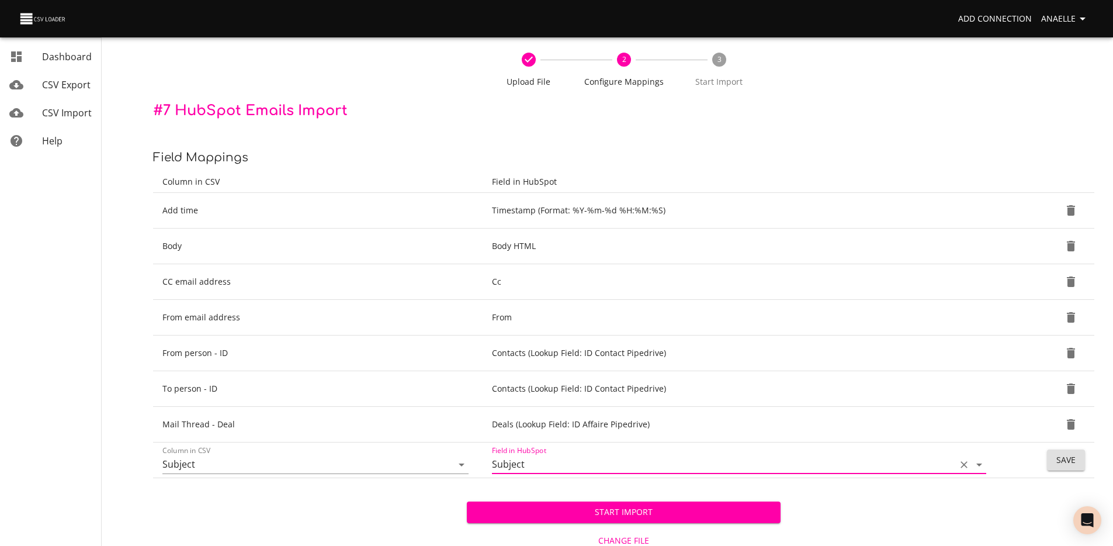
click at [1080, 465] on button "Save" at bounding box center [1066, 460] width 38 height 22
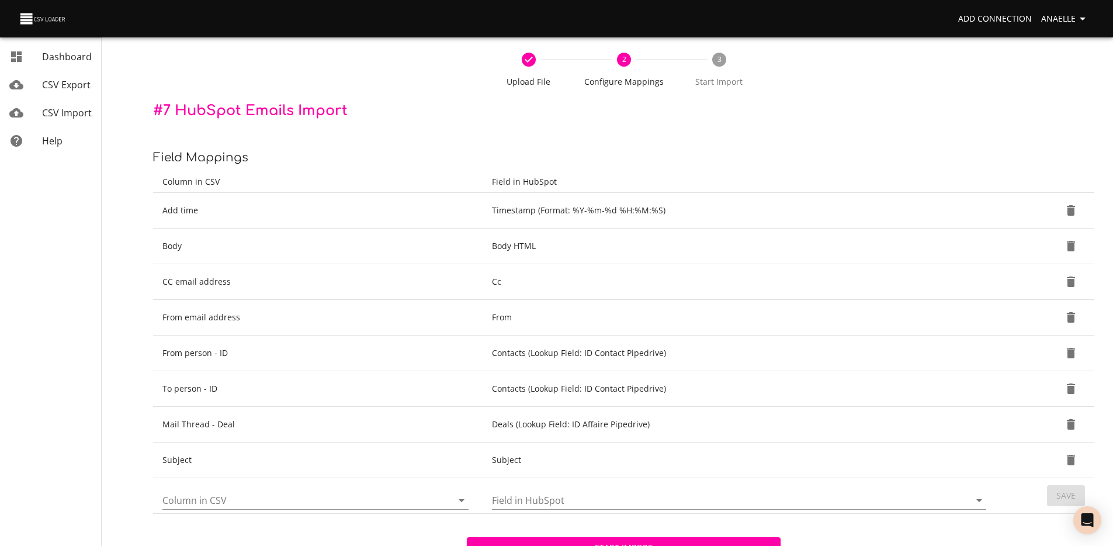
click at [234, 491] on input "Column in CSV" at bounding box center [297, 500] width 270 height 18
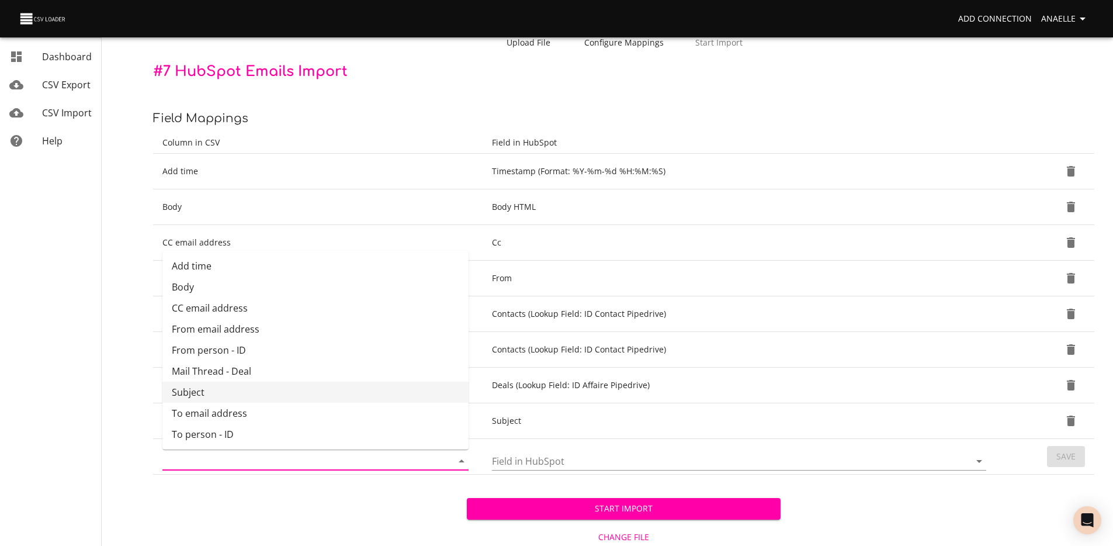
scroll to position [106, 0]
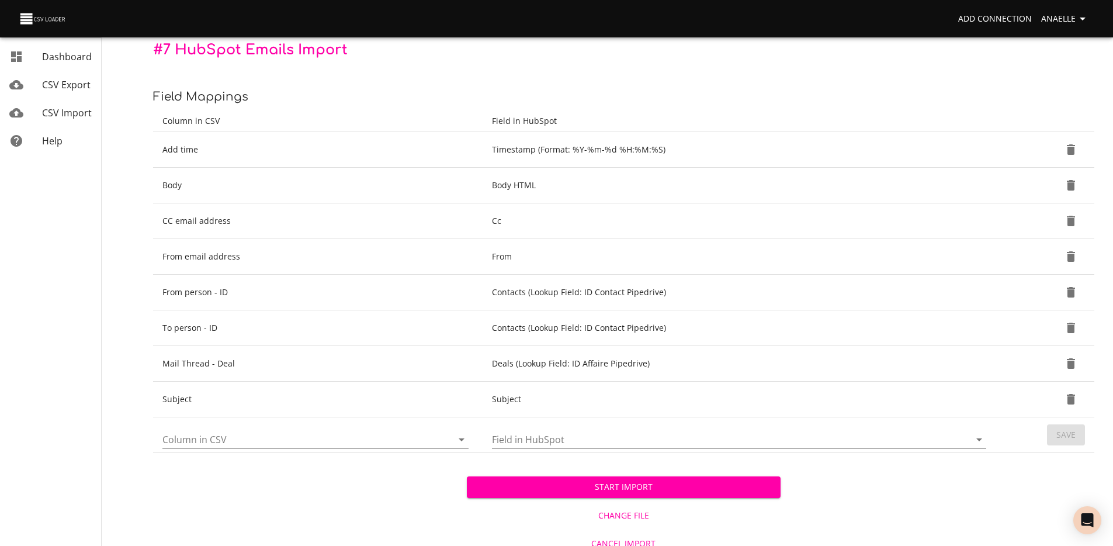
click at [240, 488] on div "Start Import Change File Cancel Import" at bounding box center [623, 505] width 941 height 104
click at [216, 439] on input "Column in CSV" at bounding box center [297, 439] width 270 height 18
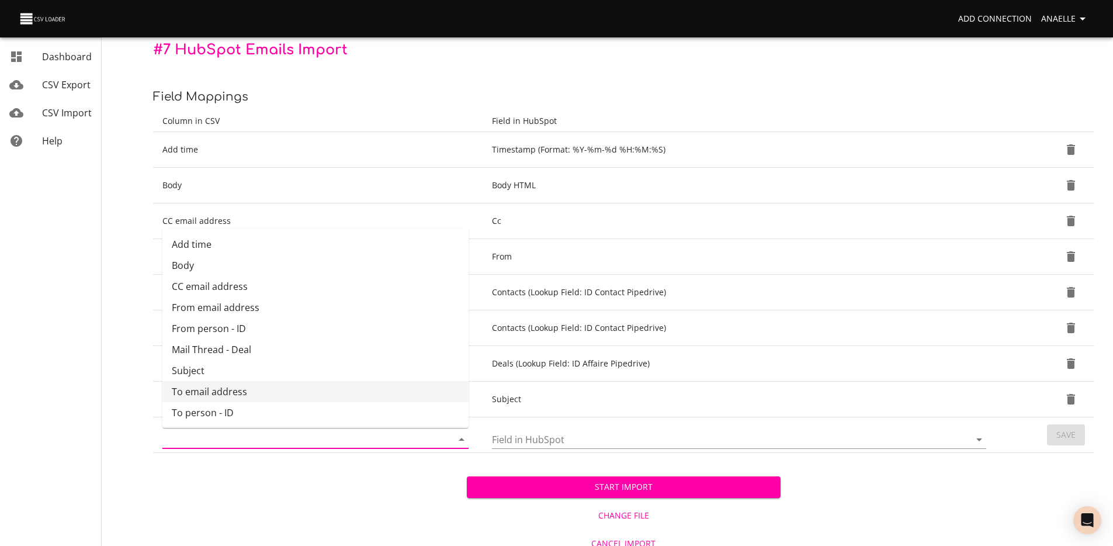
click at [231, 394] on li "To email address" at bounding box center [315, 391] width 306 height 21
type input "To email address"
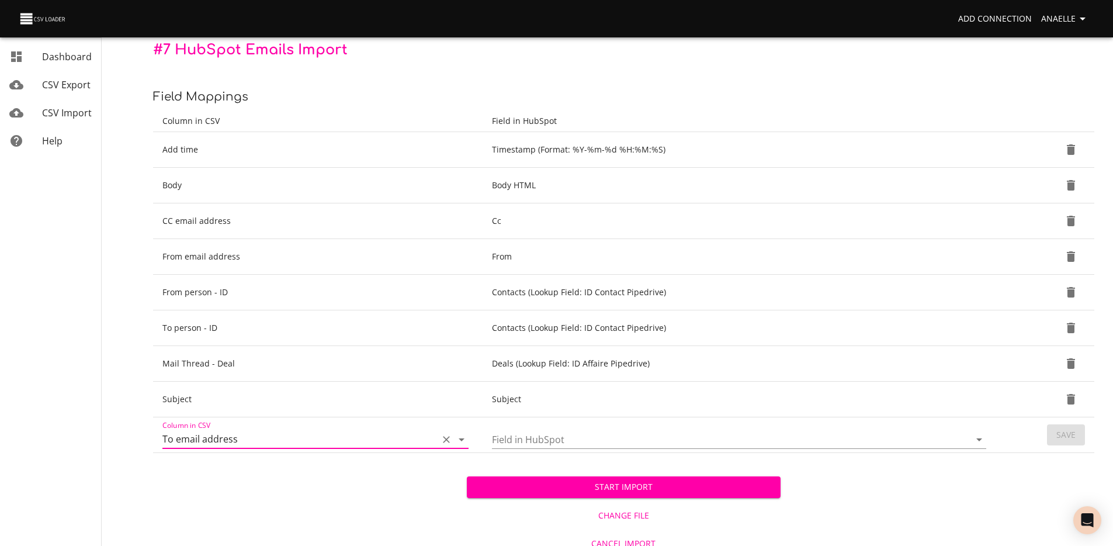
click at [540, 427] on div "Field in HubSpot" at bounding box center [739, 435] width 494 height 28
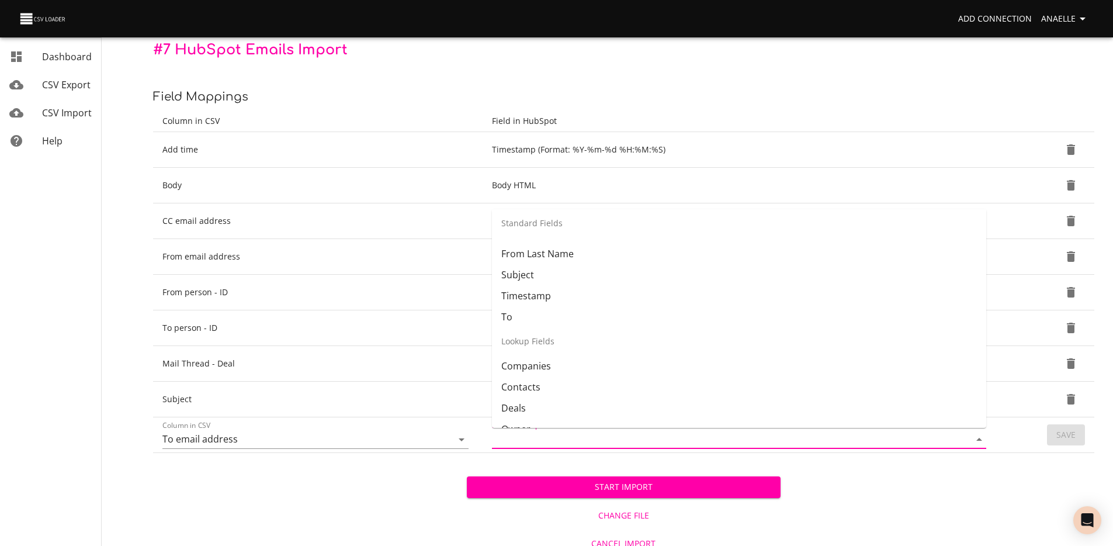
scroll to position [152, 0]
click at [547, 305] on li "To" at bounding box center [739, 310] width 494 height 21
type input "To"
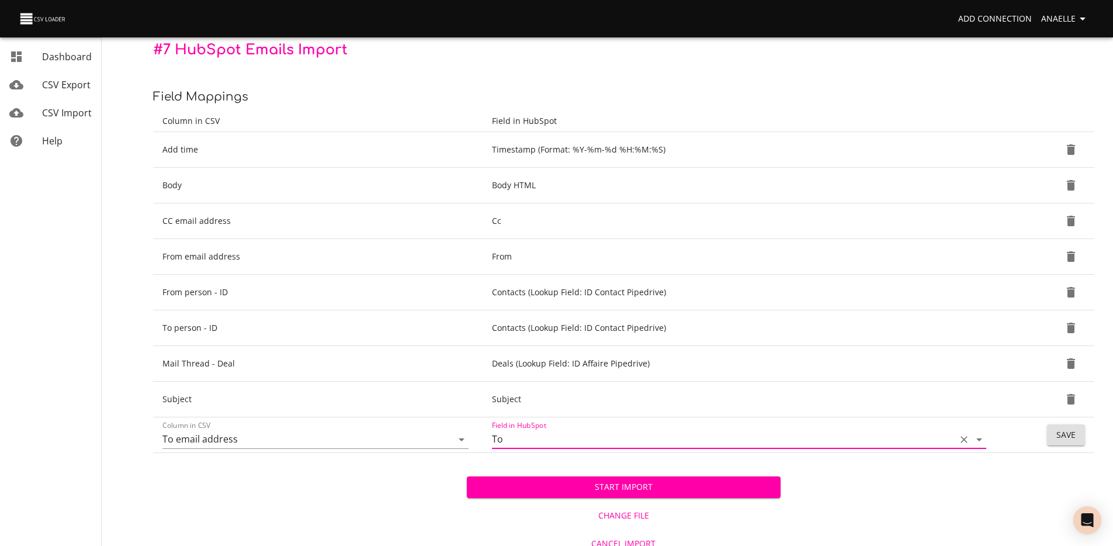
click at [832, 462] on div "Start Import Change File Cancel Import" at bounding box center [623, 505] width 941 height 104
click at [656, 485] on span "Start Import" at bounding box center [623, 487] width 295 height 15
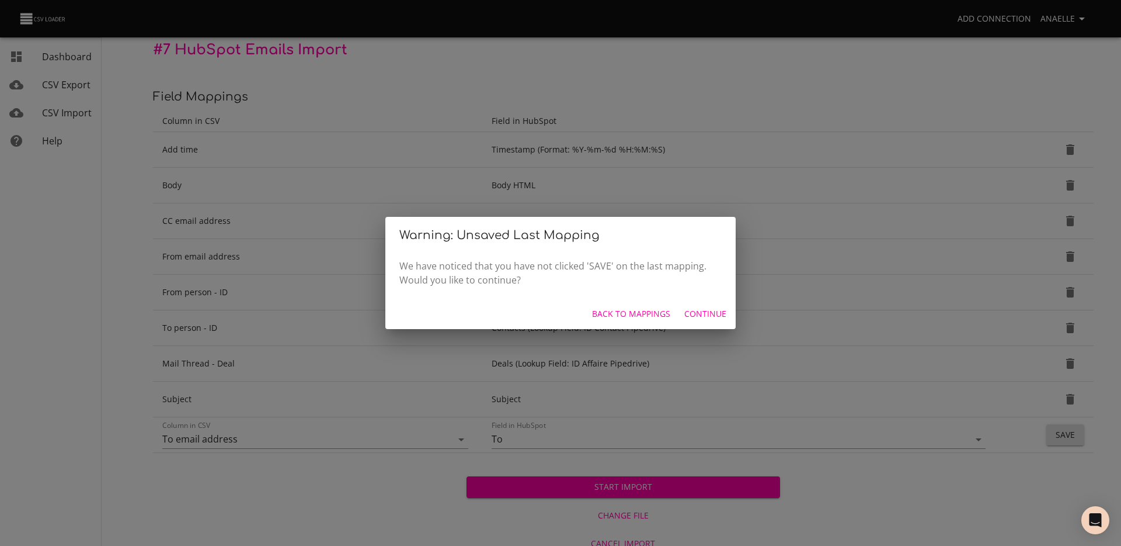
click at [647, 145] on div "Warning: Unsaved Last Mapping We have noticed that you have not clicked 'SAVE' …" at bounding box center [560, 273] width 1121 height 546
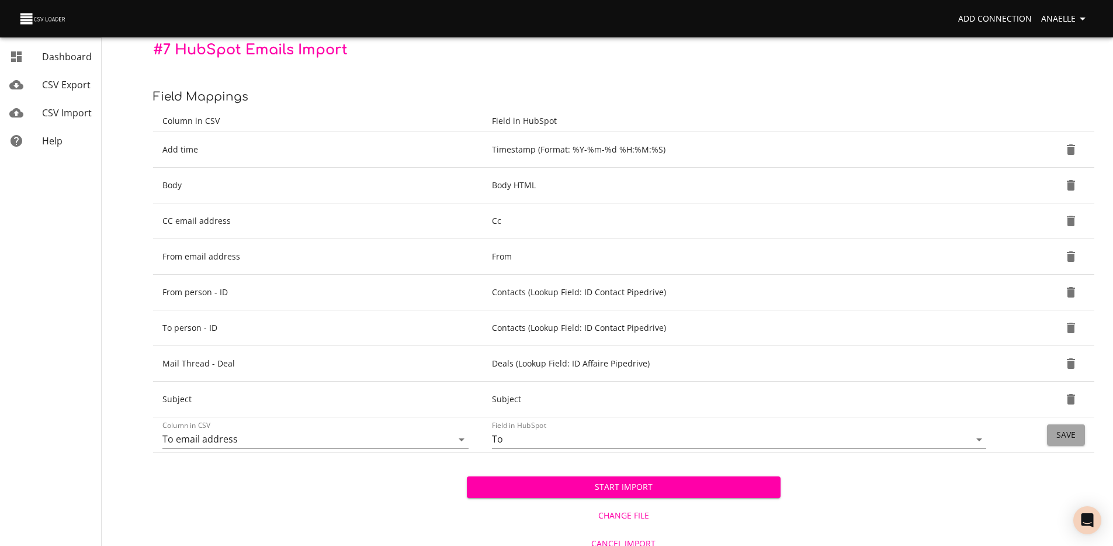
click at [1081, 436] on button "Save" at bounding box center [1066, 435] width 38 height 22
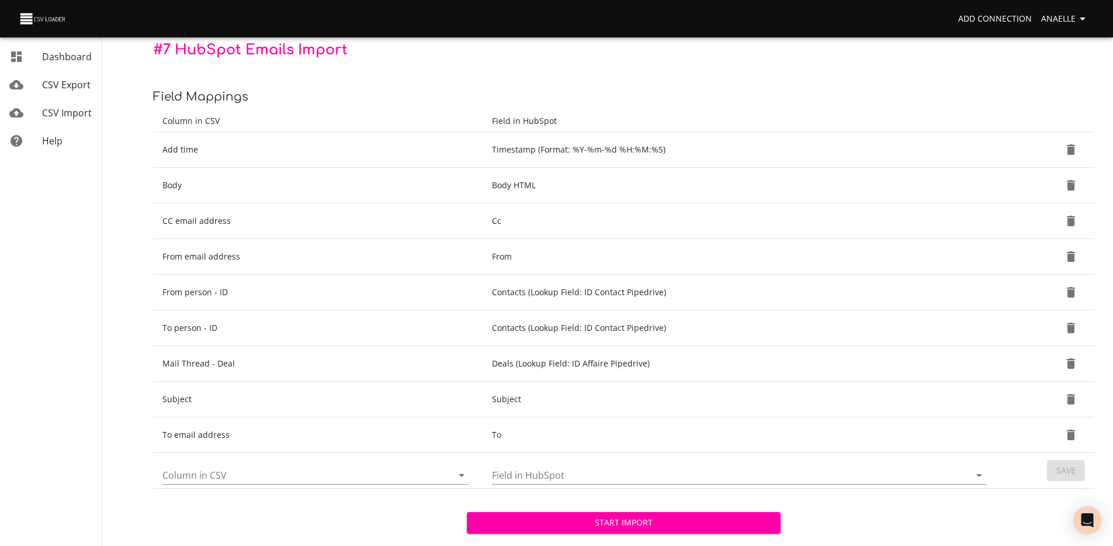
click at [614, 523] on span "Start Import" at bounding box center [623, 522] width 295 height 15
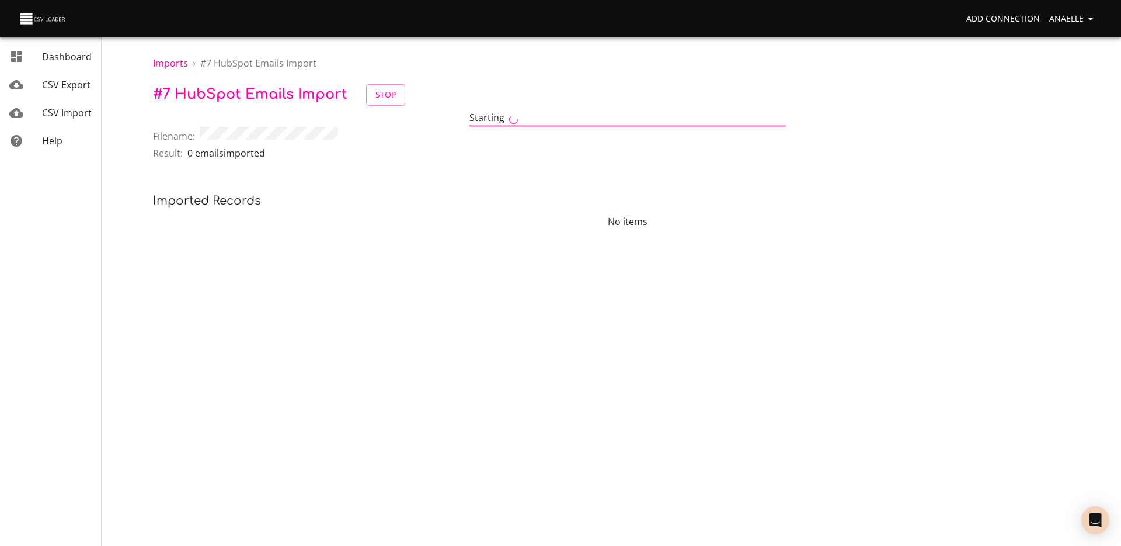
click at [63, 86] on span "CSV Export" at bounding box center [66, 84] width 48 height 13
click at [449, 152] on div "Result: 0 emails imported" at bounding box center [628, 155] width 950 height 18
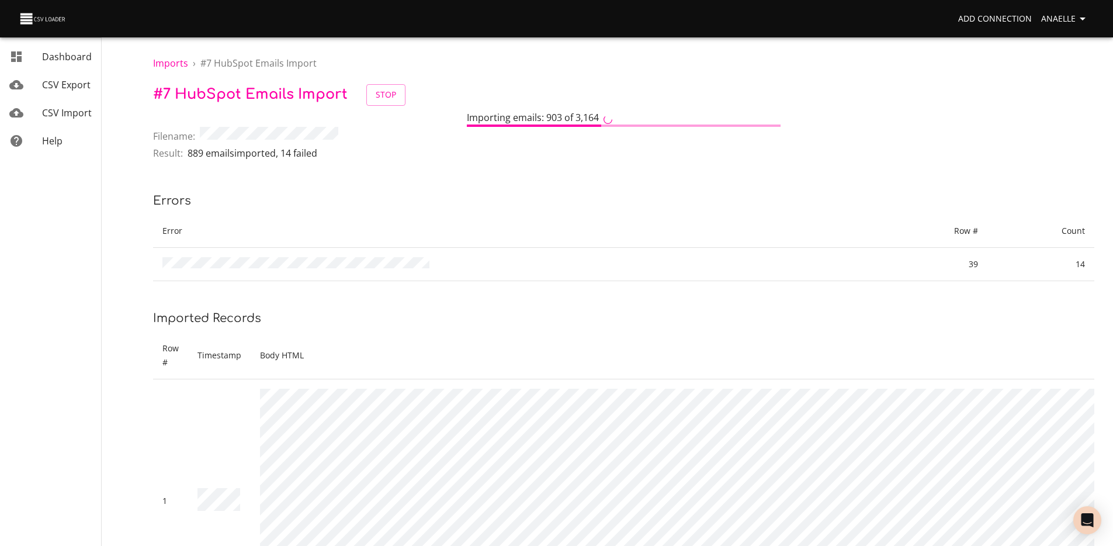
click at [419, 131] on div "Filename:" at bounding box center [623, 137] width 941 height 20
click at [363, 123] on div "Importing emails: 1,809 of 3,164" at bounding box center [623, 118] width 941 height 16
click at [463, 225] on th "Error" at bounding box center [516, 230] width 726 height 33
click at [404, 155] on div "Result: 2,913 emails imported , 14 failed" at bounding box center [623, 155] width 941 height 18
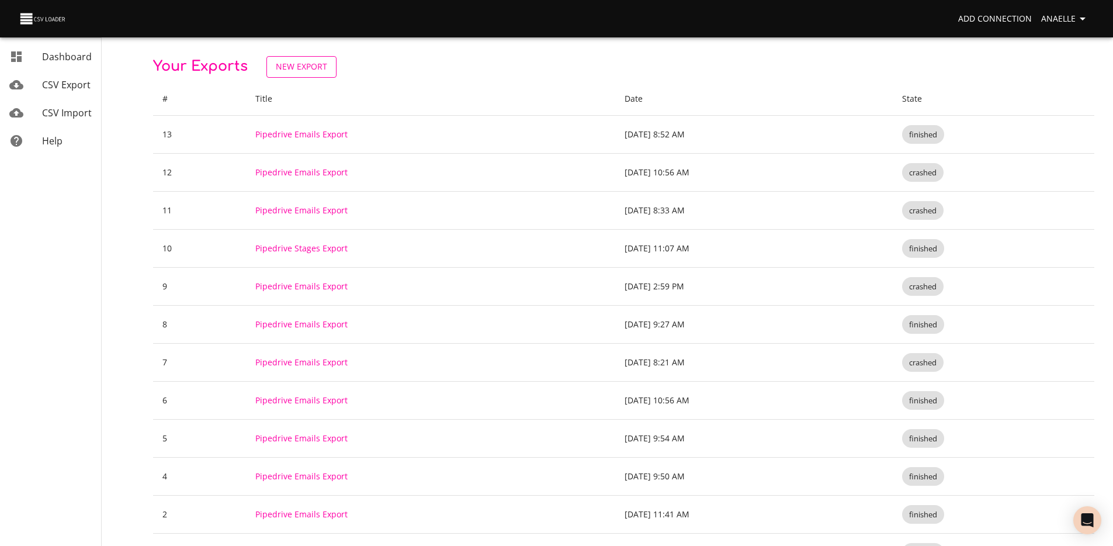
click at [289, 65] on span "New Export" at bounding box center [301, 67] width 51 height 15
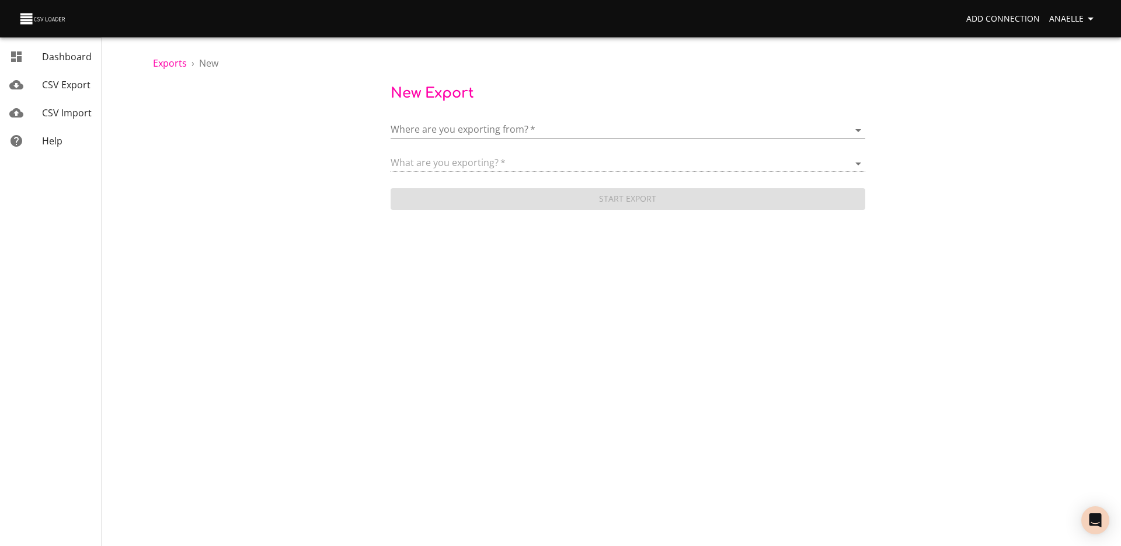
click at [501, 134] on body "Add Connection Anaelle Dashboard CSV Export CSV Import Help Exports › New New E…" at bounding box center [560, 273] width 1121 height 546
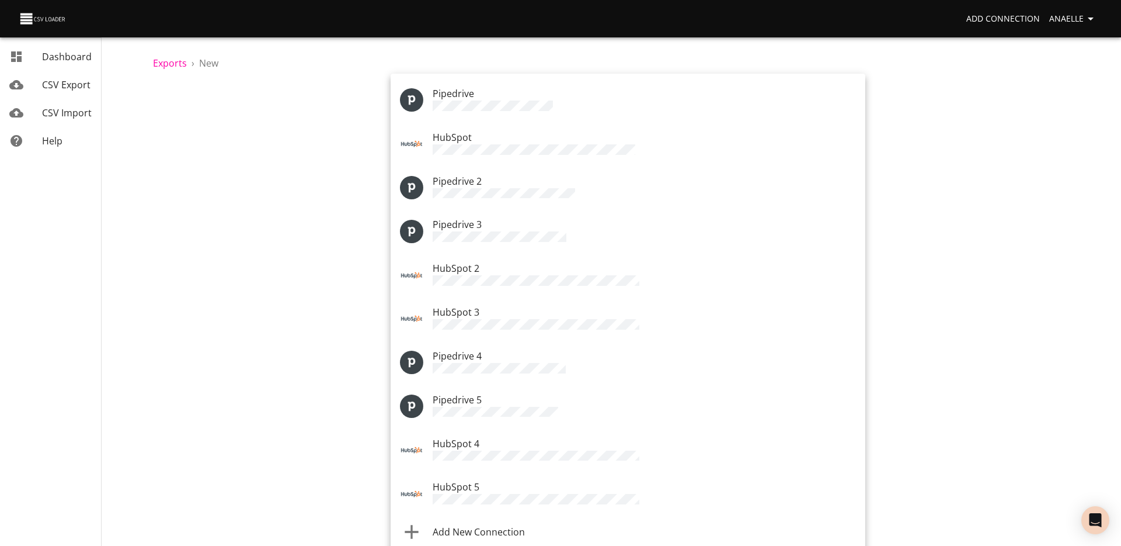
click at [498, 525] on span "Add New Connection" at bounding box center [479, 531] width 92 height 13
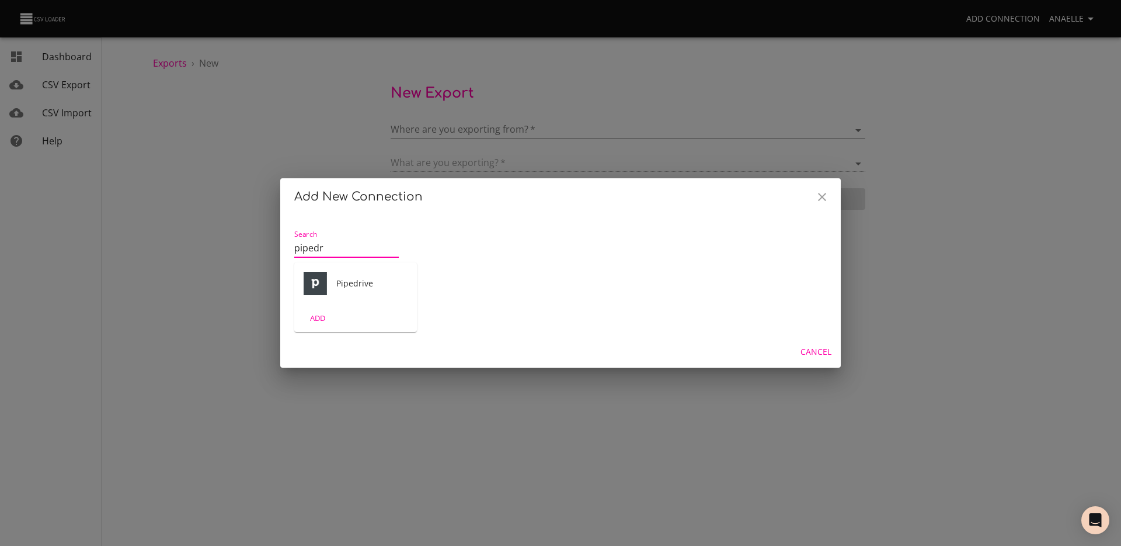
type input "pipedr"
click at [373, 305] on div "ADD" at bounding box center [355, 317] width 123 height 27
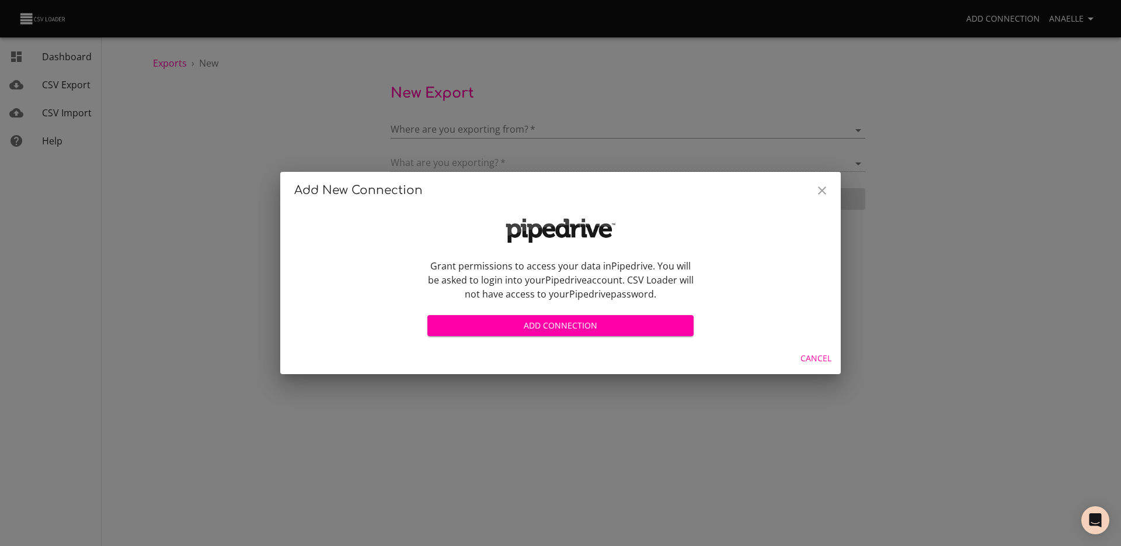
click at [506, 322] on span "Add Connection" at bounding box center [561, 325] width 248 height 15
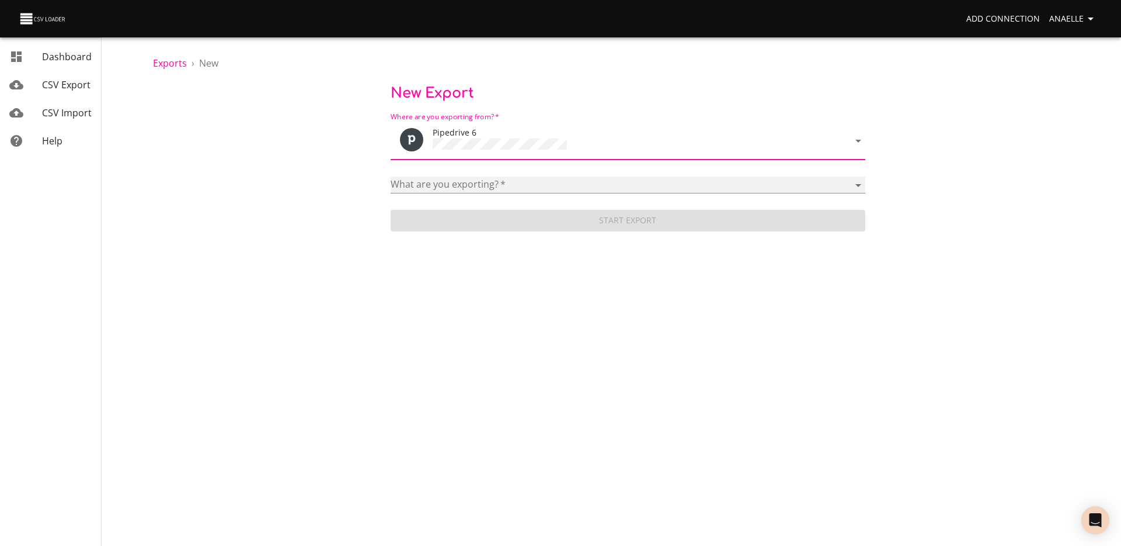
click at [489, 186] on select "Activities Activity Types Deal Products Deals Email Threads Emails Notes Organi…" at bounding box center [628, 184] width 475 height 17
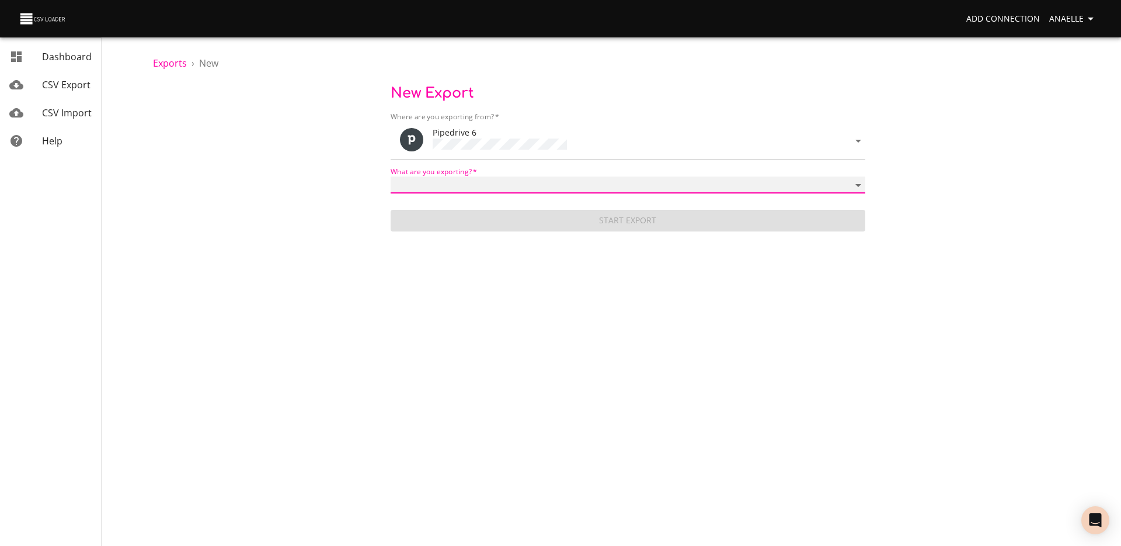
select select "mail_messages"
click at [391, 176] on select "Activities Activity Types Deal Products Deals Email Threads Emails Notes Organi…" at bounding box center [628, 184] width 475 height 17
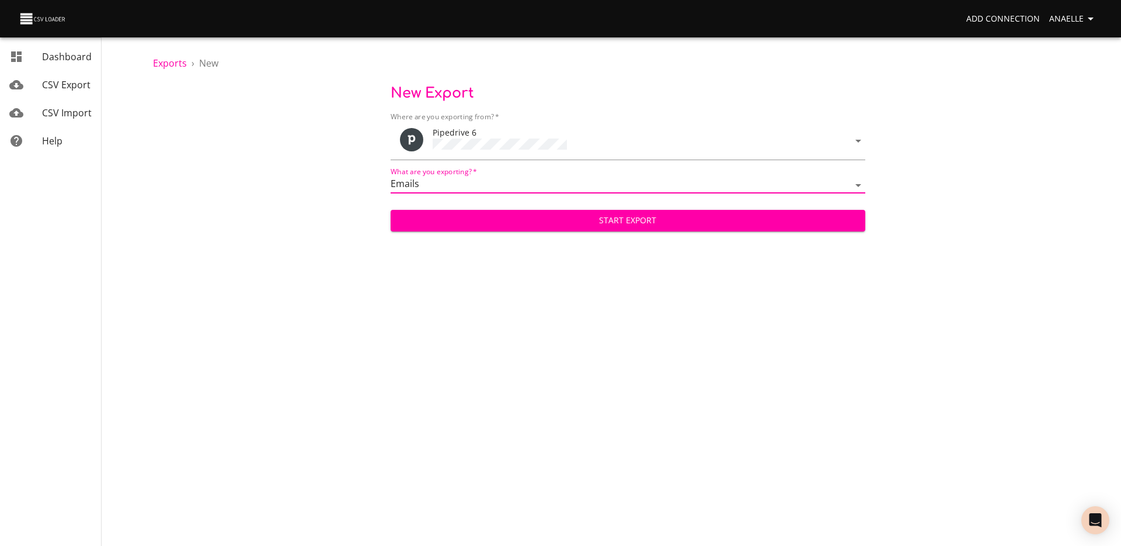
click at [551, 213] on span "Start Export" at bounding box center [628, 220] width 456 height 15
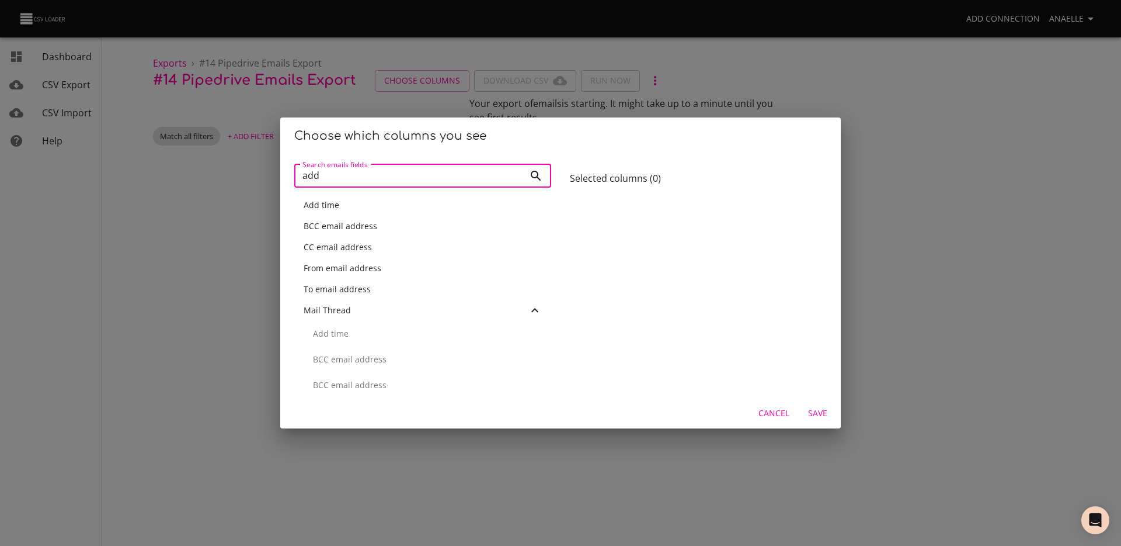
click at [373, 211] on div "Add time" at bounding box center [422, 204] width 257 height 21
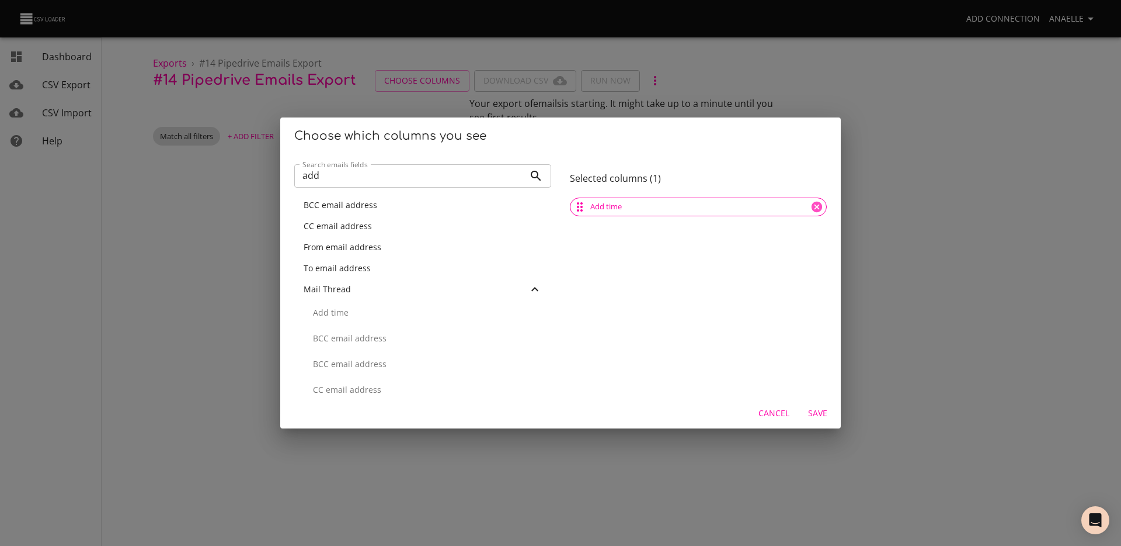
click at [372, 177] on input "add" at bounding box center [409, 175] width 230 height 23
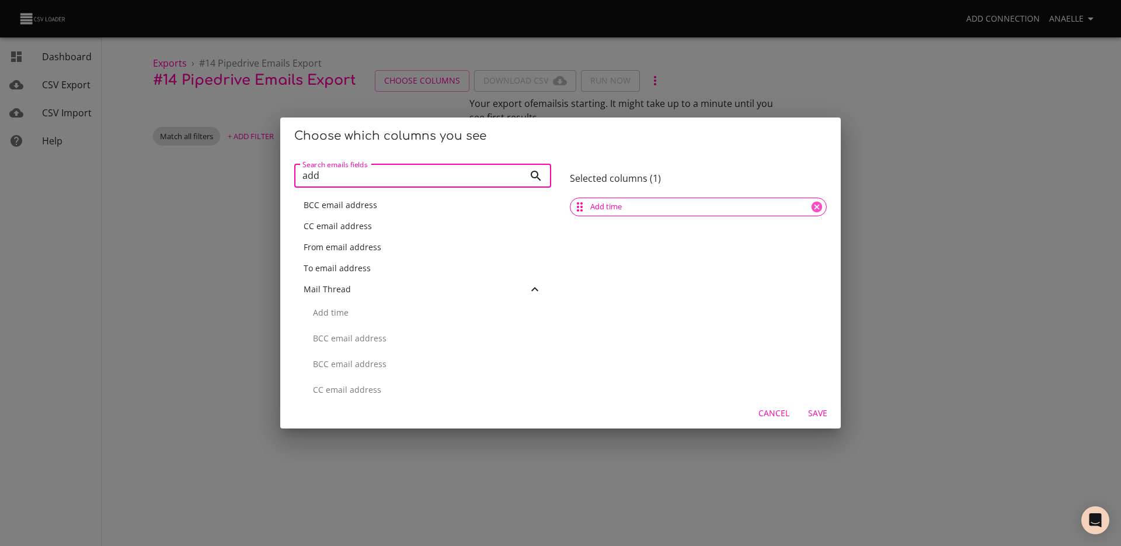
click at [372, 177] on input "add" at bounding box center [409, 175] width 230 height 23
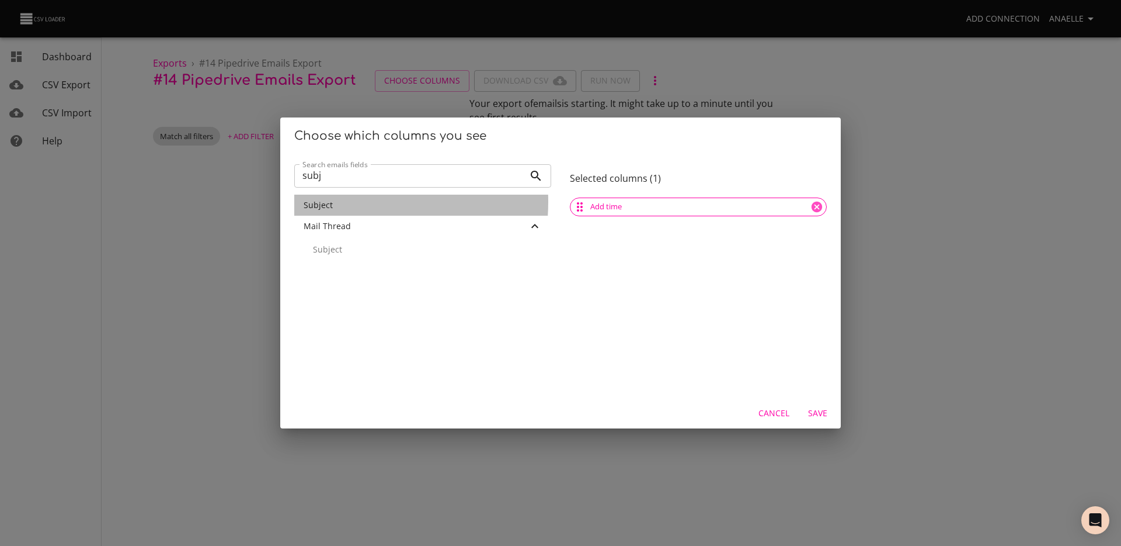
click at [329, 202] on span "Subject" at bounding box center [318, 204] width 29 height 11
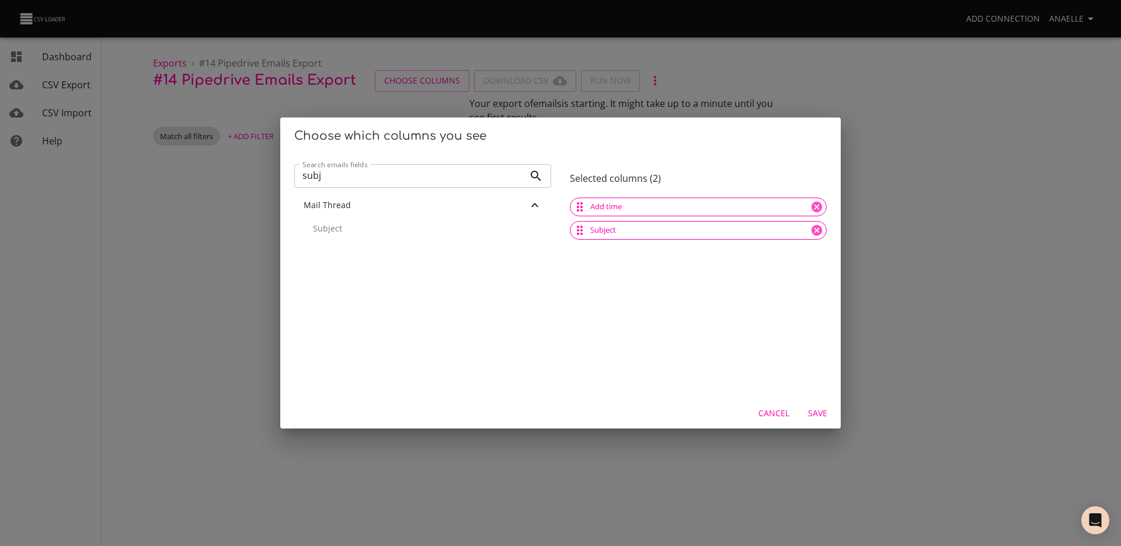
click at [335, 175] on input "subj" at bounding box center [409, 175] width 230 height 23
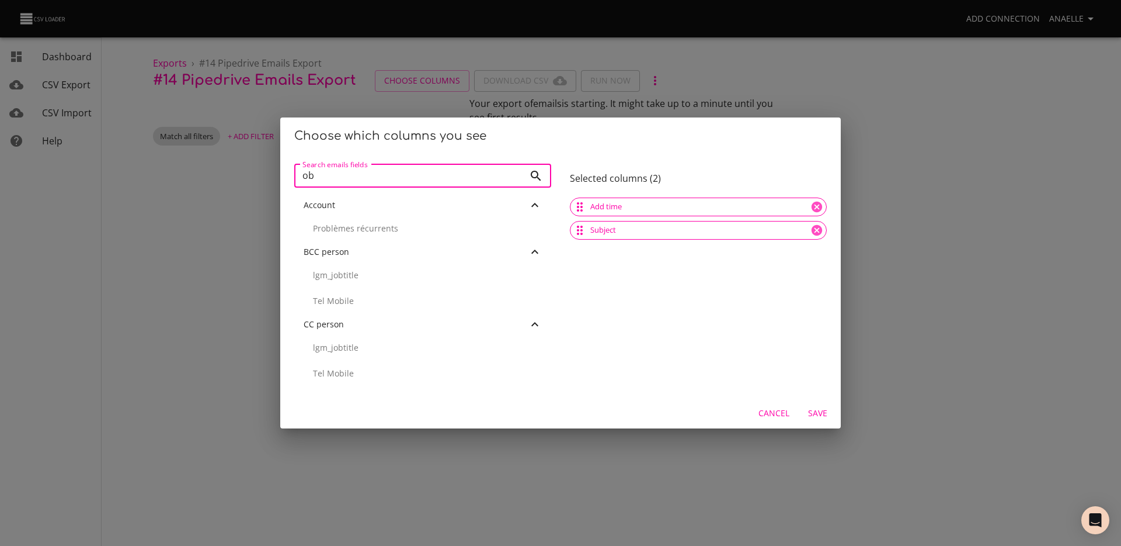
type input "o"
click at [311, 207] on span "Body" at bounding box center [313, 204] width 19 height 11
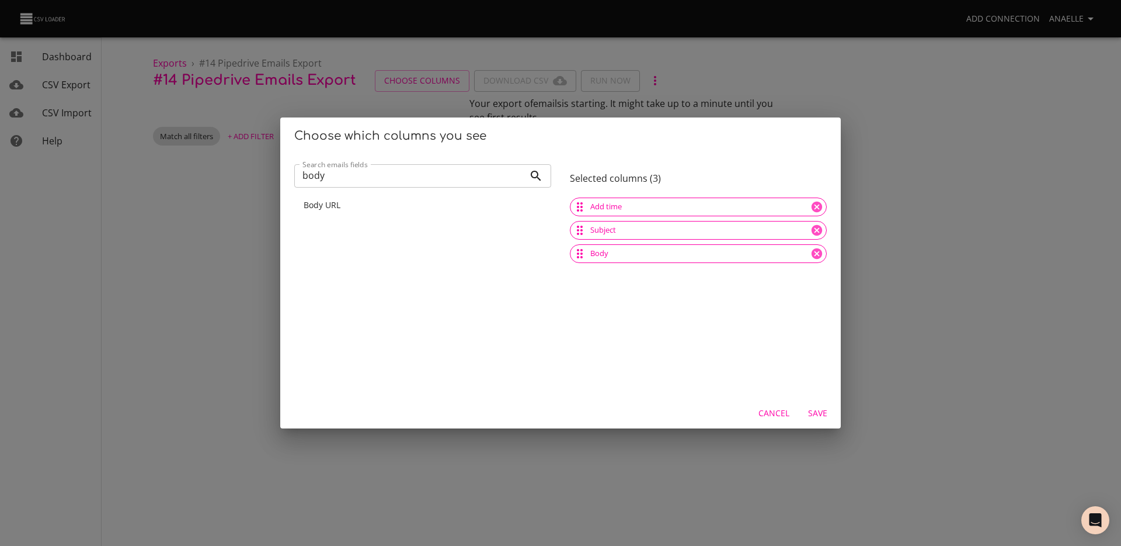
click at [338, 182] on input "body" at bounding box center [409, 175] width 230 height 23
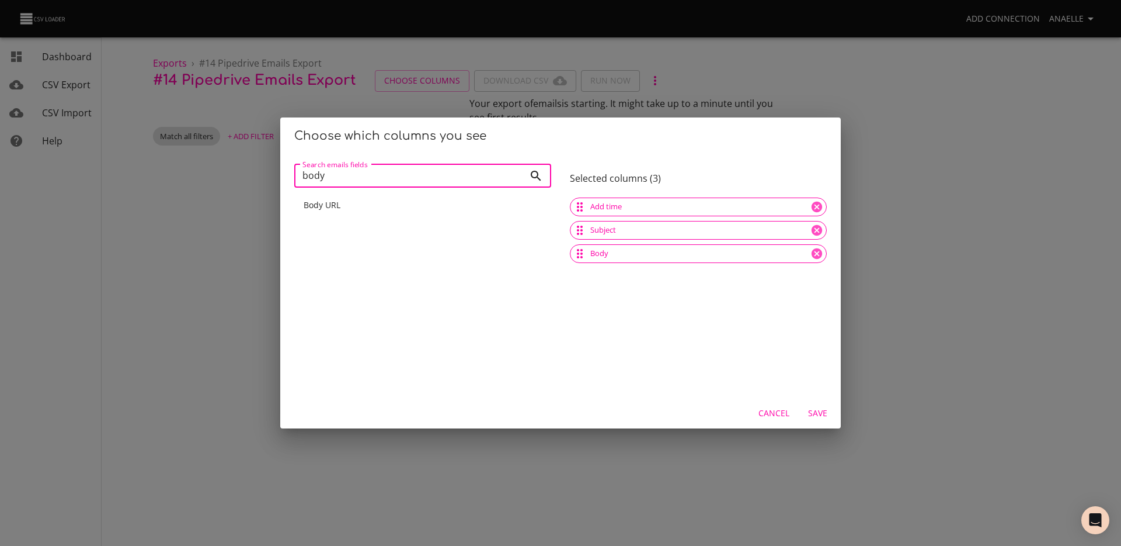
click at [338, 182] on input "body" at bounding box center [409, 175] width 230 height 23
click at [347, 248] on span "From email address" at bounding box center [343, 246] width 78 height 11
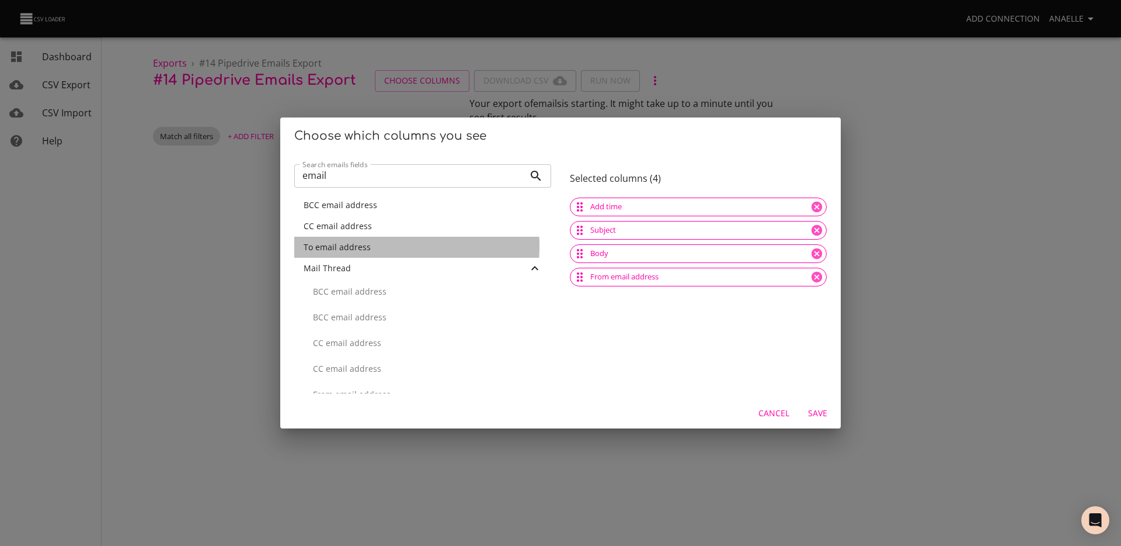
click at [348, 246] on span "To email address" at bounding box center [337, 246] width 67 height 11
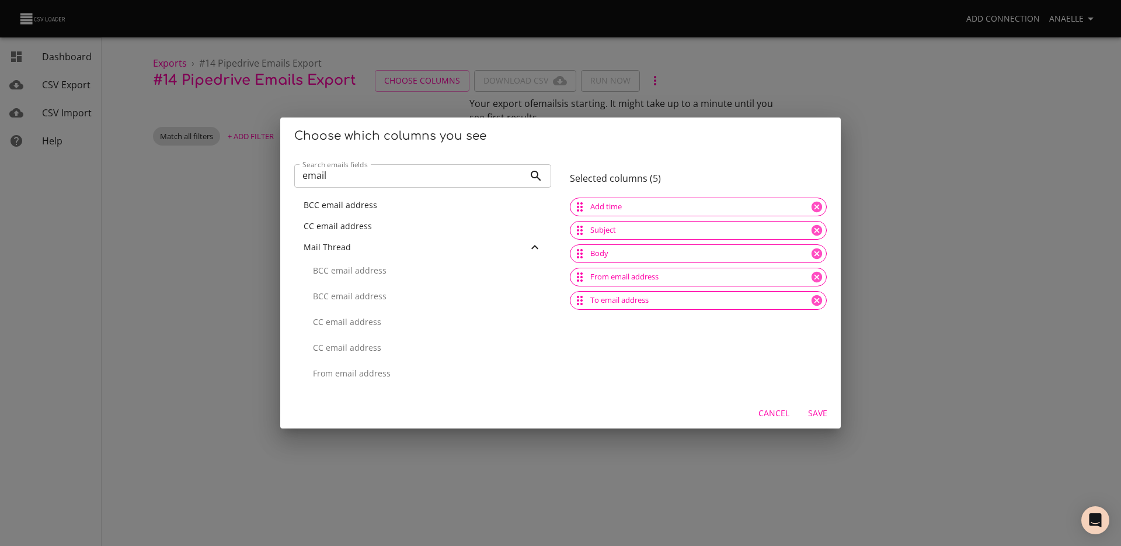
click at [352, 224] on span "CC email address" at bounding box center [338, 225] width 68 height 11
click at [348, 180] on input "email" at bounding box center [409, 175] width 230 height 23
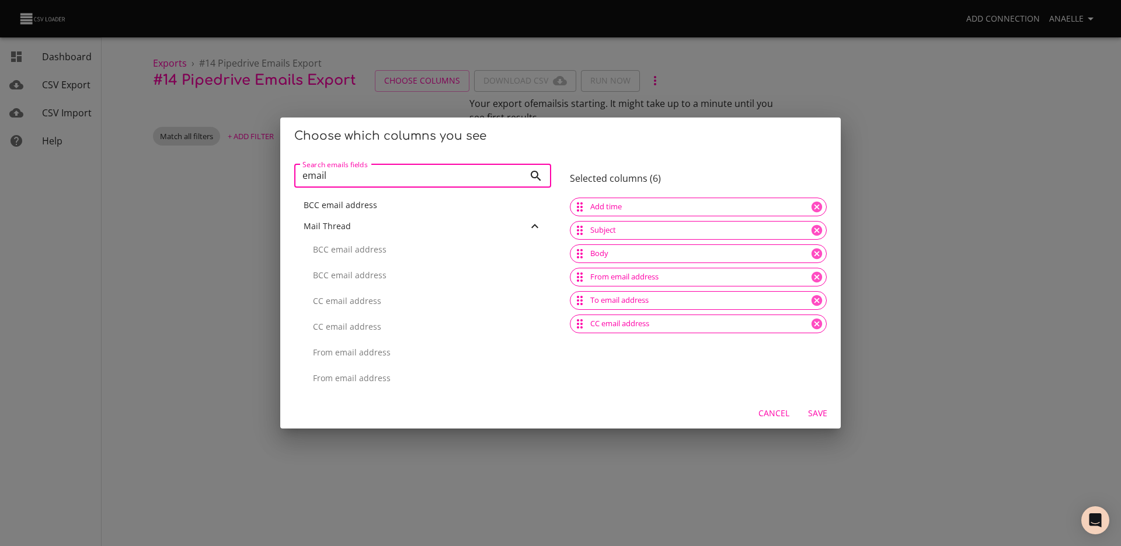
click at [348, 180] on input "email" at bounding box center [409, 175] width 230 height 23
click at [352, 255] on p "ID" at bounding box center [427, 252] width 229 height 12
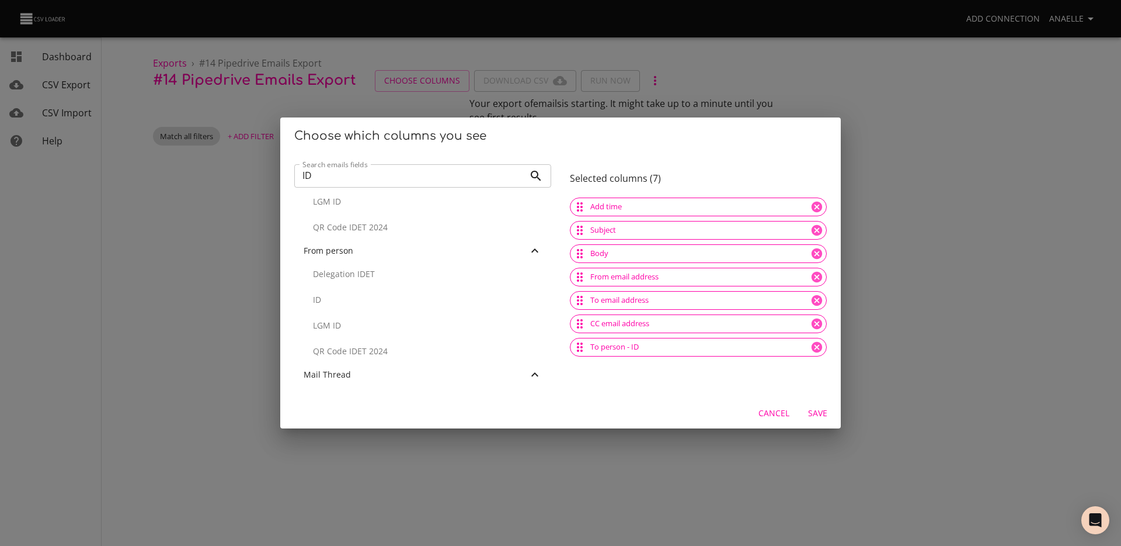
scroll to position [293, 0]
click at [328, 297] on p "ID" at bounding box center [427, 303] width 229 height 12
click at [334, 173] on input "ID" at bounding box center [409, 175] width 230 height 23
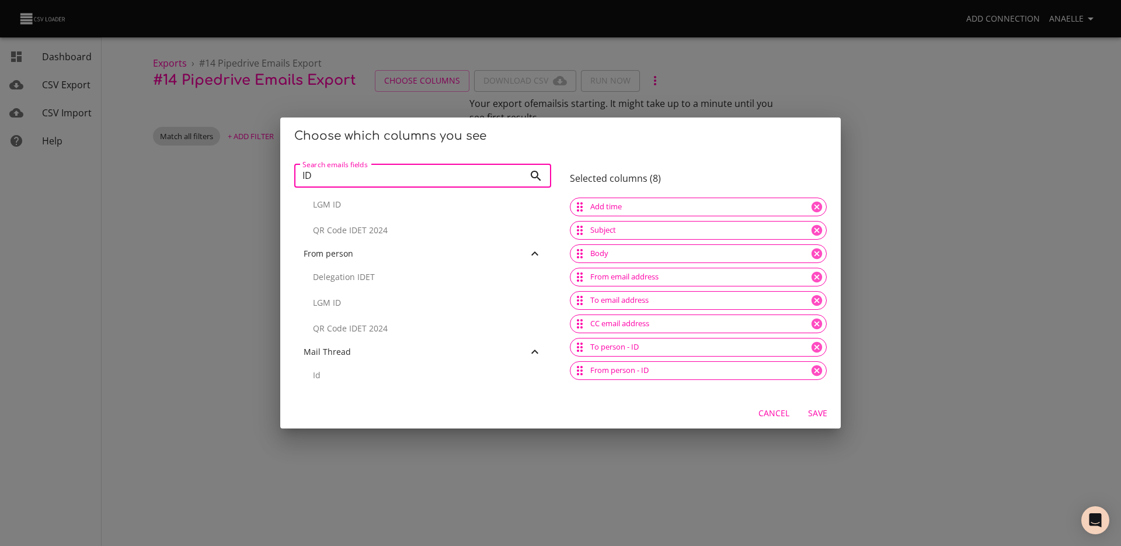
click at [334, 173] on input "ID" at bounding box center [409, 175] width 230 height 23
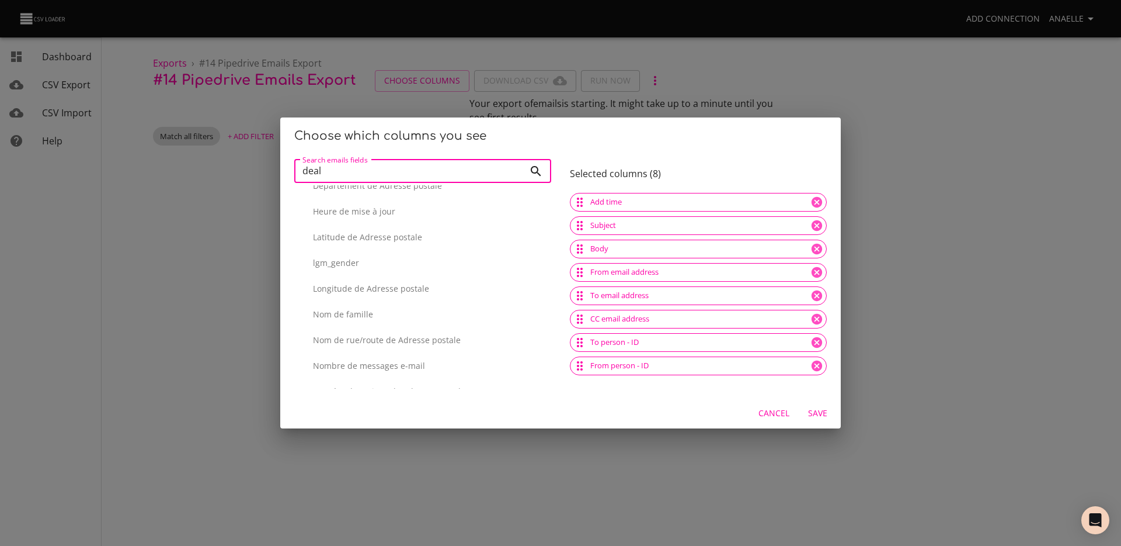
scroll to position [0, 0]
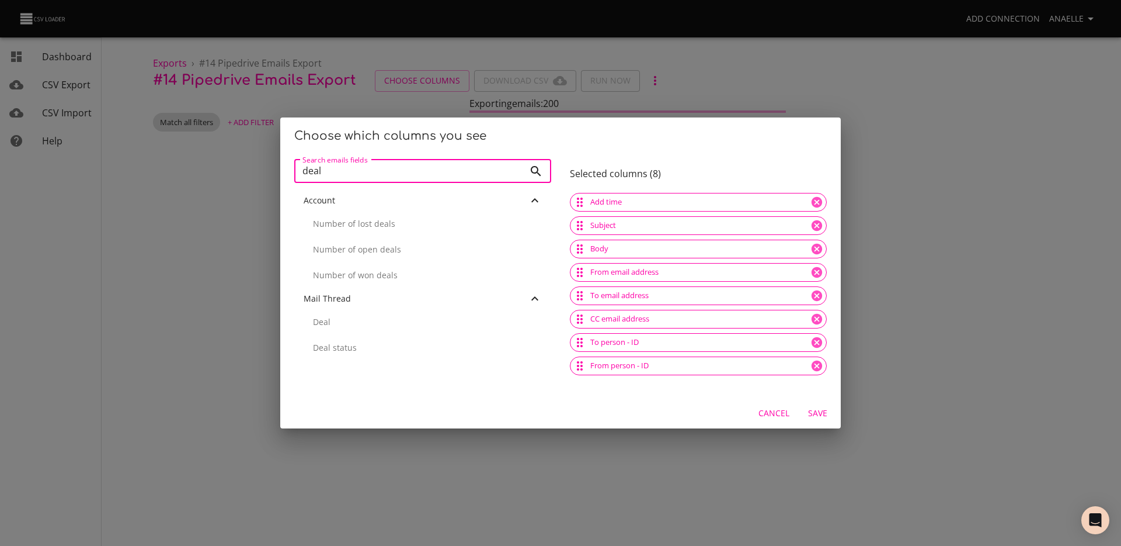
type input "deal"
click at [401, 319] on p "Deal" at bounding box center [427, 322] width 229 height 12
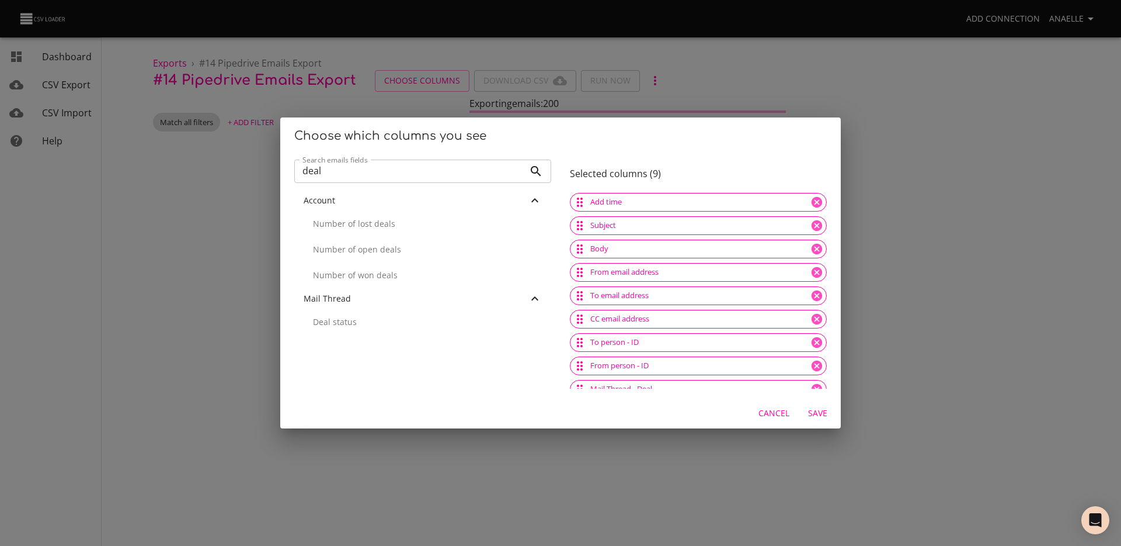
click at [819, 413] on span "Save" at bounding box center [818, 413] width 28 height 15
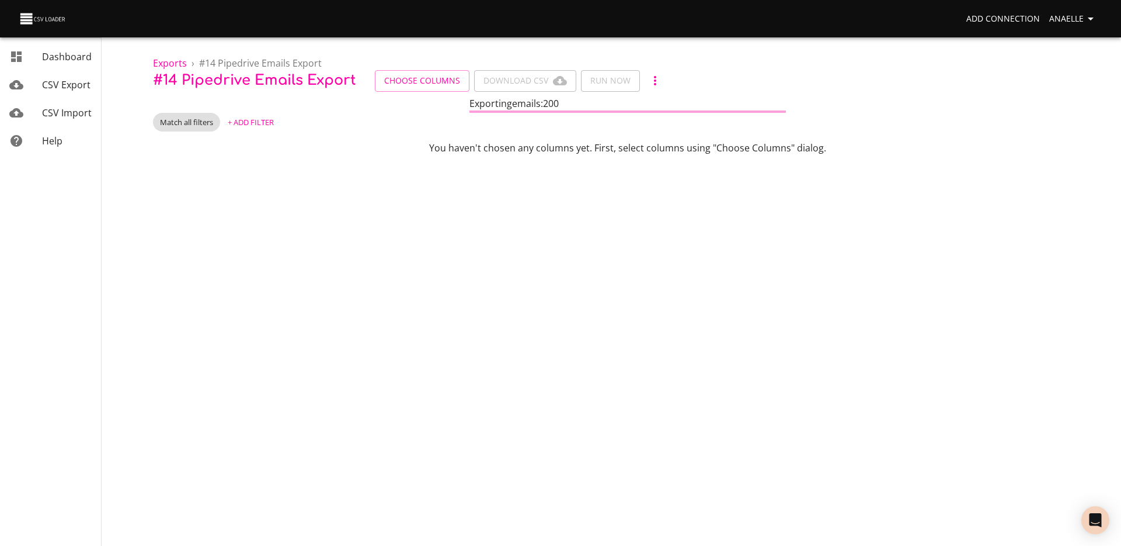
click at [269, 124] on span "+ Add Filter" at bounding box center [251, 122] width 46 height 13
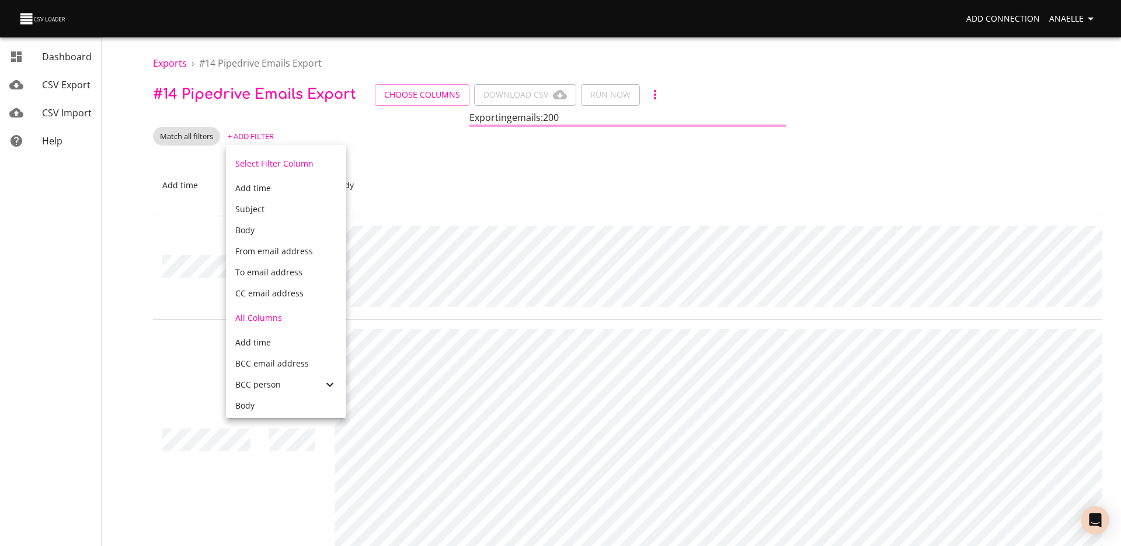
click at [437, 161] on div at bounding box center [560, 273] width 1121 height 546
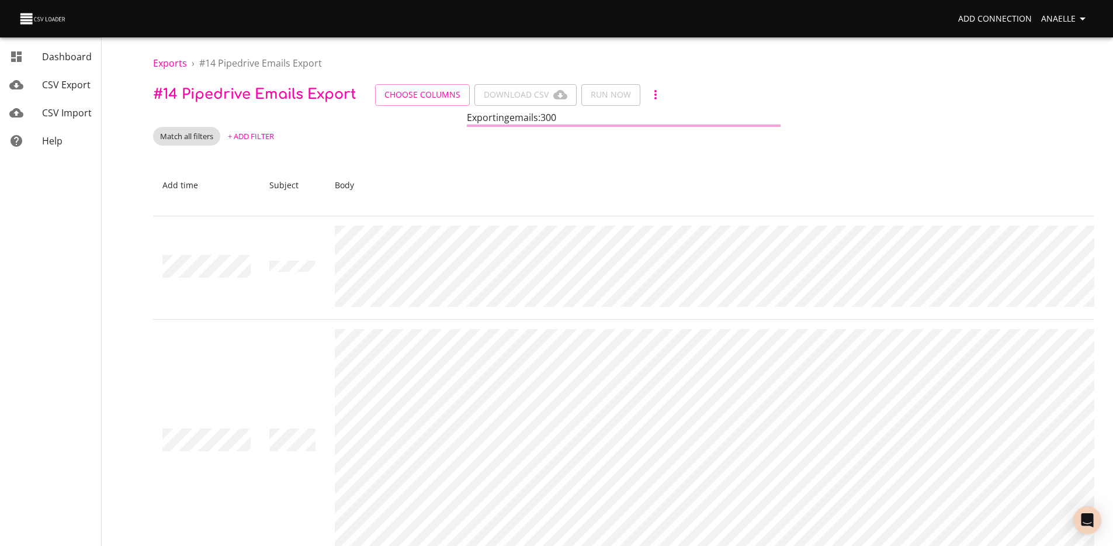
click at [540, 65] on ol "Exports › # 14 Pipedrive Emails Export" at bounding box center [623, 63] width 941 height 14
click at [335, 123] on div "Exporting emails : 12,600" at bounding box center [623, 118] width 941 height 16
click at [267, 137] on span "+ Add Filter" at bounding box center [251, 136] width 46 height 13
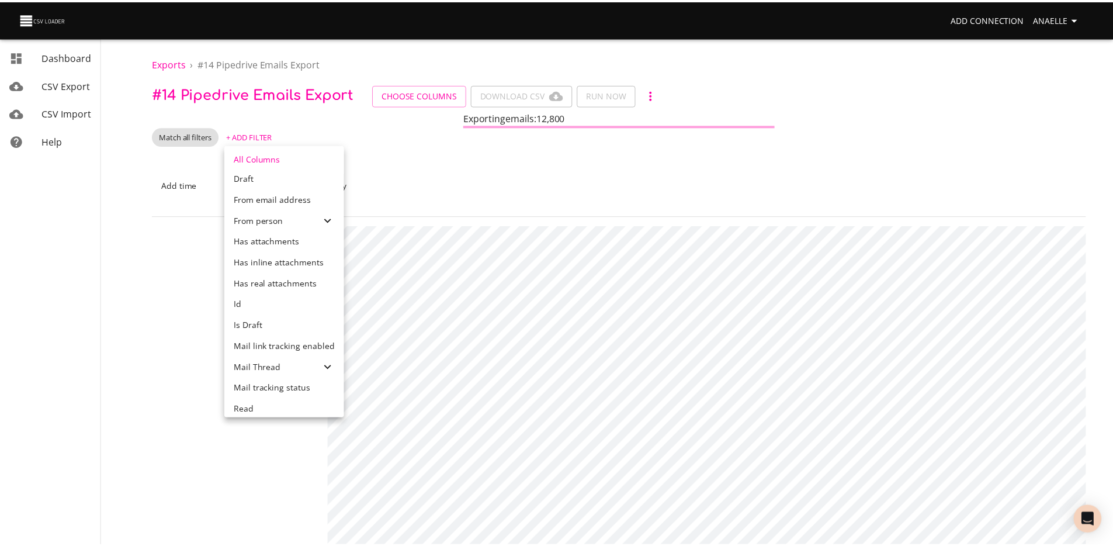
scroll to position [331, 0]
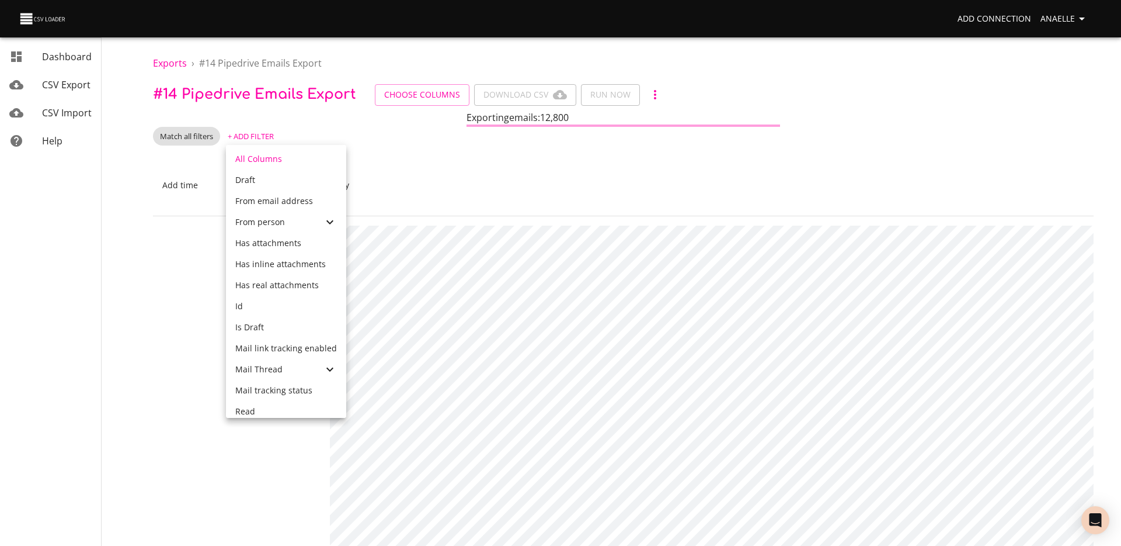
click at [437, 161] on div at bounding box center [560, 273] width 1121 height 546
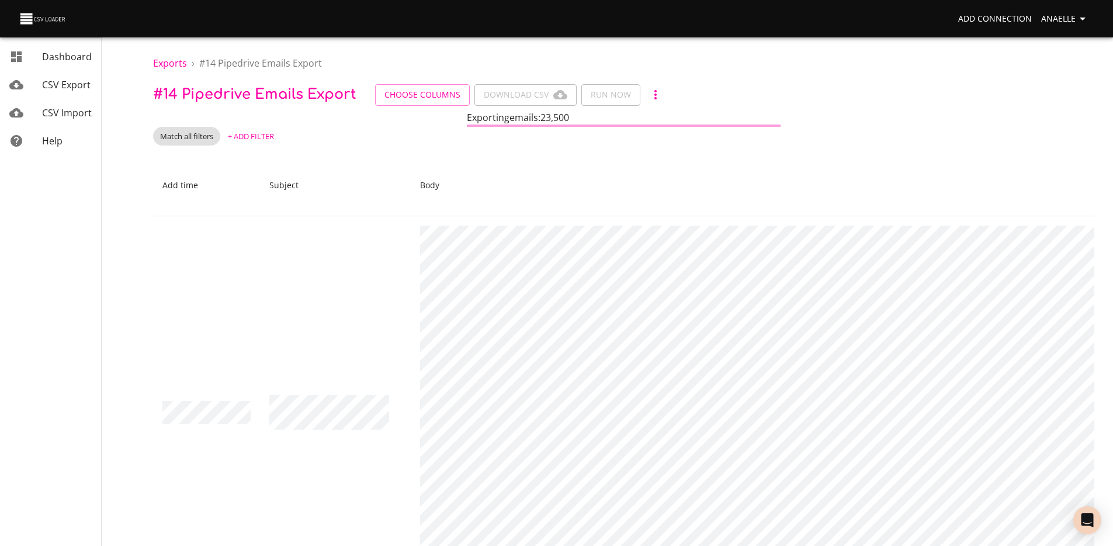
click at [1061, 18] on span "Anaelle" at bounding box center [1065, 19] width 48 height 15
click at [1051, 88] on link "Billing" at bounding box center [1058, 86] width 75 height 21
click at [462, 140] on div "Match all filters + Add Filter" at bounding box center [623, 136] width 941 height 19
click at [492, 156] on th "Body" at bounding box center [787, 185] width 753 height 61
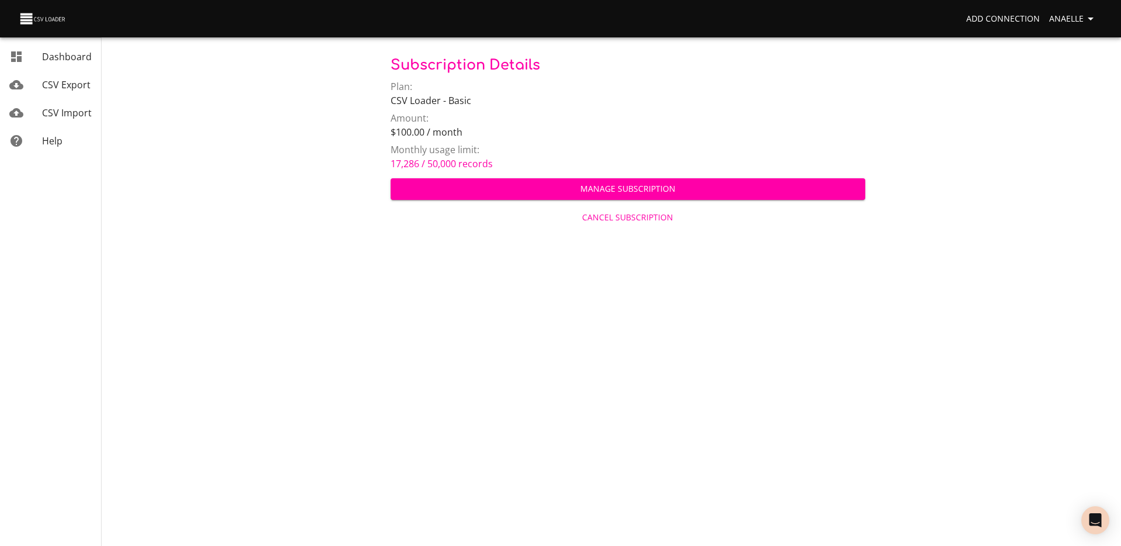
click at [473, 131] on p "$100.00 / month" at bounding box center [628, 132] width 475 height 14
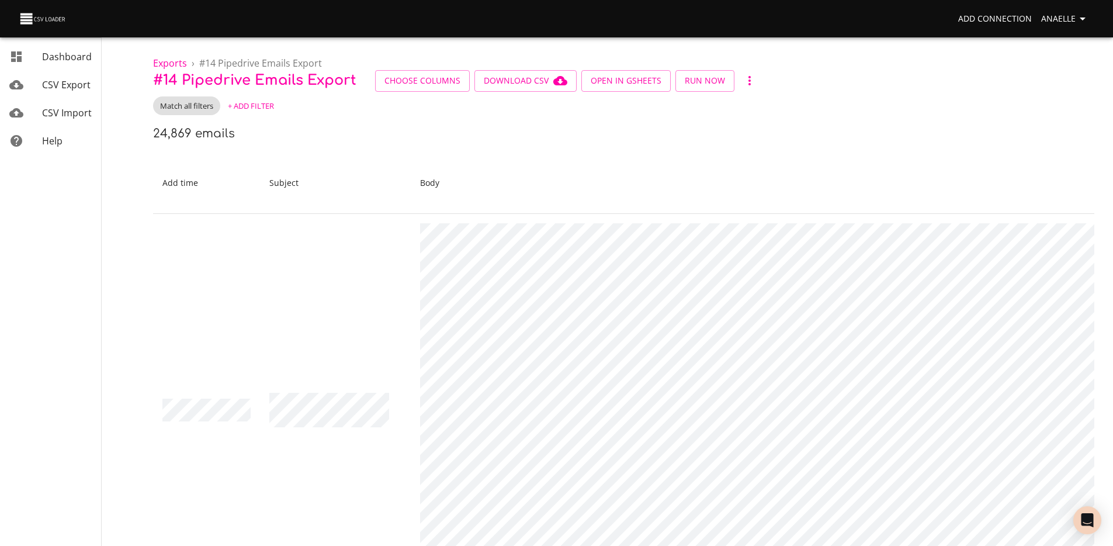
click at [263, 112] on button "+ Add Filter" at bounding box center [251, 106] width 52 height 18
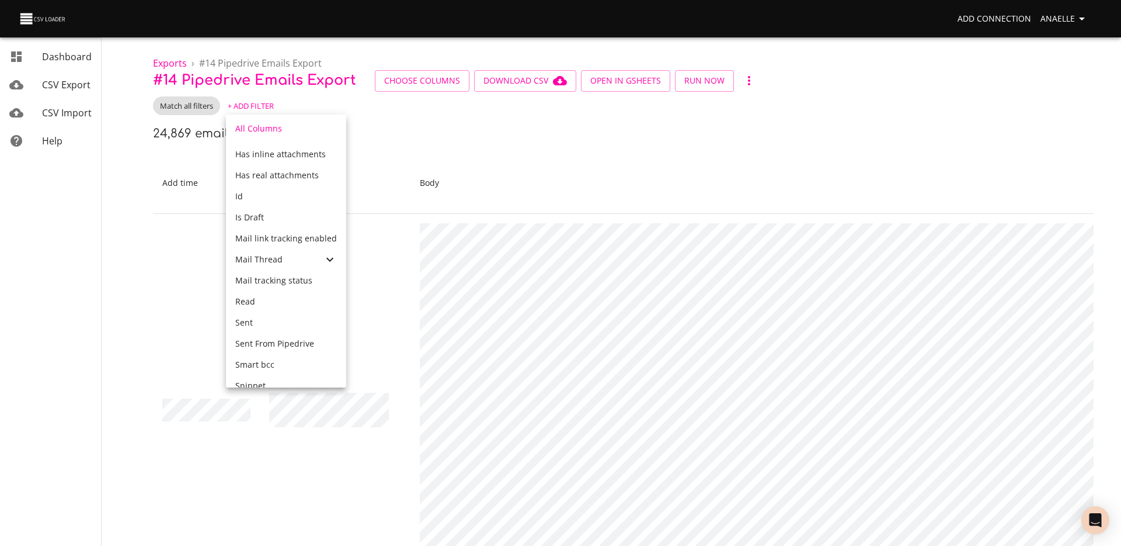
scroll to position [396, 0]
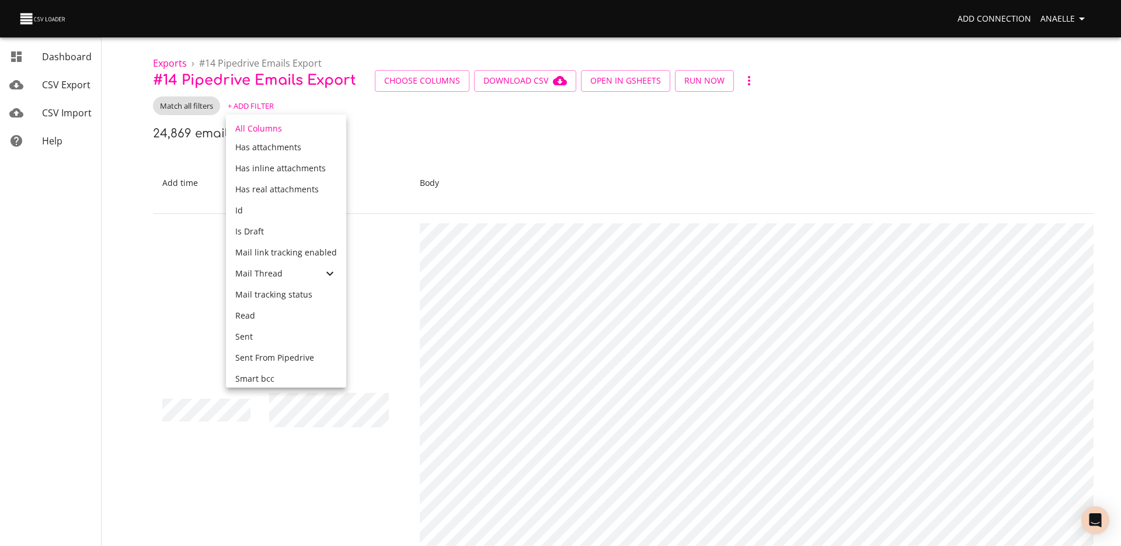
click at [287, 273] on div "Mail Thread" at bounding box center [279, 274] width 88 height 12
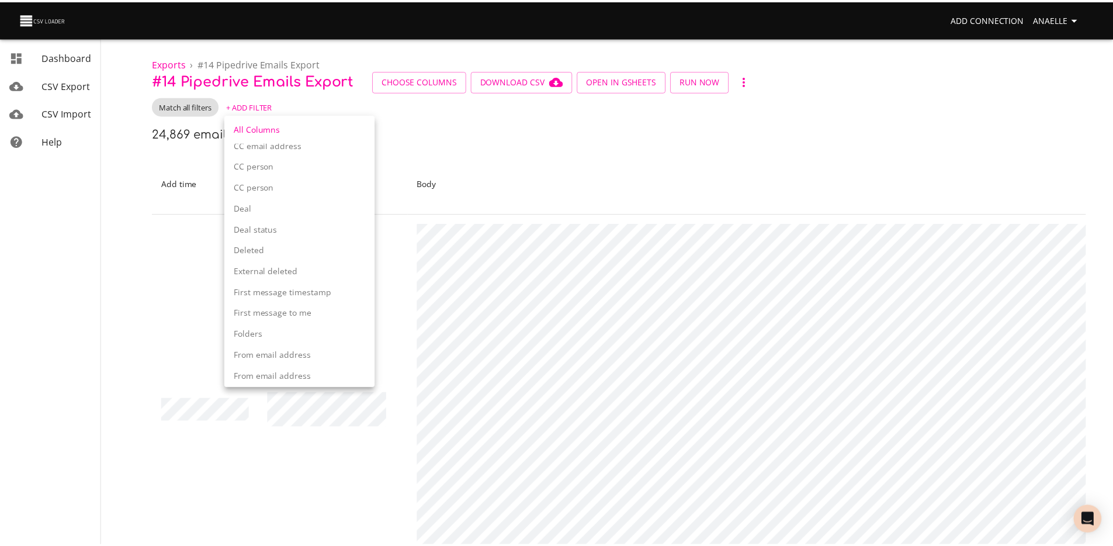
scroll to position [758, 0]
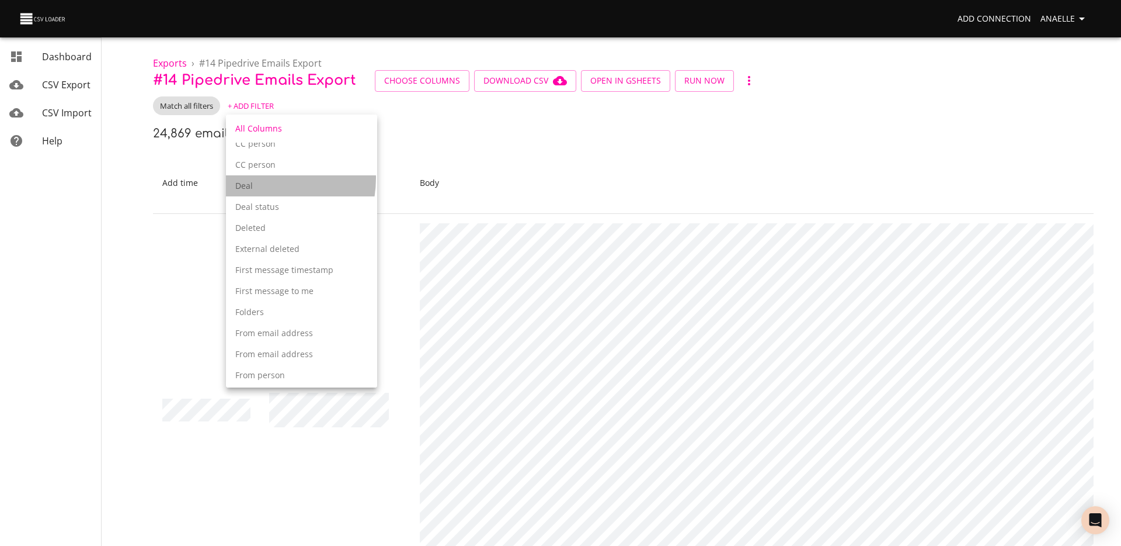
click at [258, 178] on div "Deal" at bounding box center [301, 185] width 151 height 21
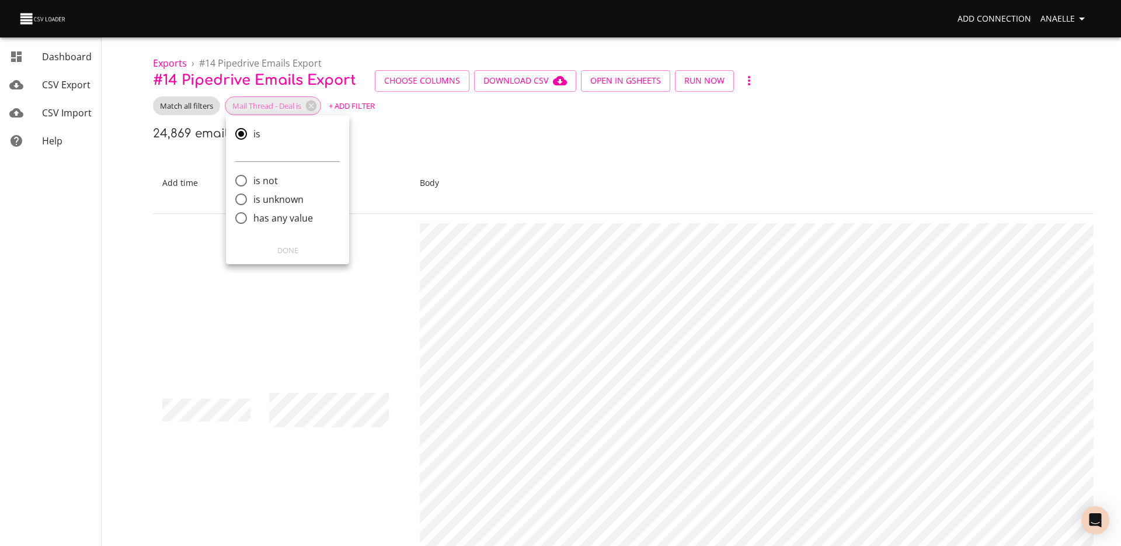
click at [295, 220] on span "has any value" at bounding box center [283, 218] width 60 height 14
click at [253, 220] on input "has any value" at bounding box center [241, 218] width 25 height 25
radio input "true"
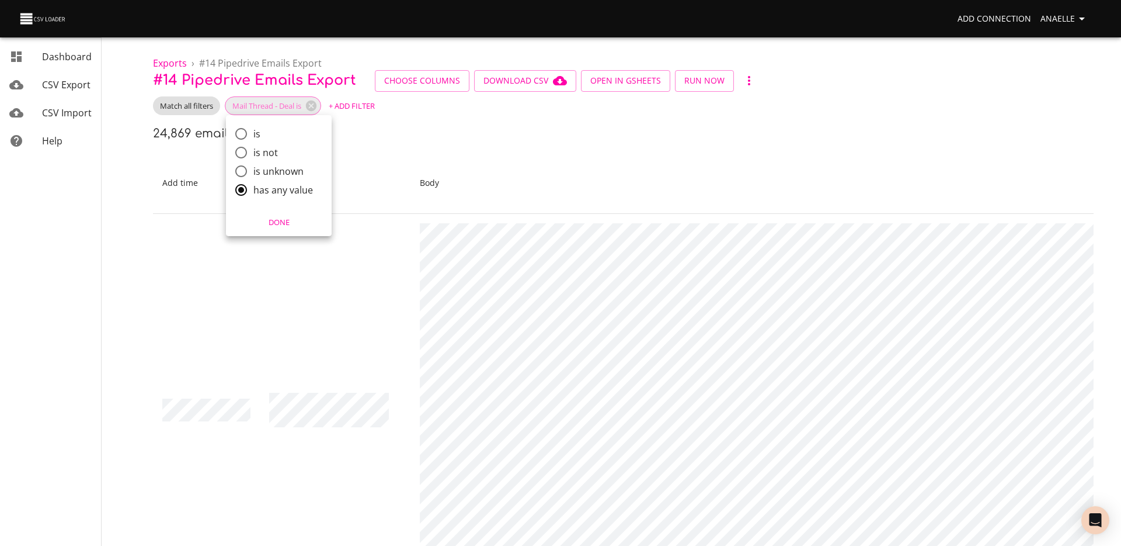
click at [280, 228] on span "Done" at bounding box center [279, 222] width 91 height 13
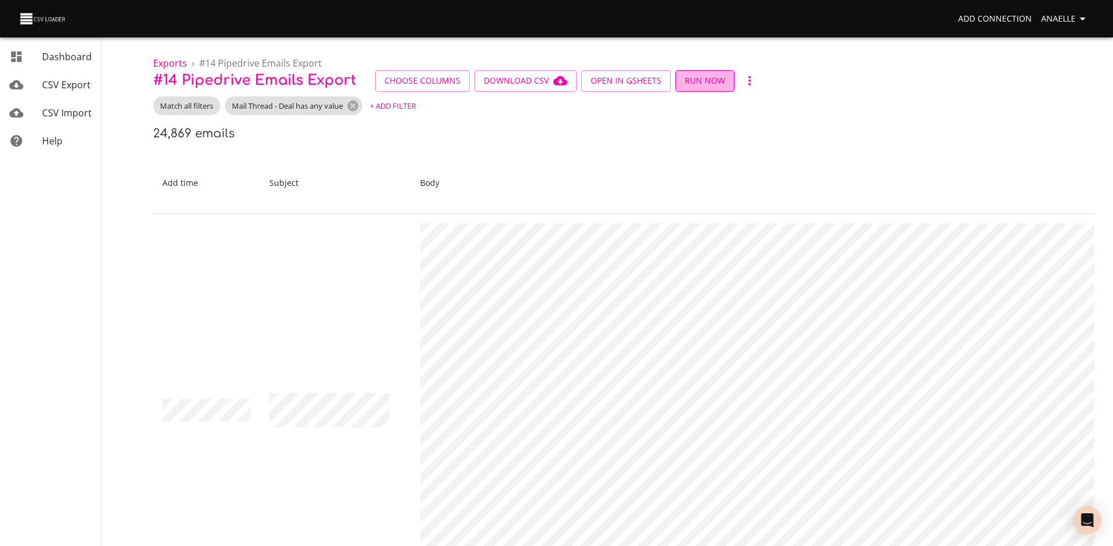
click at [688, 88] on button "Run Now" at bounding box center [704, 81] width 59 height 22
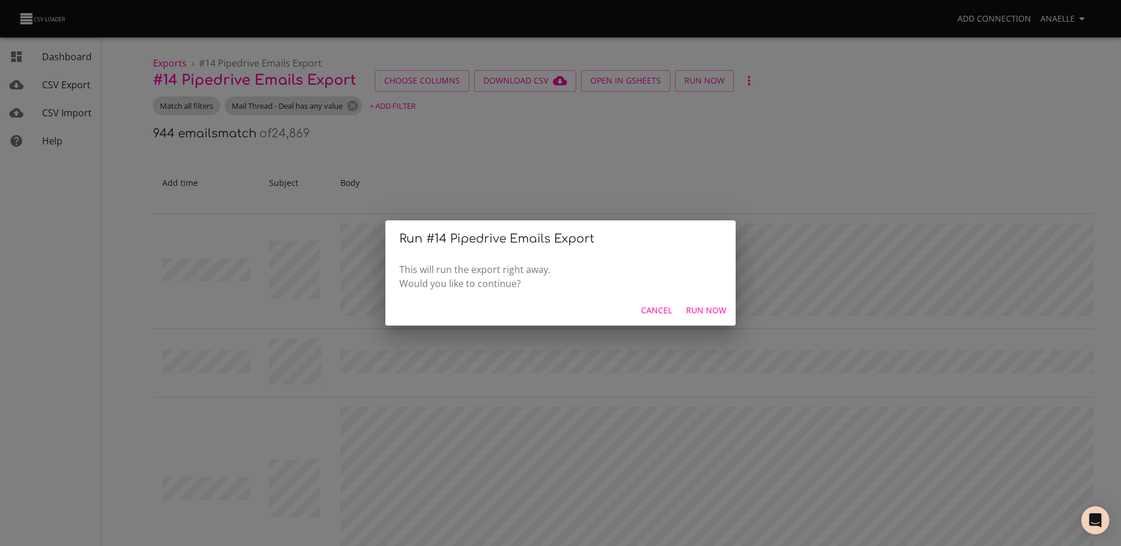
click at [713, 307] on span "Run Now" at bounding box center [706, 310] width 40 height 15
